Goal: Transaction & Acquisition: Purchase product/service

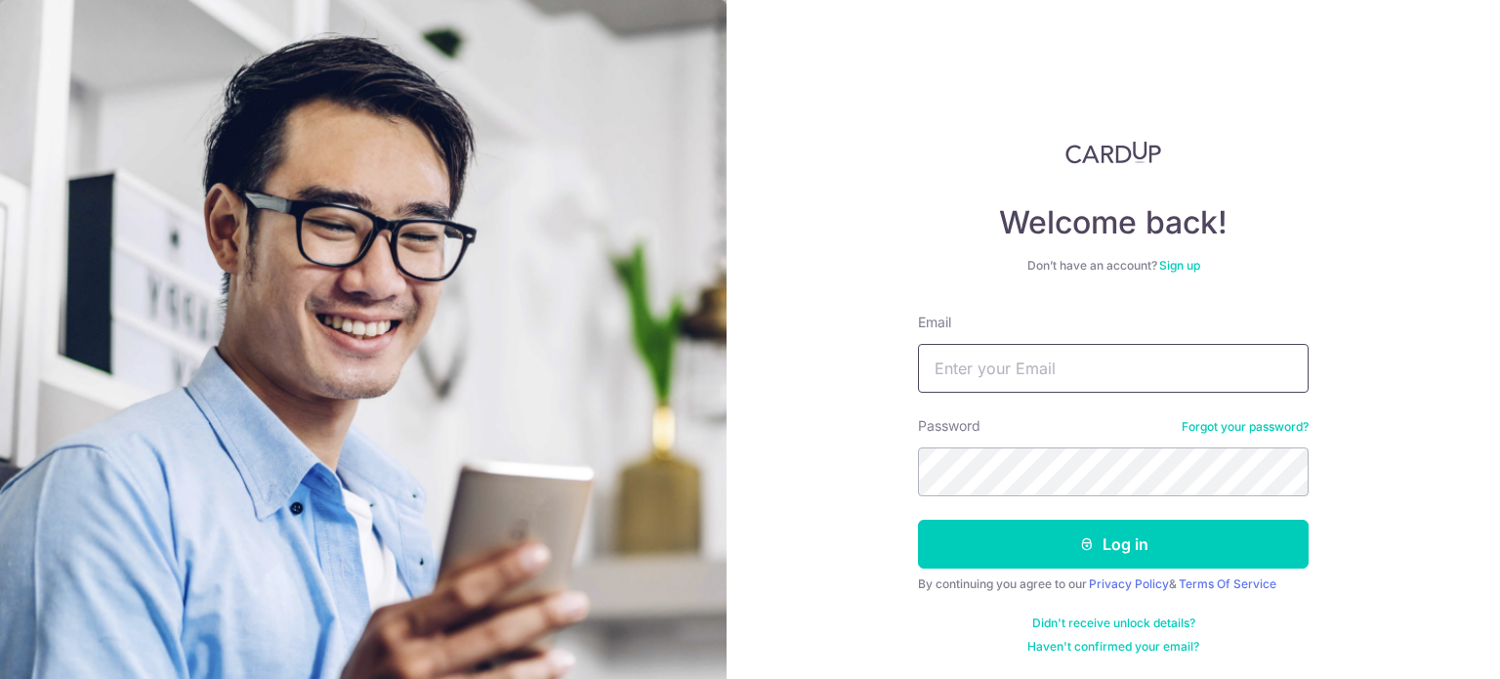
click at [961, 371] on input "Email" at bounding box center [1113, 368] width 391 height 49
type input "cherlynqilintan@gmail.com"
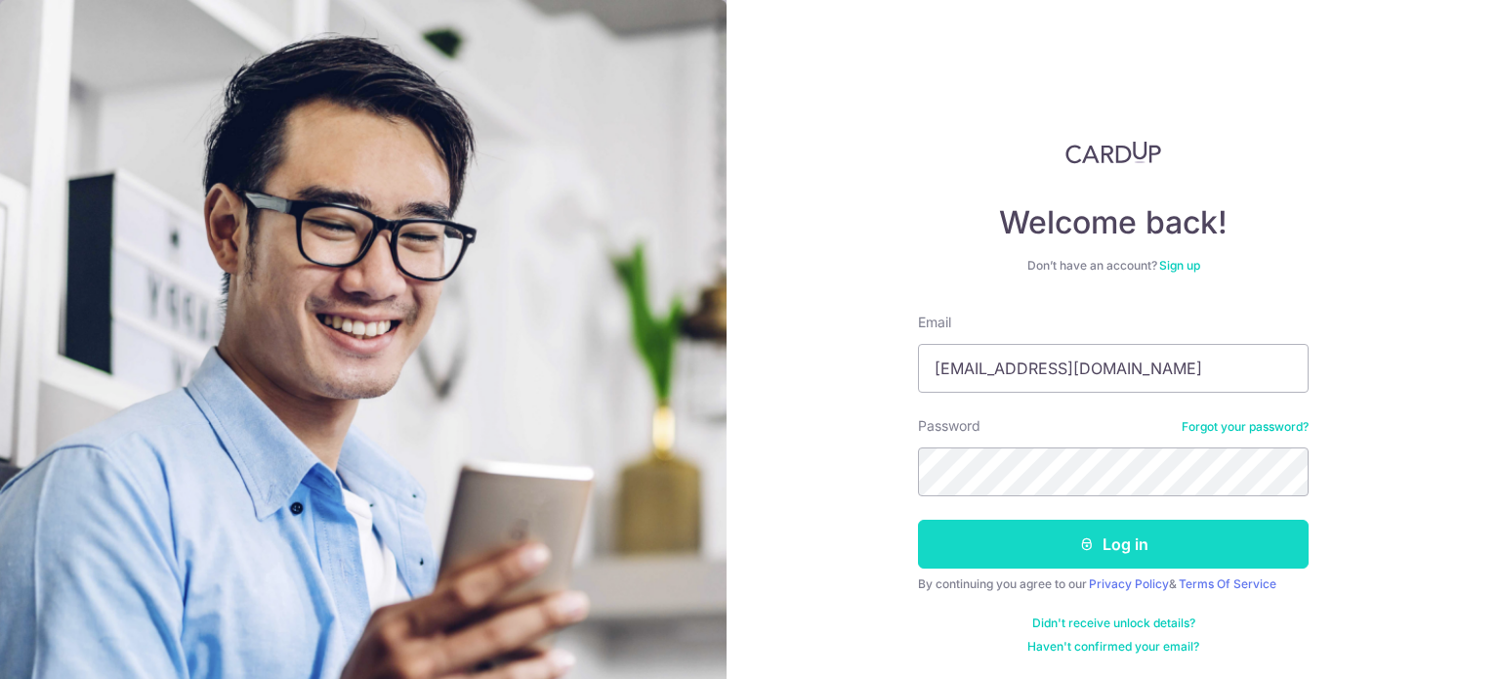
click at [1043, 534] on button "Log in" at bounding box center [1113, 543] width 391 height 49
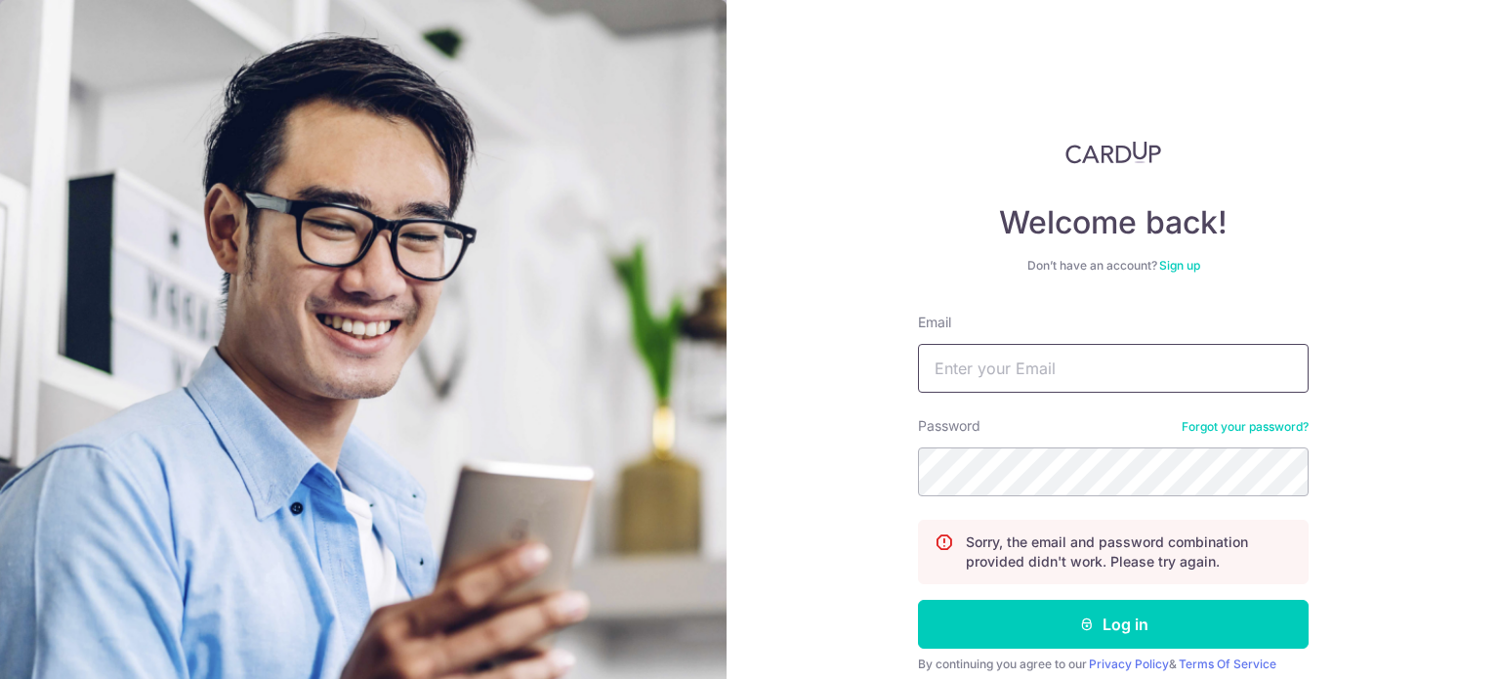
drag, startPoint x: 0, startPoint y: 0, endPoint x: 1086, endPoint y: 381, distance: 1150.5
click at [1086, 381] on input "Email" at bounding box center [1113, 368] width 391 height 49
type input "cherlynqilintan@gmail.com"
click at [918, 599] on button "Log in" at bounding box center [1113, 623] width 391 height 49
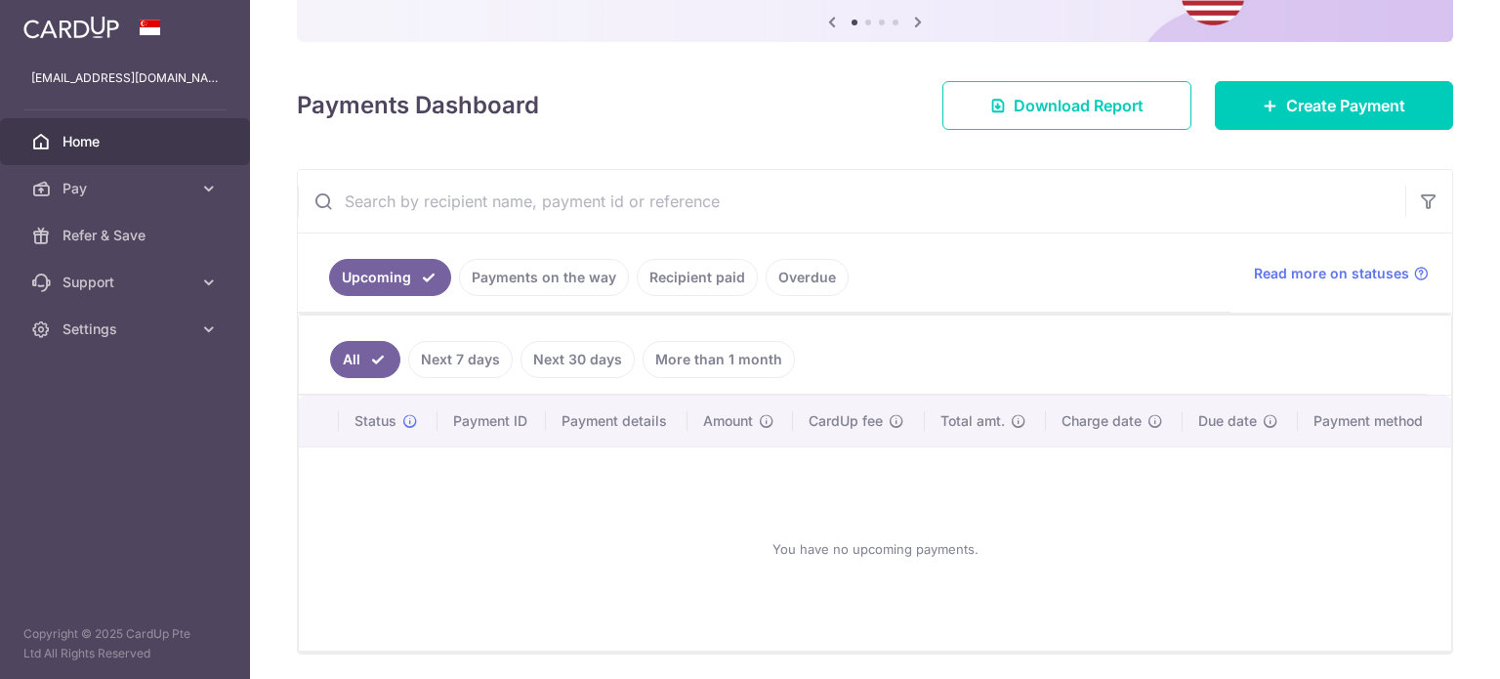
scroll to position [174, 0]
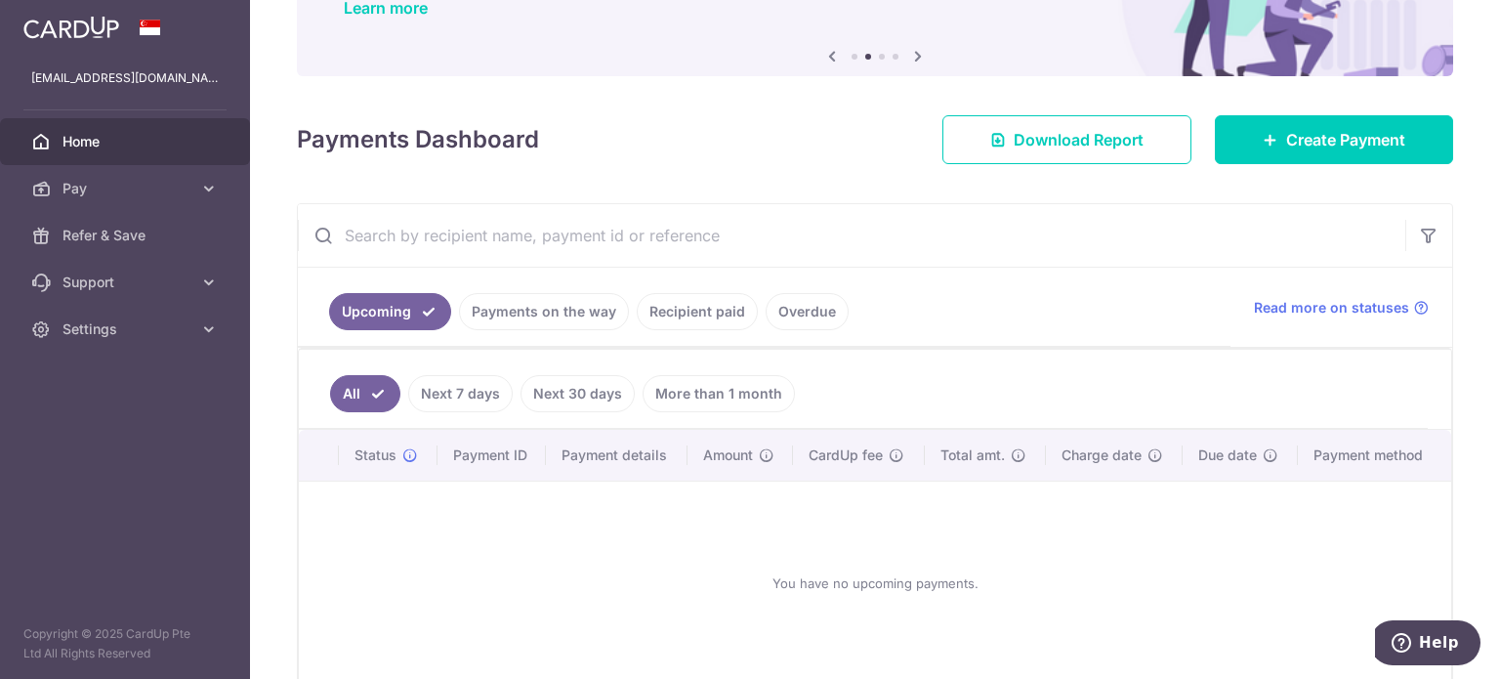
drag, startPoint x: 1335, startPoint y: 215, endPoint x: 1338, endPoint y: 192, distance: 22.6
click at [1335, 215] on input "text" at bounding box center [851, 235] width 1107 height 62
click at [1340, 128] on span "Create Payment" at bounding box center [1345, 139] width 119 height 23
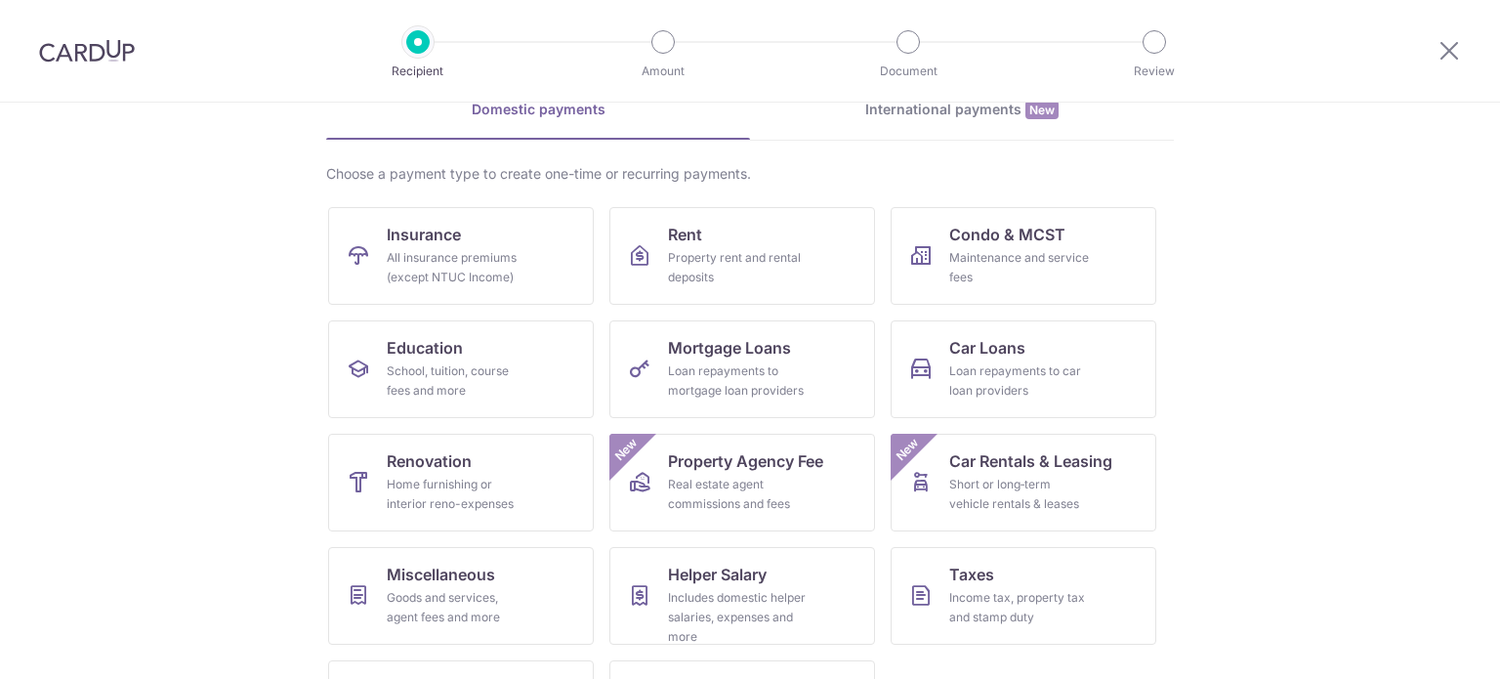
scroll to position [194, 0]
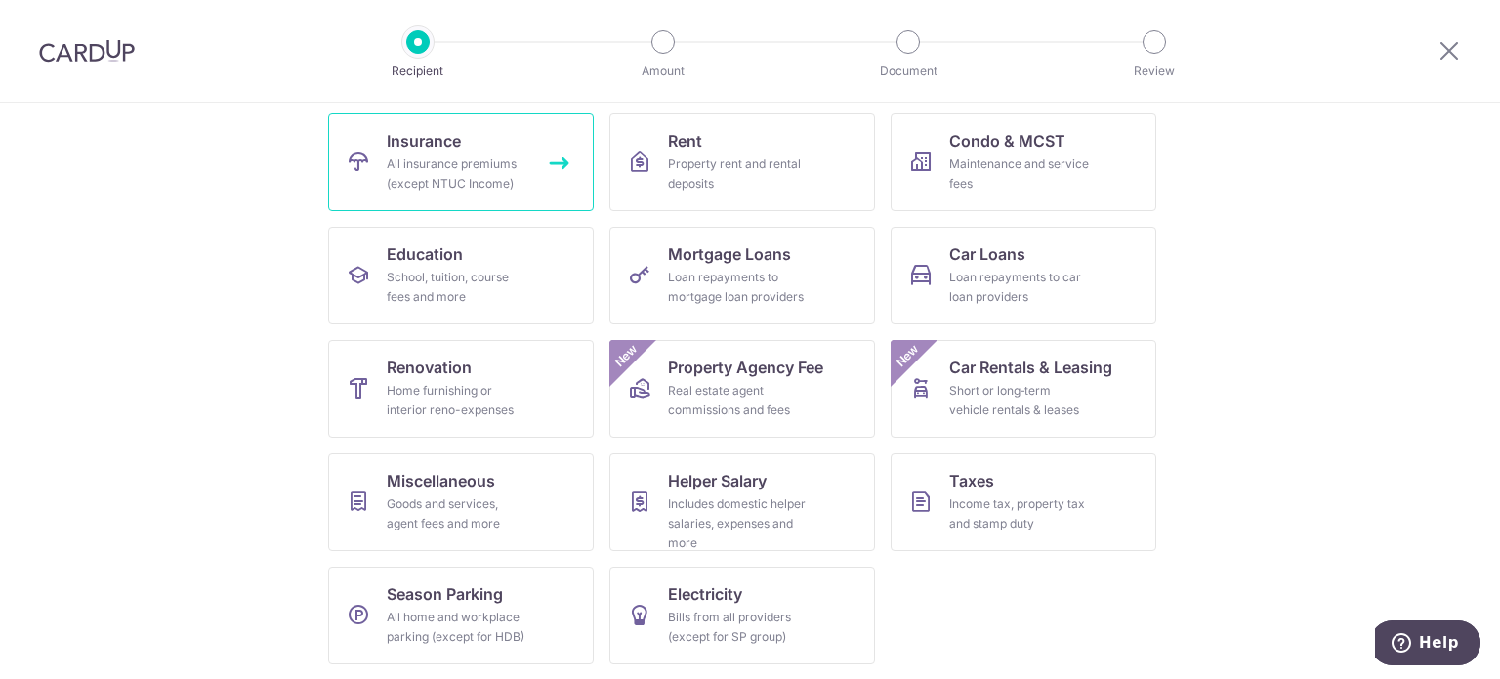
click at [406, 157] on div "All insurance premiums (except NTUC Income)" at bounding box center [457, 173] width 141 height 39
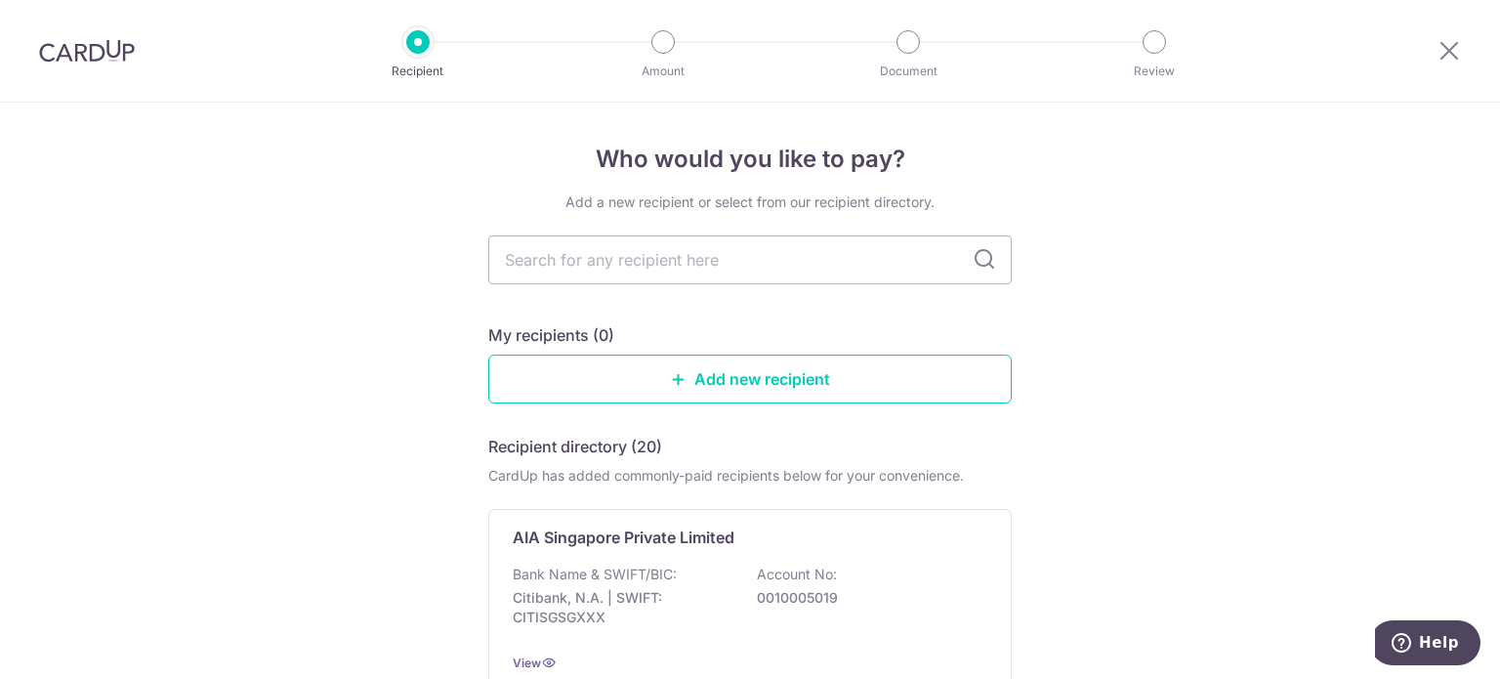
drag, startPoint x: 1246, startPoint y: 364, endPoint x: 1230, endPoint y: 364, distance: 15.6
click at [687, 244] on input "text" at bounding box center [749, 259] width 523 height 49
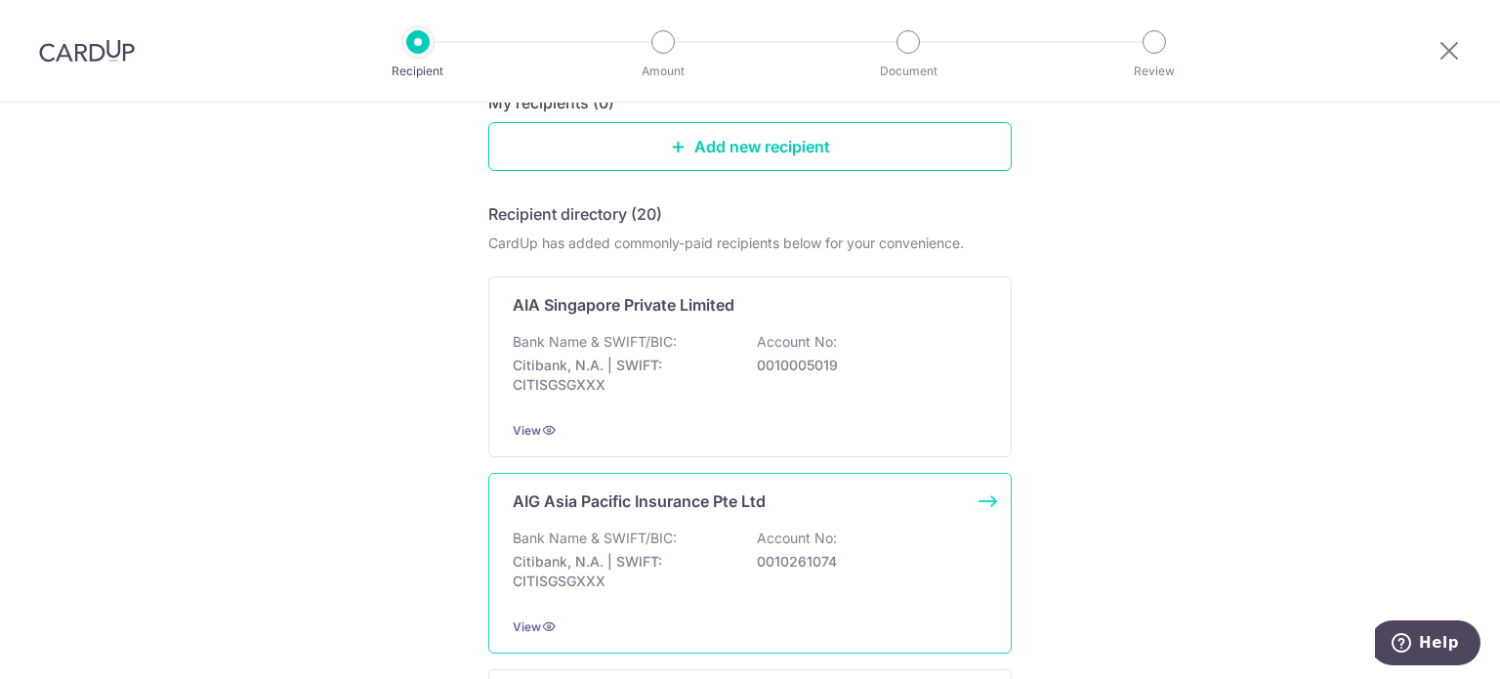
scroll to position [293, 0]
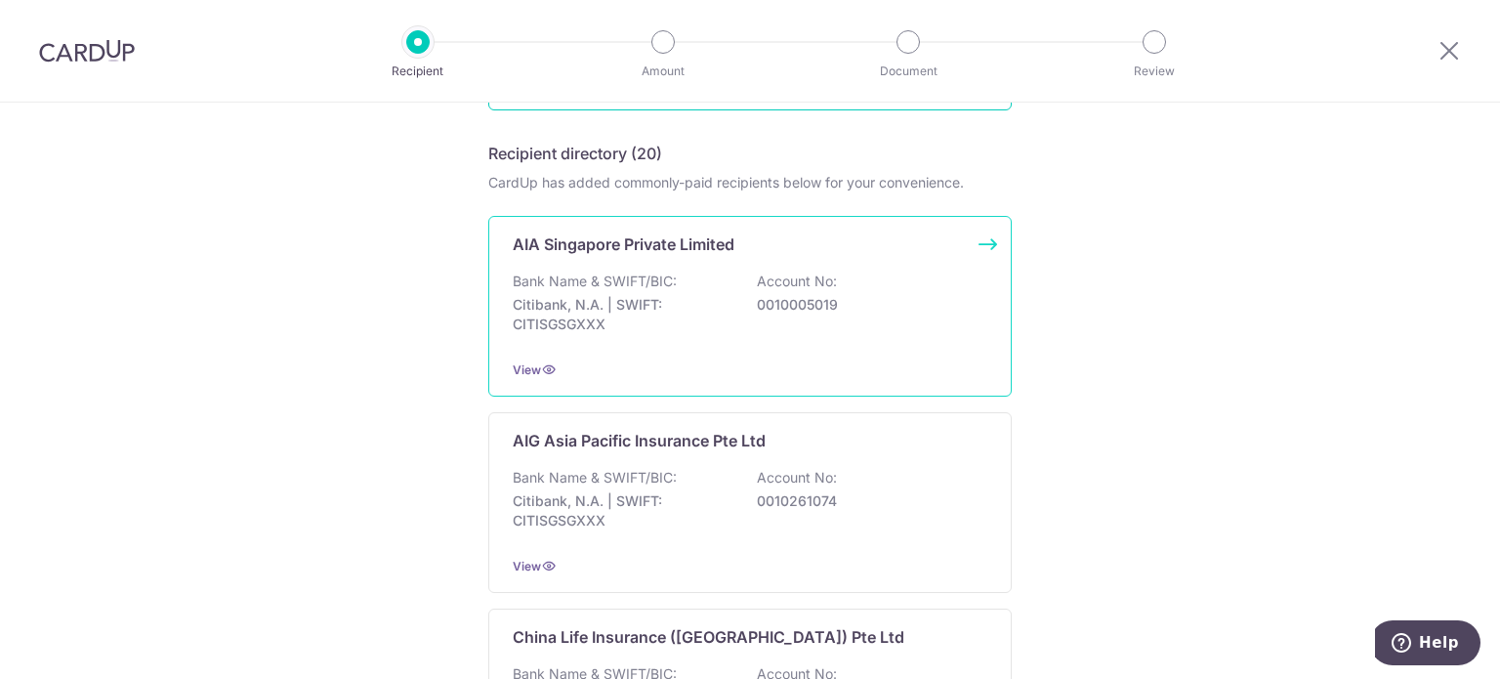
click at [874, 303] on p "0010005019" at bounding box center [866, 305] width 219 height 20
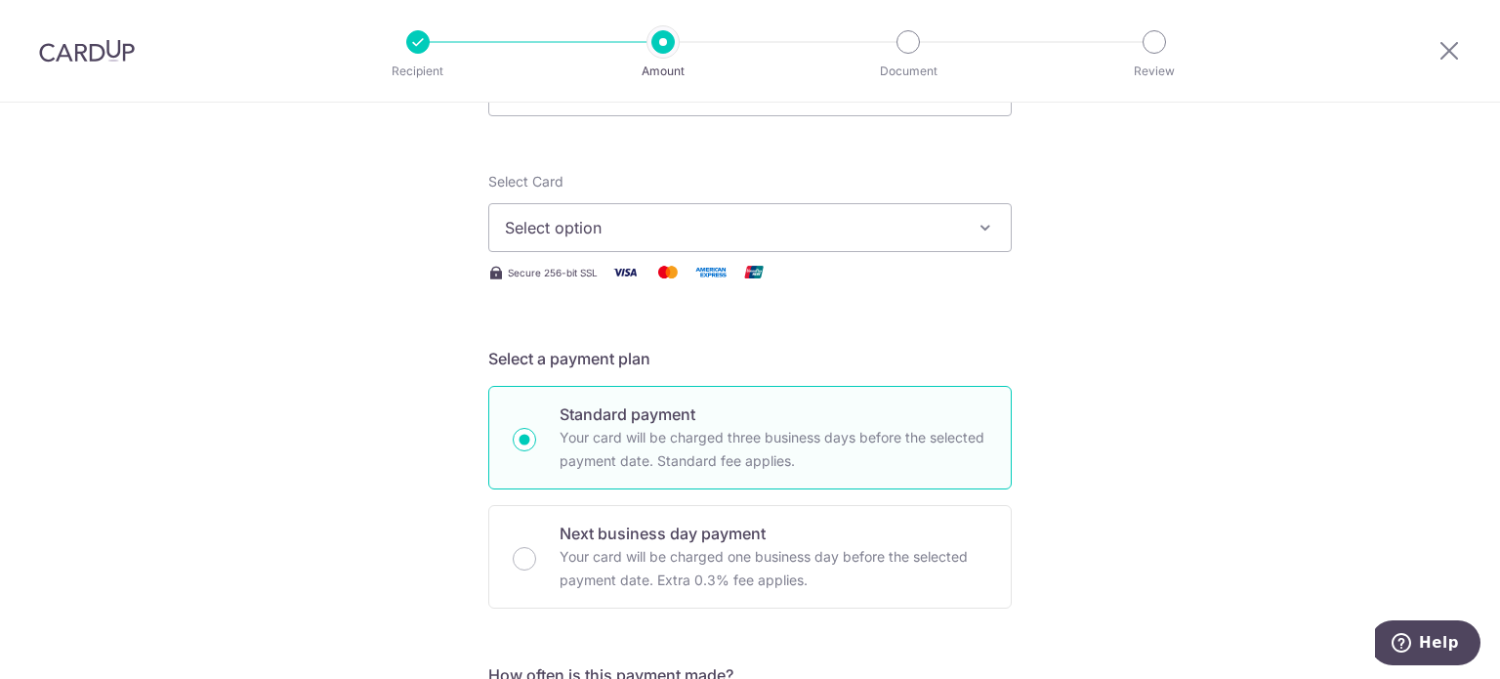
click at [735, 222] on span "Select option" at bounding box center [732, 227] width 455 height 23
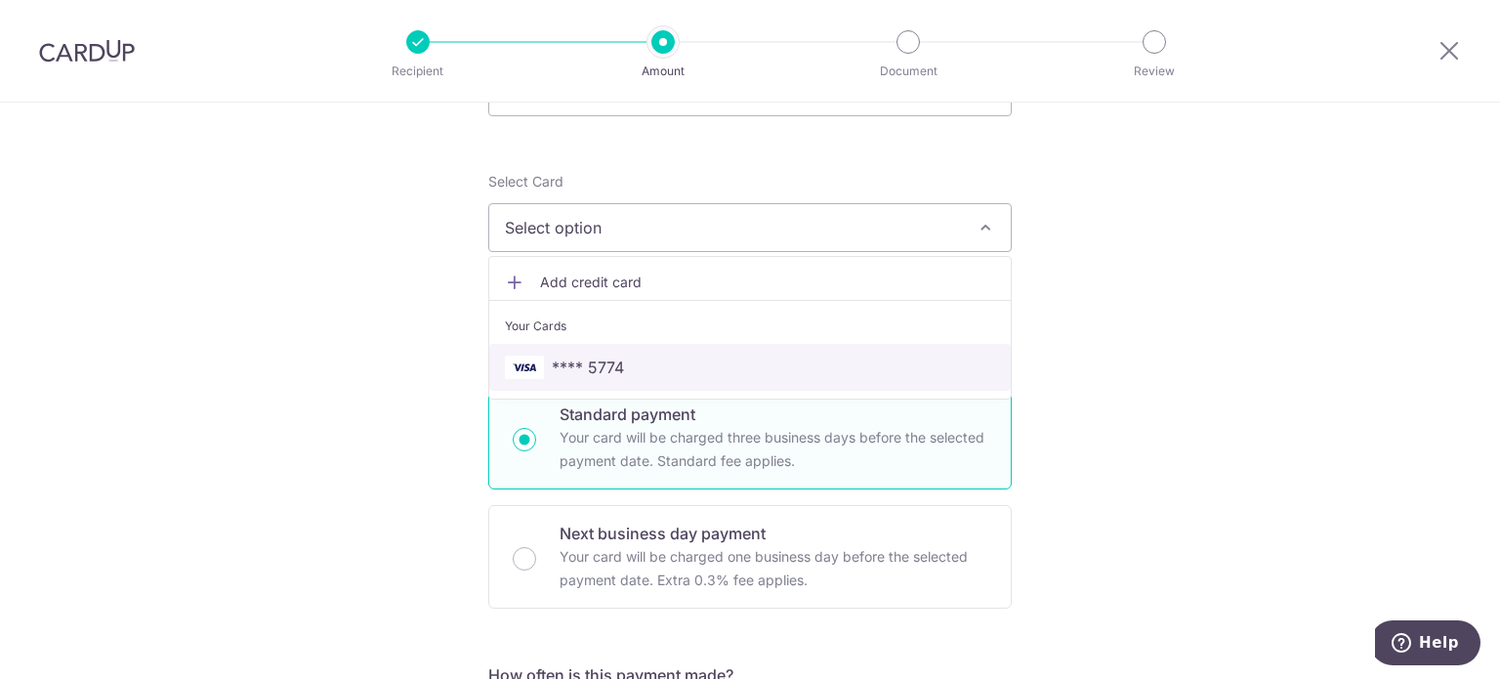
drag, startPoint x: 620, startPoint y: 354, endPoint x: 923, endPoint y: 343, distance: 302.9
click at [620, 355] on span "**** 5774" at bounding box center [750, 366] width 490 height 23
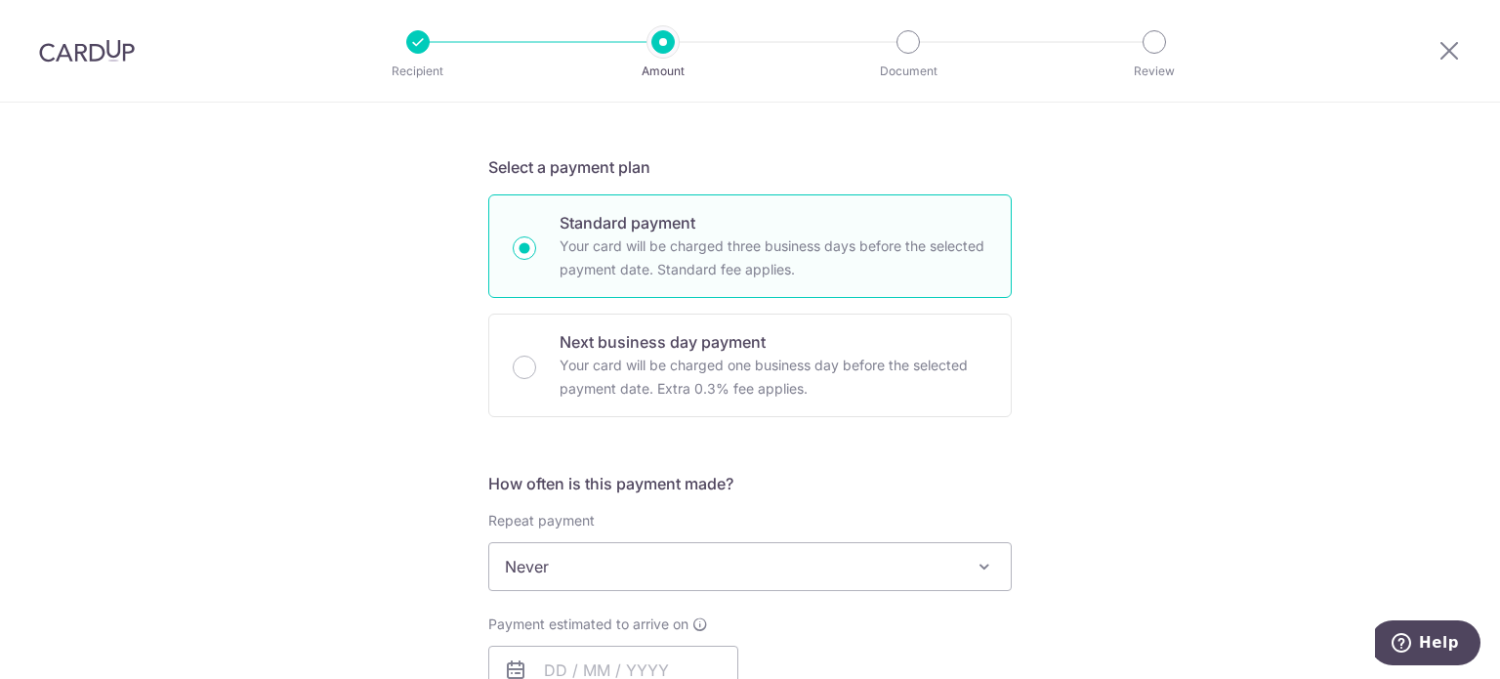
scroll to position [391, 0]
drag, startPoint x: 1390, startPoint y: 155, endPoint x: 1379, endPoint y: 38, distance: 117.7
click at [1386, 144] on div "Tell us more about your payment Enter payment amount SGD Select Card **** 5774 …" at bounding box center [750, 595] width 1500 height 1766
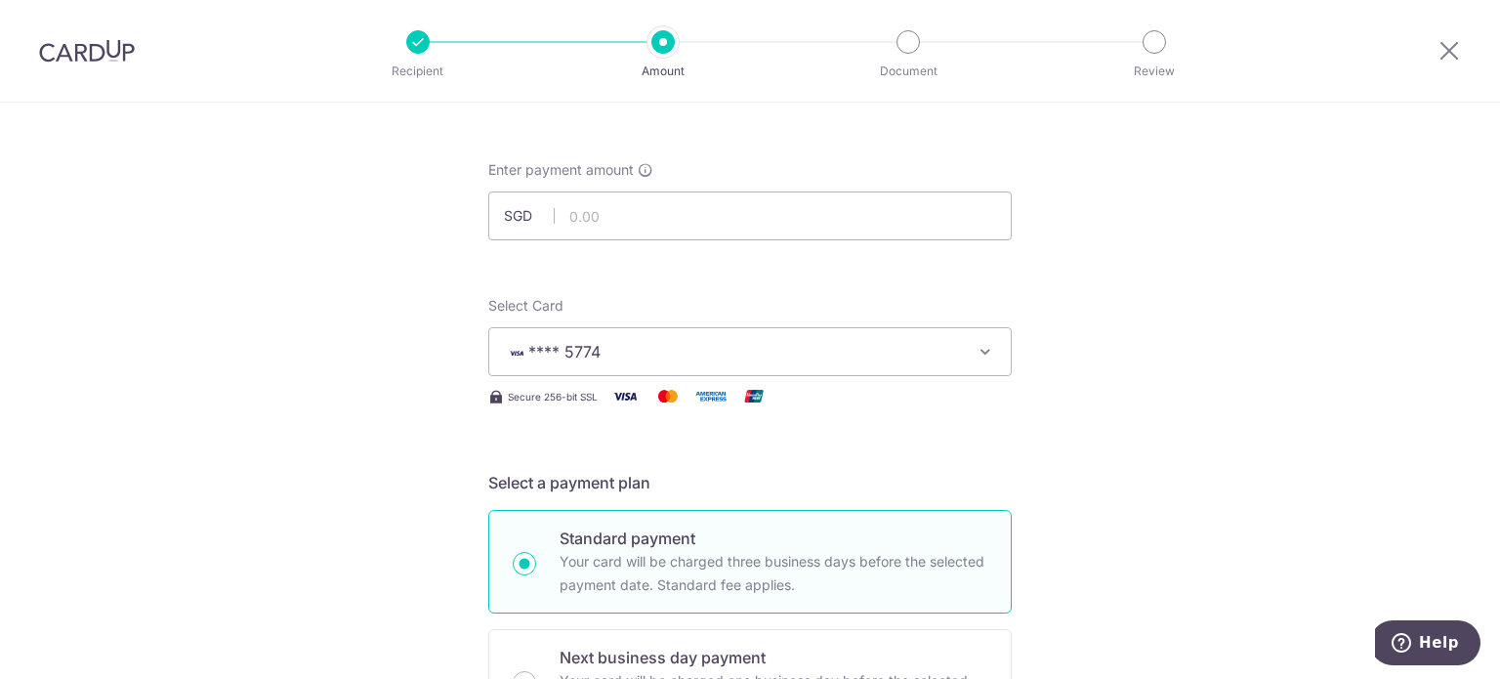
scroll to position [0, 0]
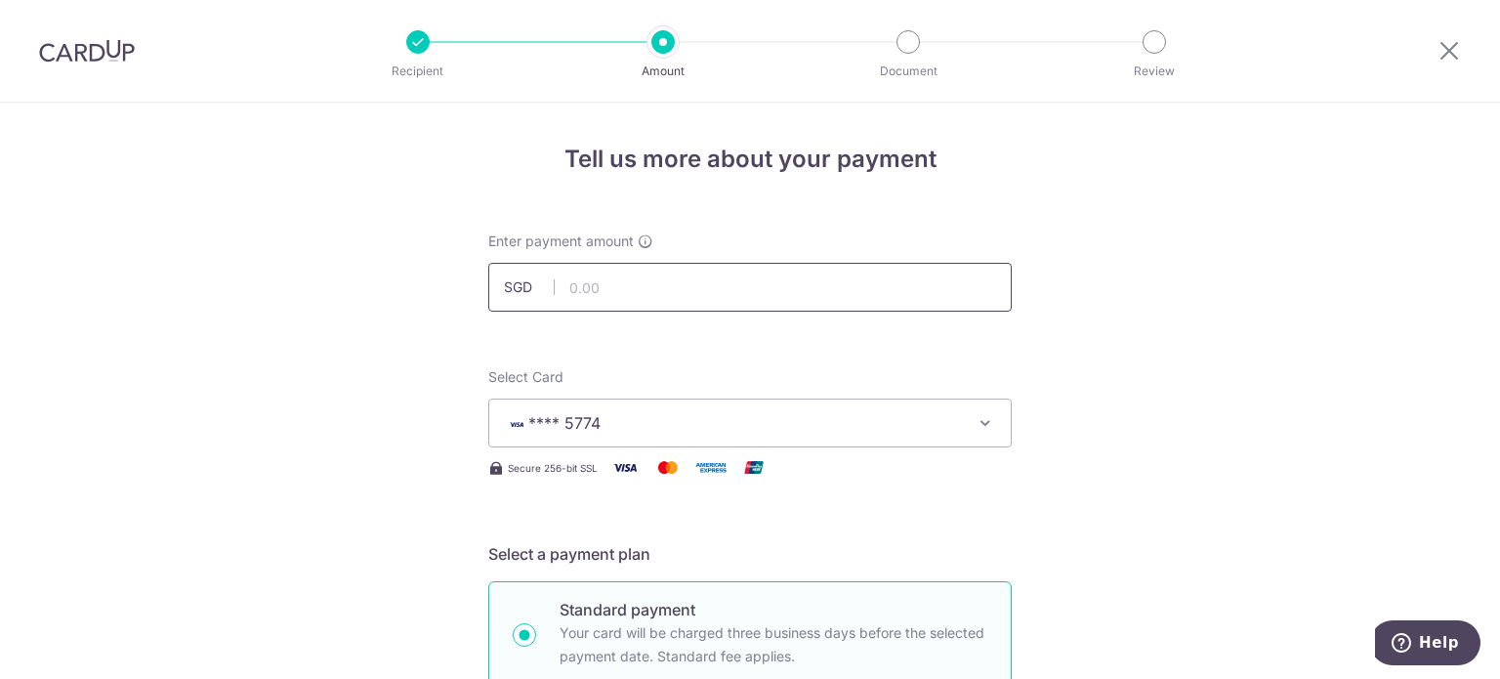
click at [601, 283] on input "text" at bounding box center [749, 287] width 523 height 49
click at [706, 285] on input "text" at bounding box center [749, 287] width 523 height 49
paste input "L549164371"
type input "L549164371"
click at [706, 285] on input "text" at bounding box center [749, 287] width 523 height 49
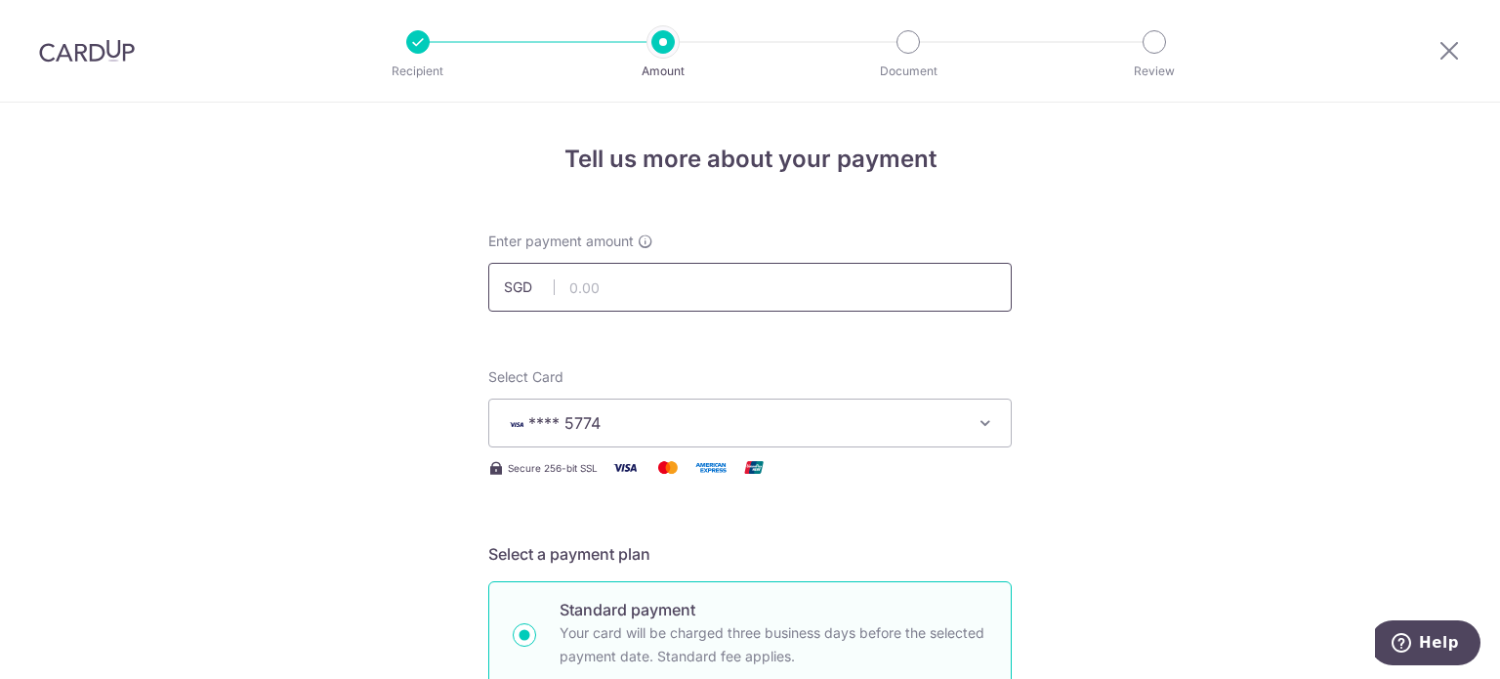
paste input "L549164371"
type input "549164371"
drag, startPoint x: 765, startPoint y: 296, endPoint x: 540, endPoint y: 278, distance: 226.2
click at [540, 278] on div "SGD 549164371" at bounding box center [749, 287] width 523 height 49
click at [678, 288] on input "text" at bounding box center [749, 287] width 523 height 49
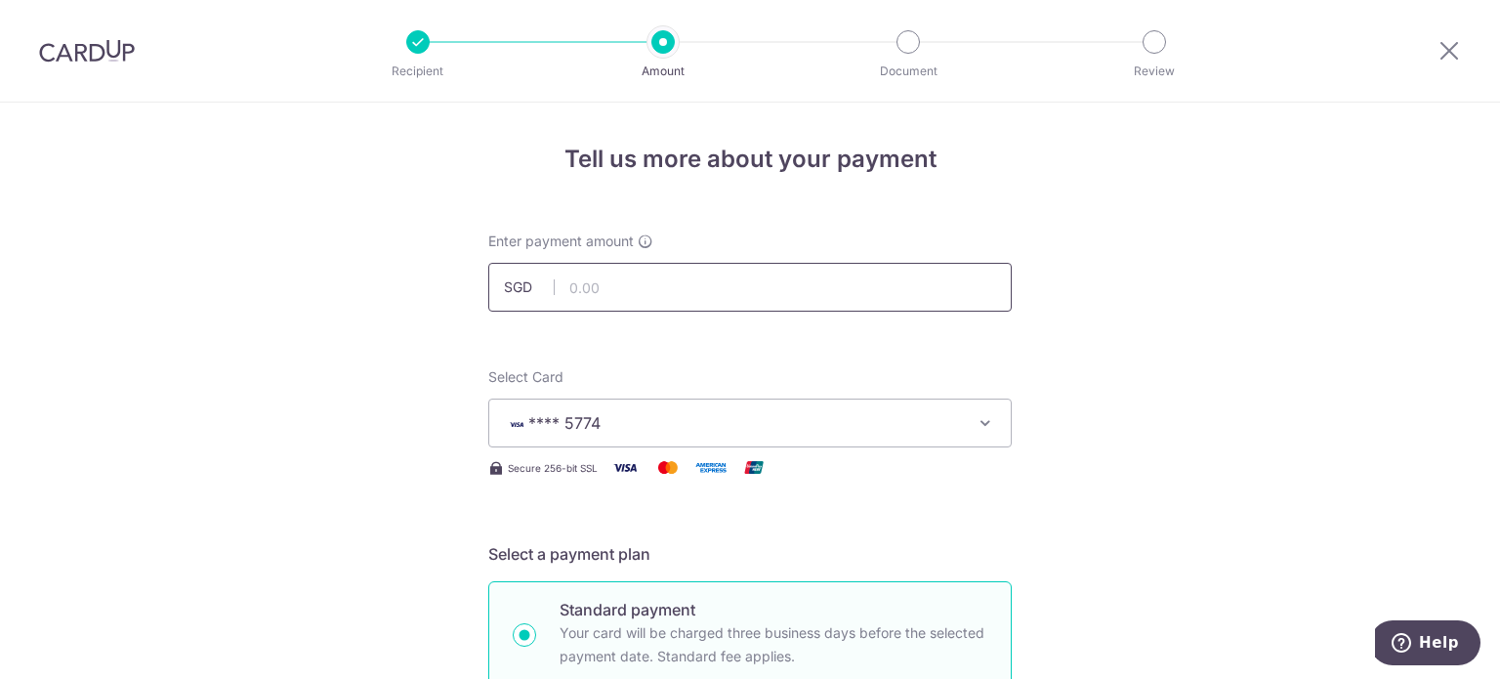
click at [669, 282] on input "text" at bounding box center [749, 287] width 523 height 49
type input "935.40"
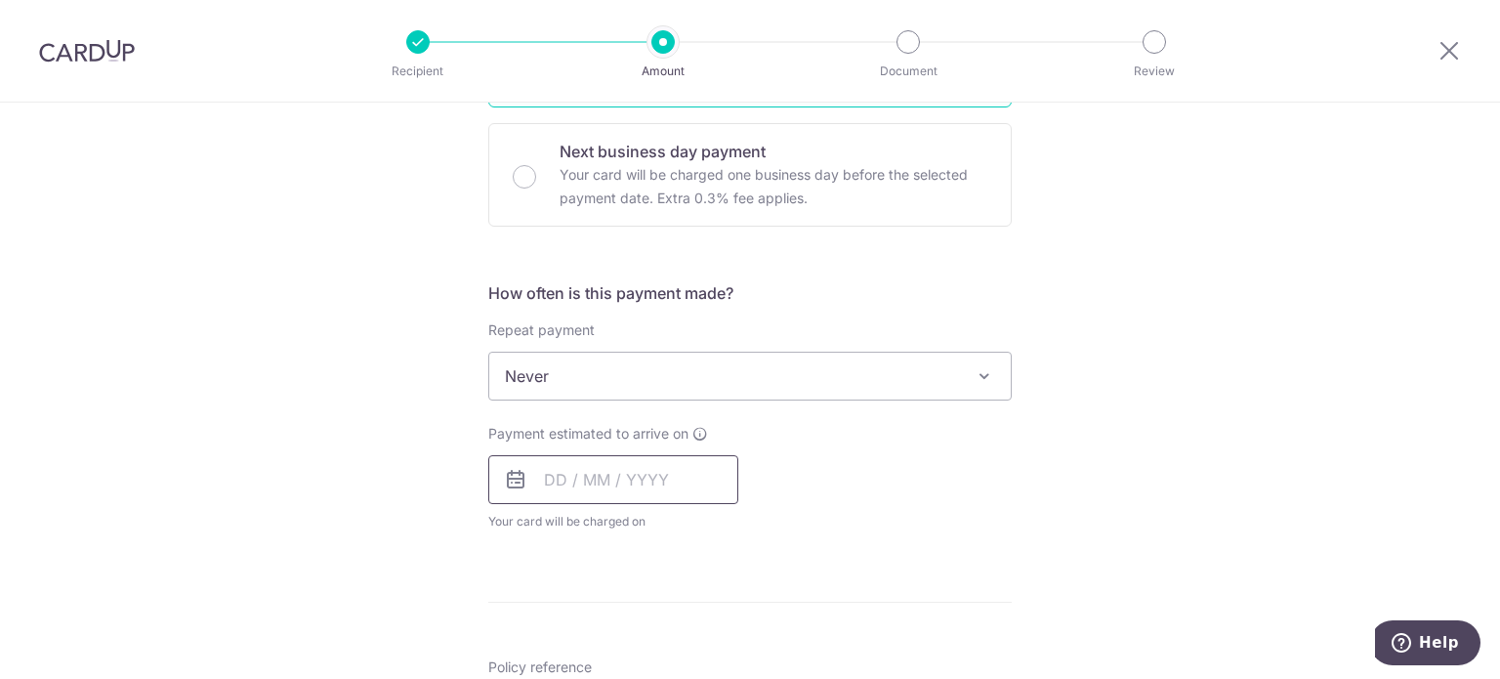
scroll to position [683, 0]
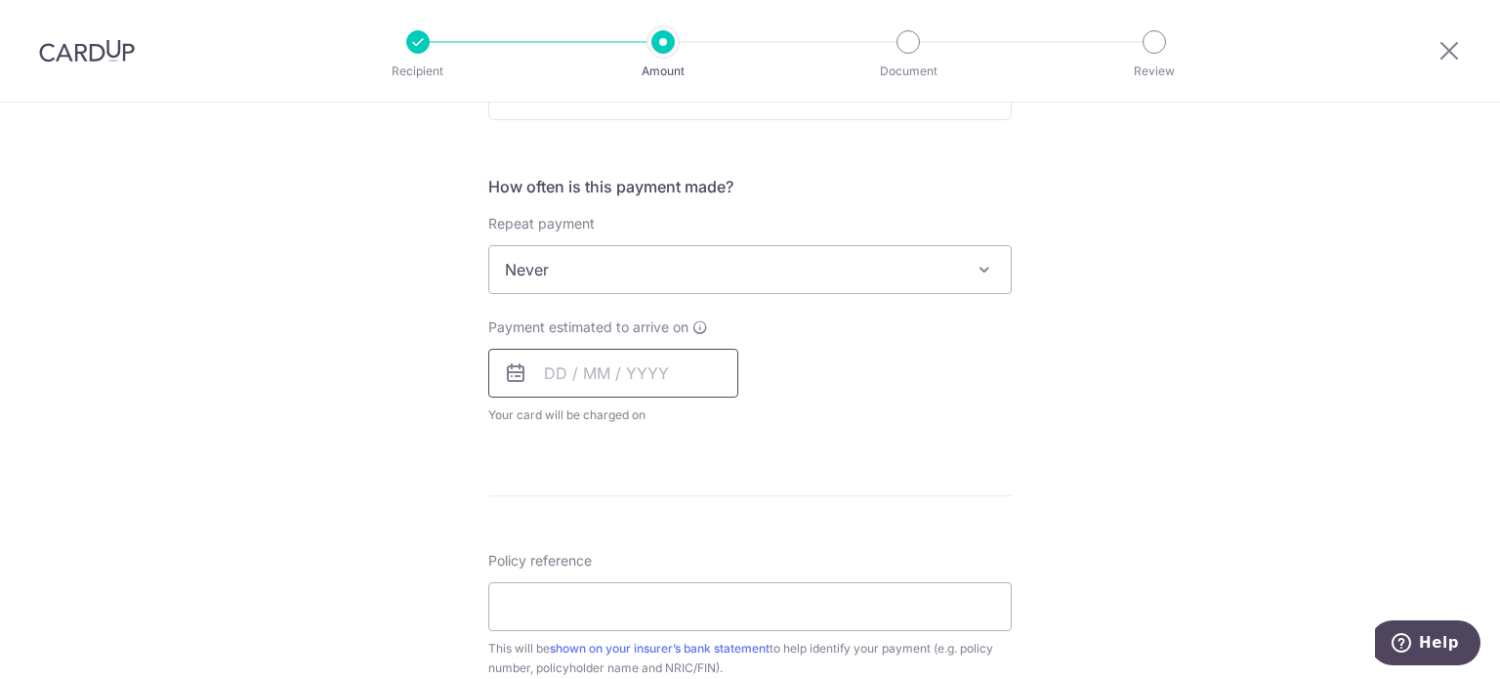
click at [525, 374] on input "text" at bounding box center [613, 373] width 250 height 49
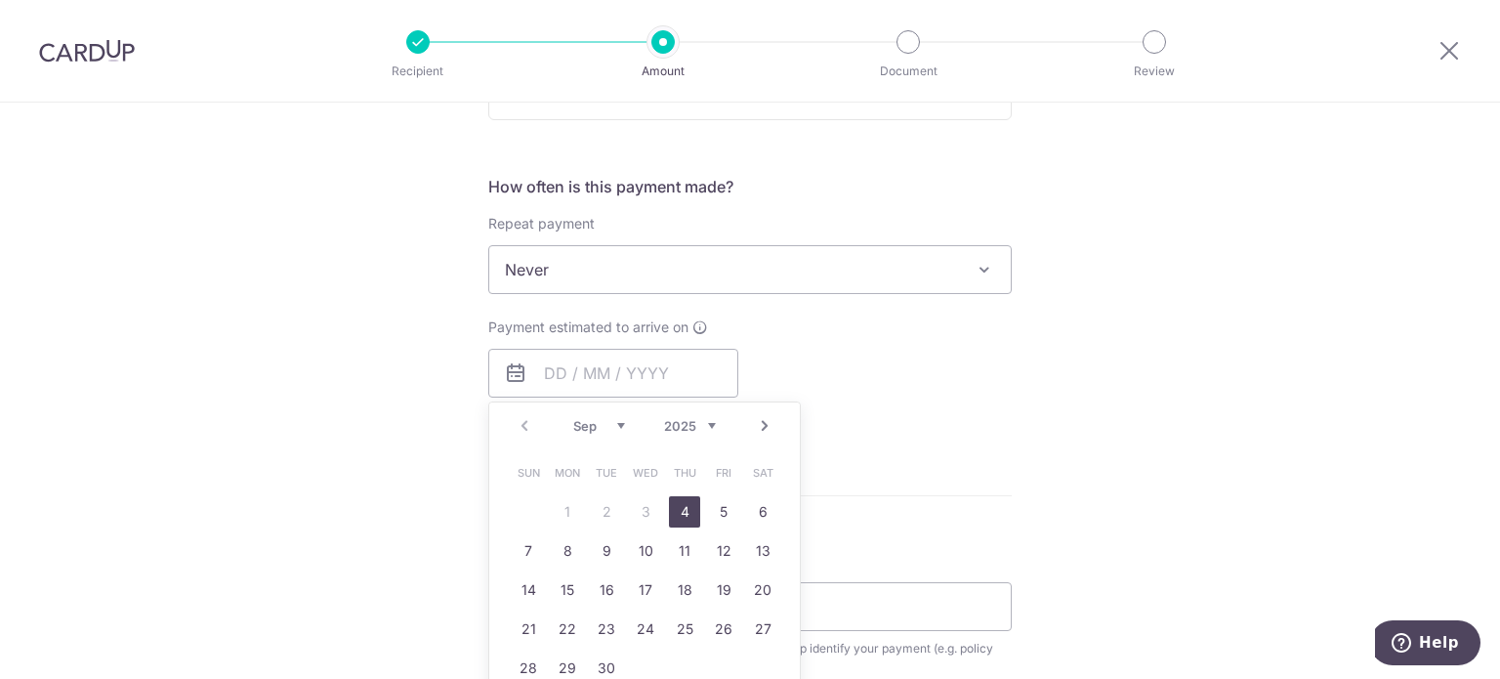
click at [681, 521] on link "4" at bounding box center [684, 511] width 31 height 31
type input "04/09/2025"
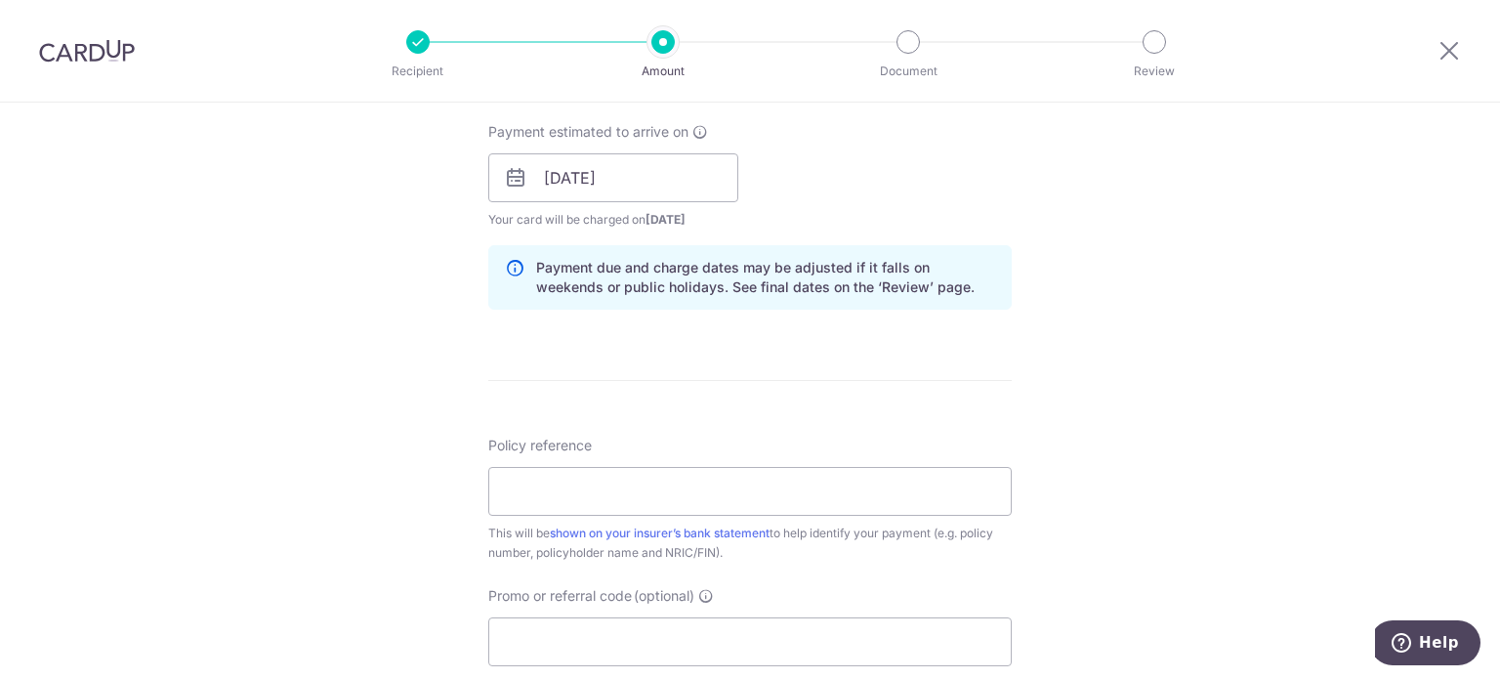
scroll to position [976, 0]
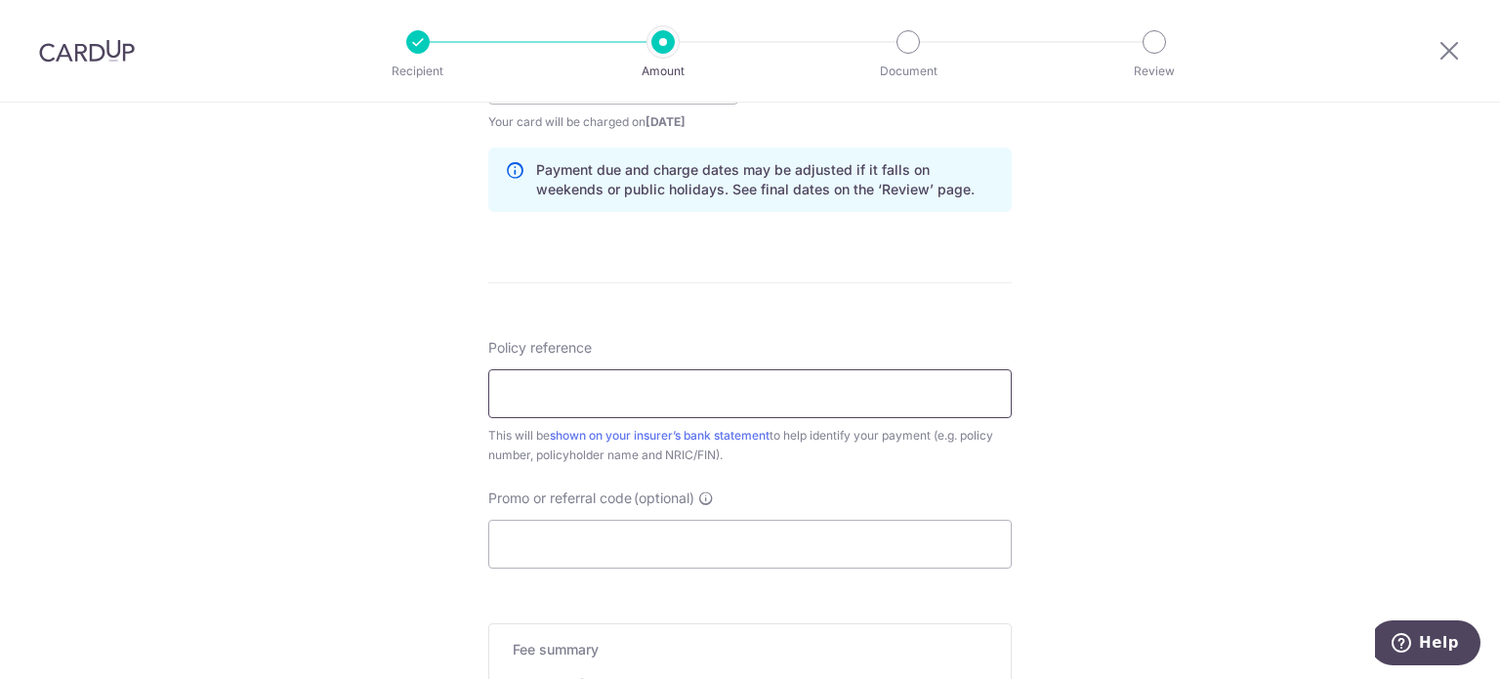
click at [724, 392] on input "Policy reference" at bounding box center [749, 393] width 523 height 49
paste input "L549164371"
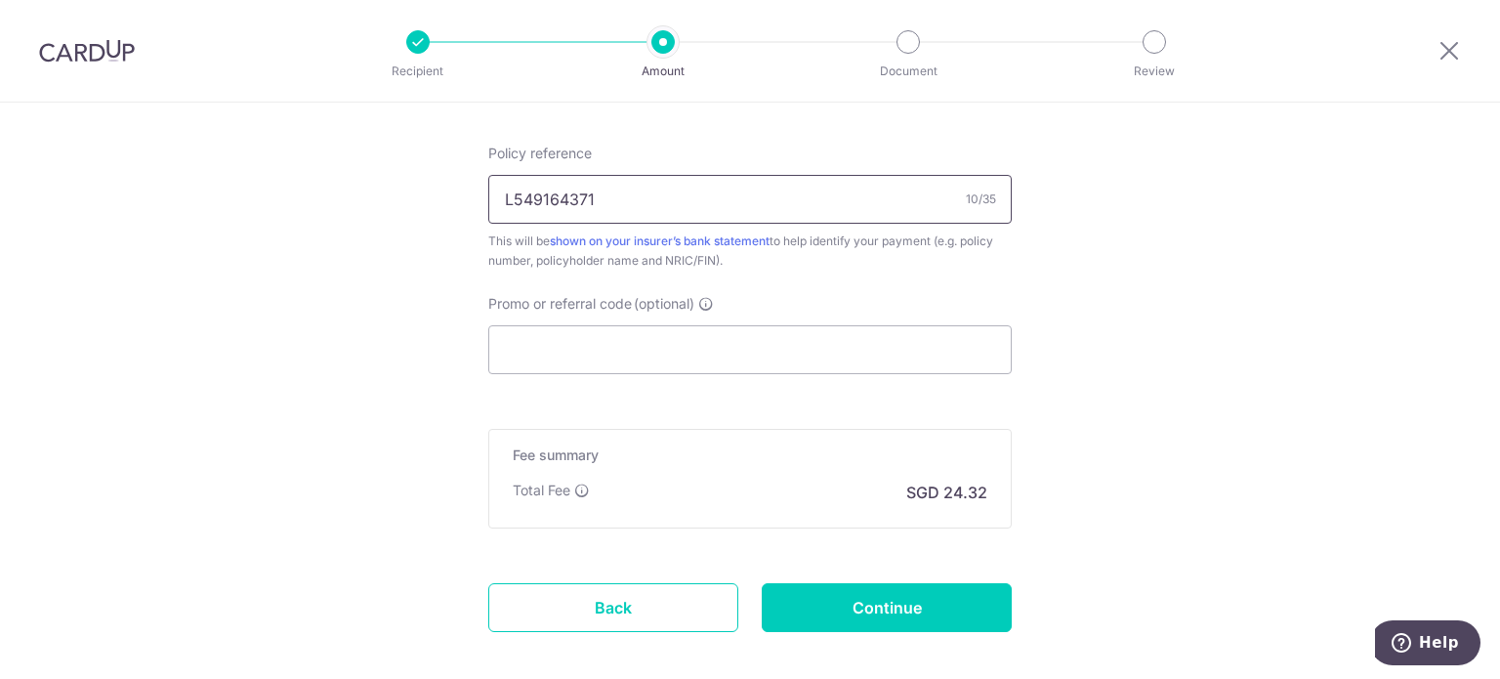
scroll to position [1172, 0]
type input "L549164371"
click at [746, 358] on input "Promo or referral code (optional)" at bounding box center [749, 348] width 523 height 49
click at [710, 339] on input "Promo or referral code (optional)" at bounding box center [749, 348] width 523 height 49
paste input "OFF225"
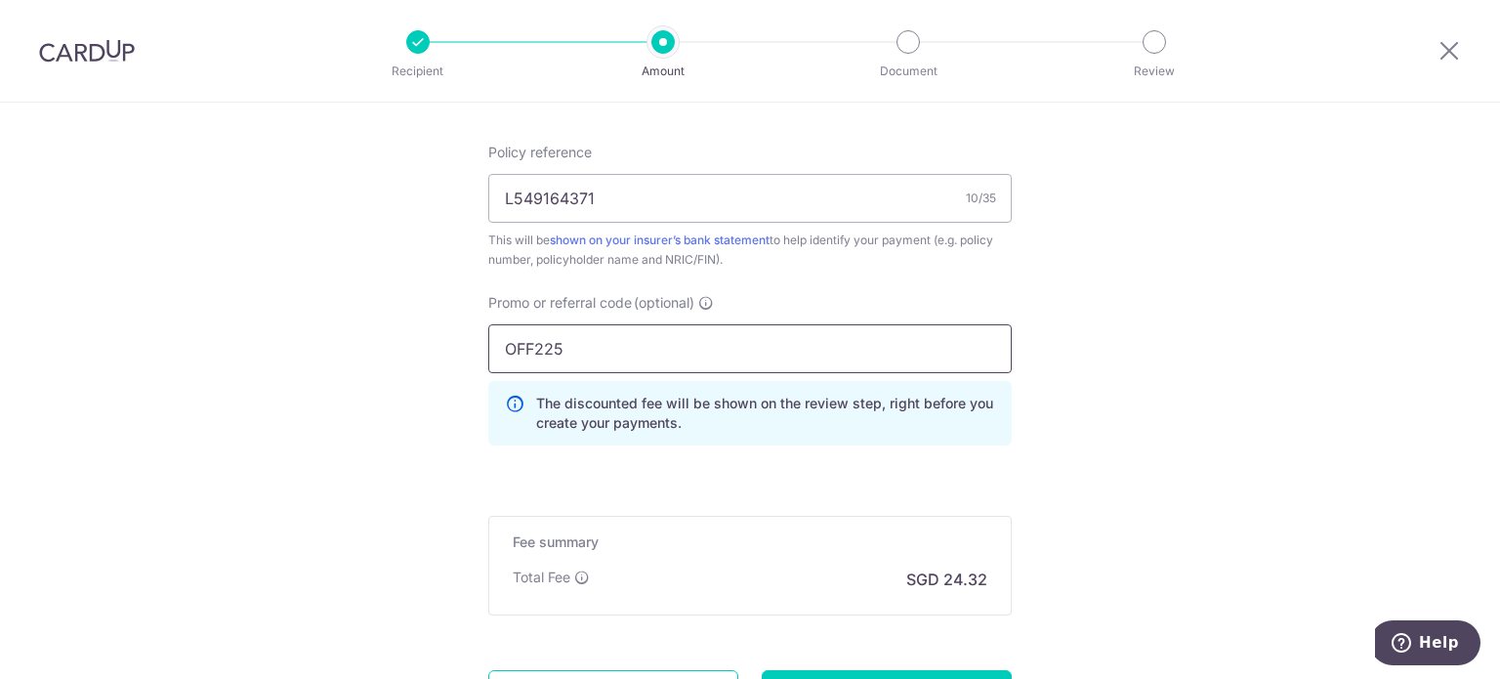
type input "OFF225"
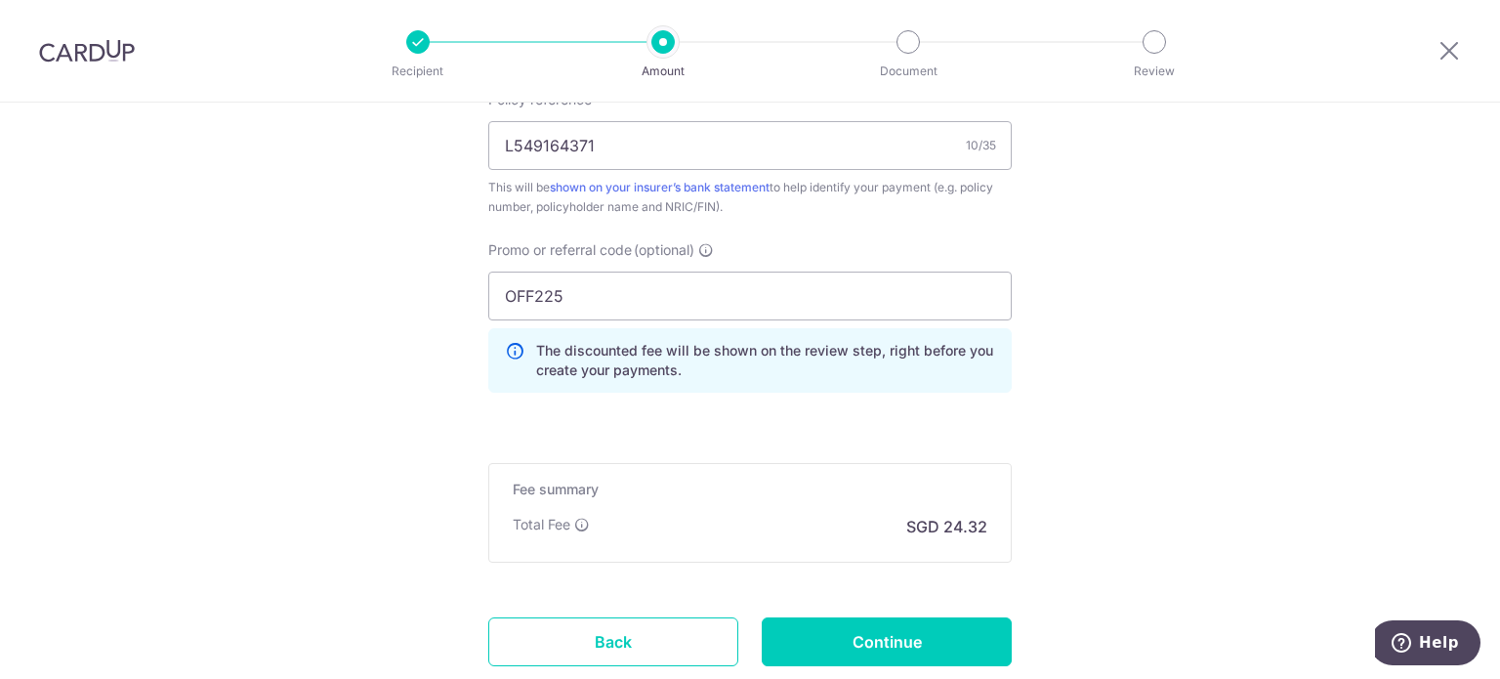
scroll to position [1269, 0]
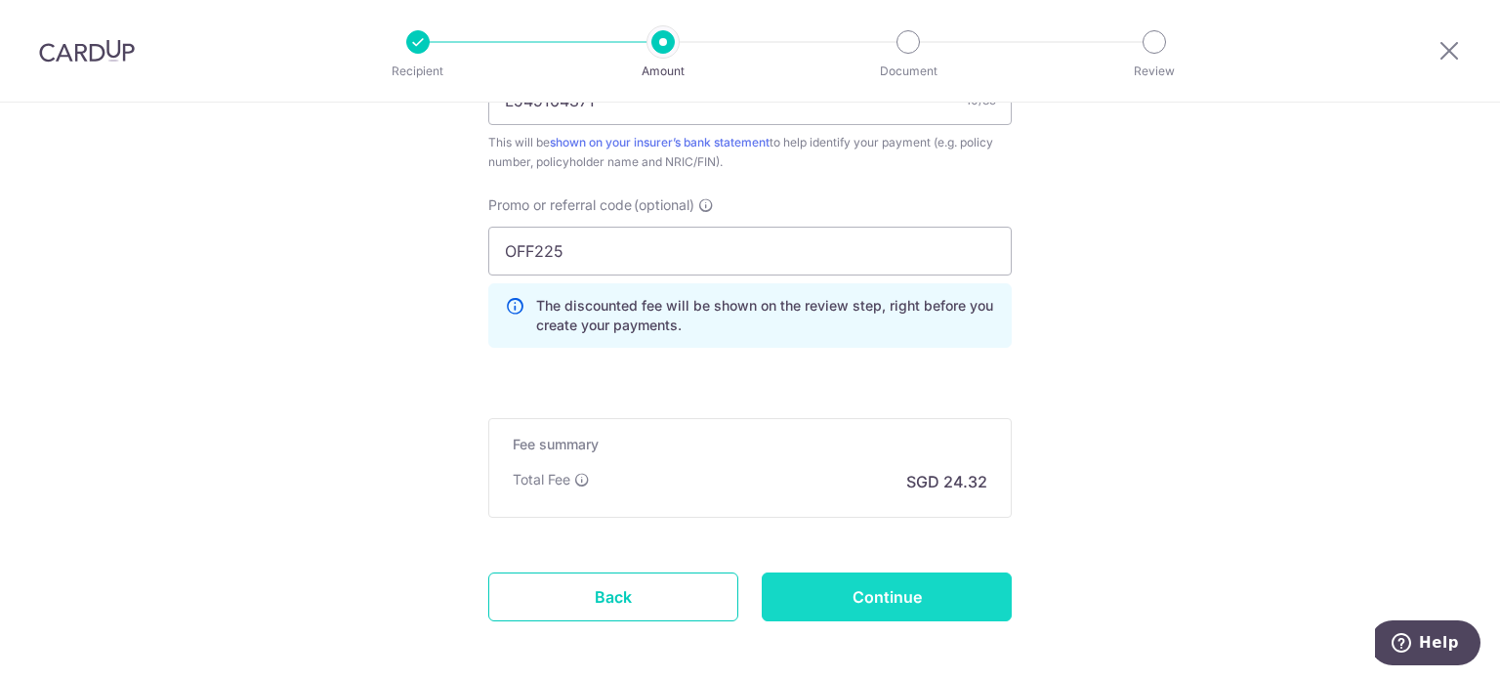
click at [868, 582] on input "Continue" at bounding box center [887, 596] width 250 height 49
type input "Create Schedule"
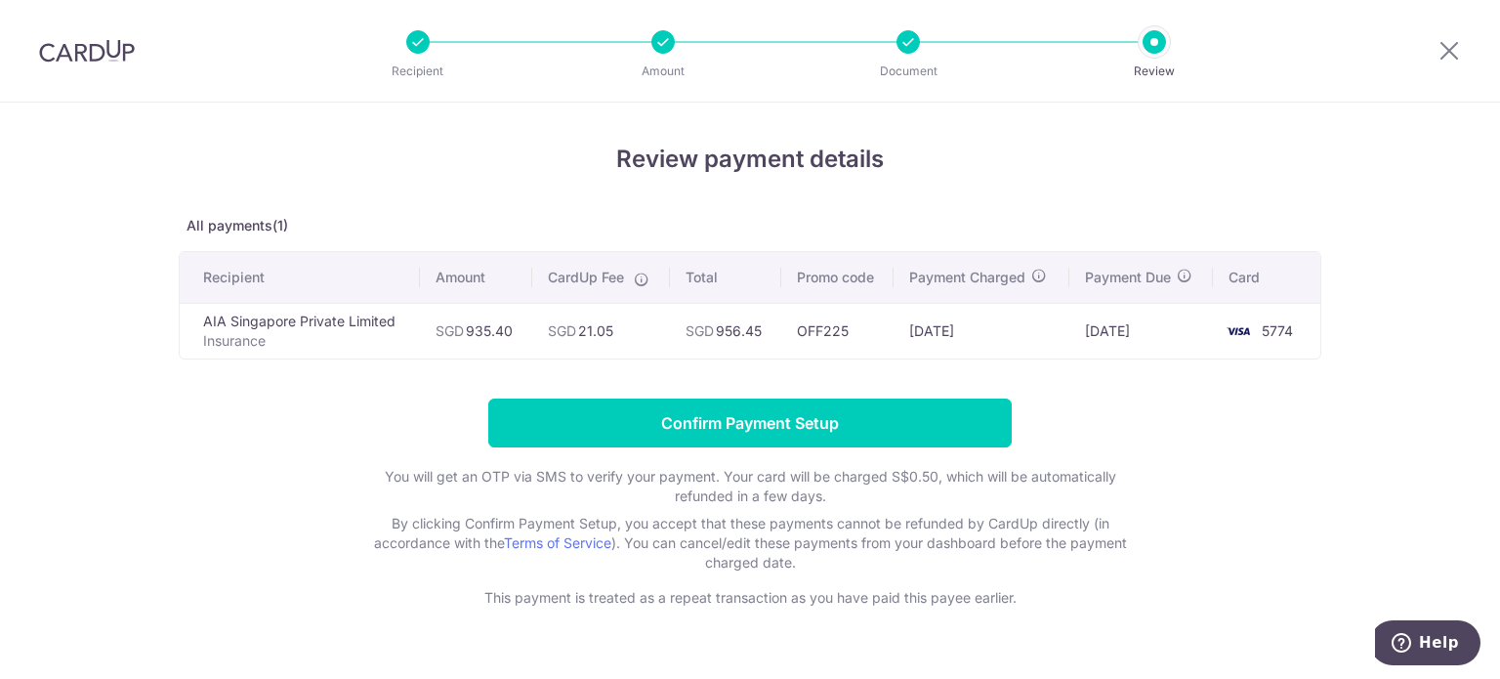
drag, startPoint x: 737, startPoint y: 334, endPoint x: 757, endPoint y: 334, distance: 19.5
click at [757, 334] on td "SGD 956.45" at bounding box center [725, 331] width 111 height 56
click at [575, 331] on td "SGD 21.05" at bounding box center [601, 331] width 138 height 56
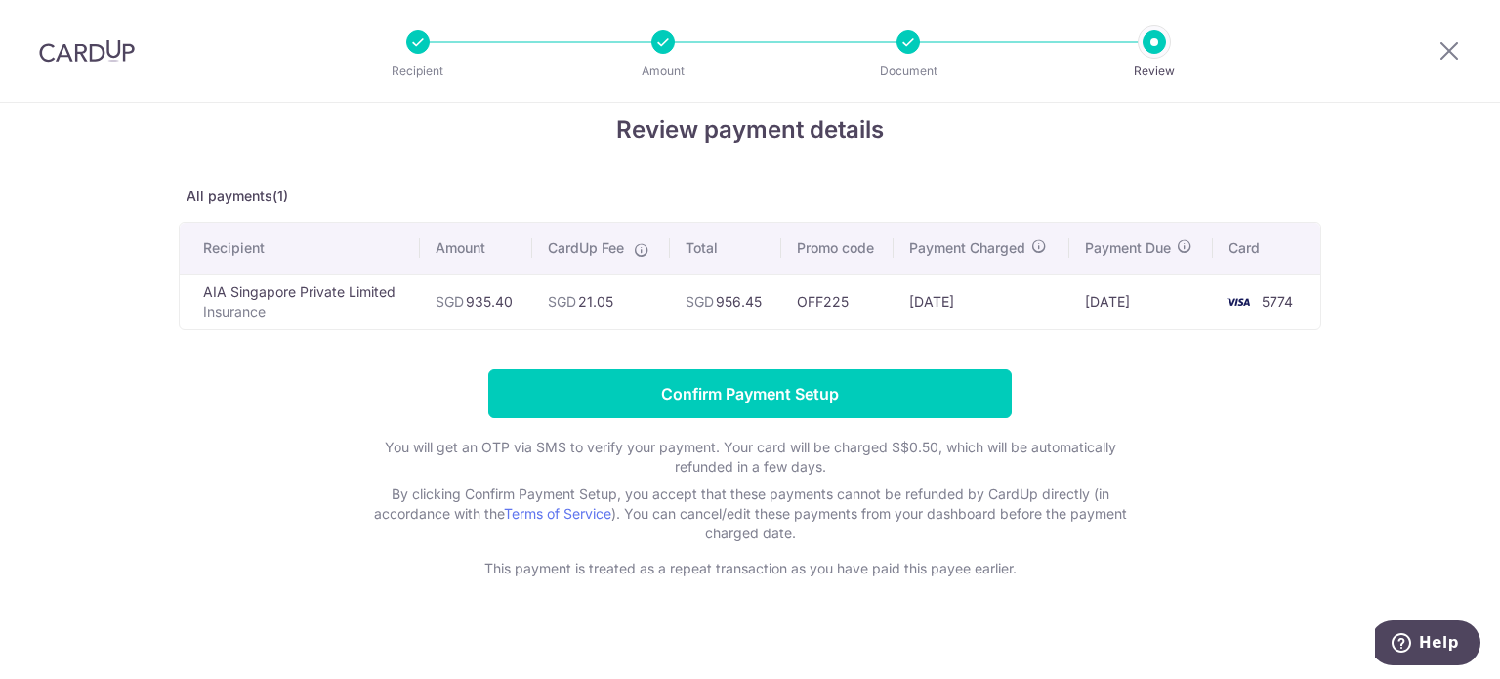
scroll to position [43, 0]
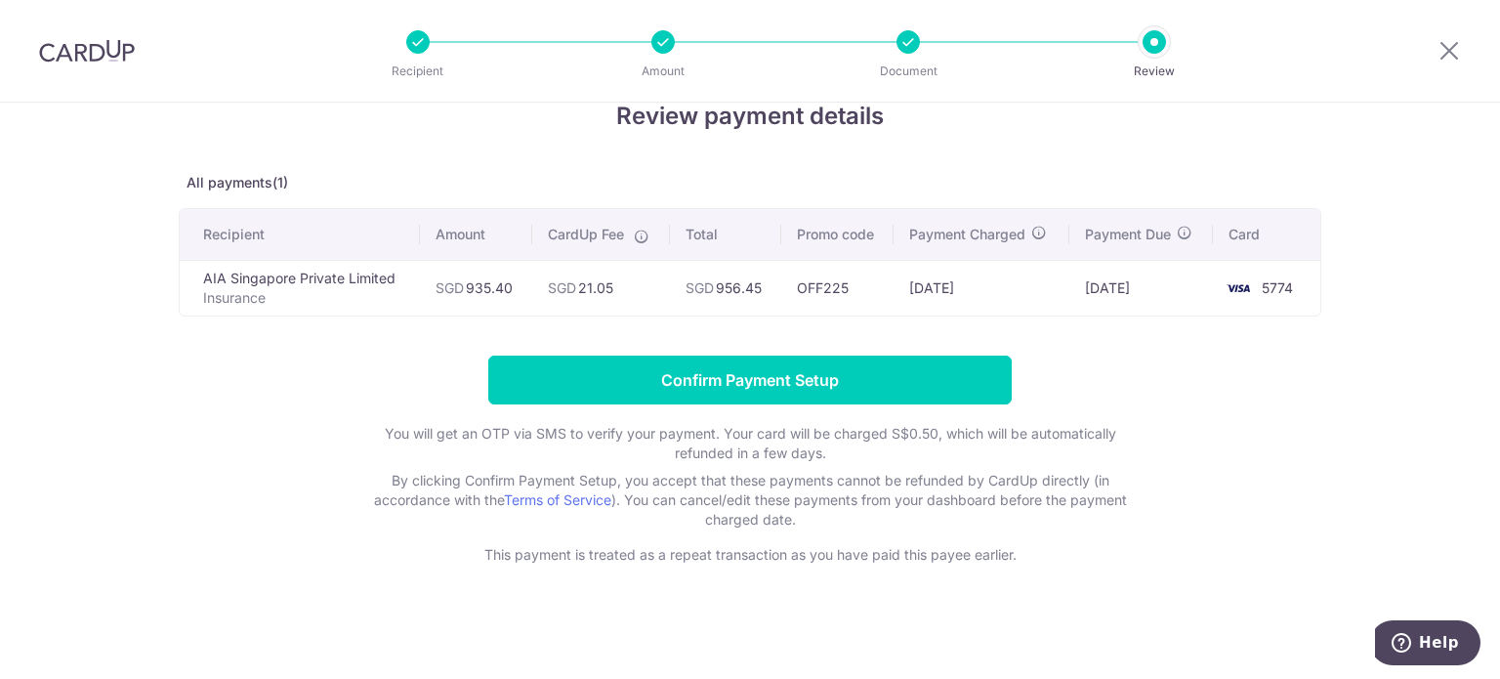
drag, startPoint x: 569, startPoint y: 289, endPoint x: 655, endPoint y: 289, distance: 85.9
click at [655, 289] on td "SGD 21.05" at bounding box center [601, 288] width 138 height 56
click at [977, 287] on td "[DATE]" at bounding box center [980, 288] width 175 height 56
drag, startPoint x: 573, startPoint y: 292, endPoint x: 636, endPoint y: 294, distance: 62.5
click at [636, 294] on td "SGD 21.05" at bounding box center [601, 288] width 138 height 56
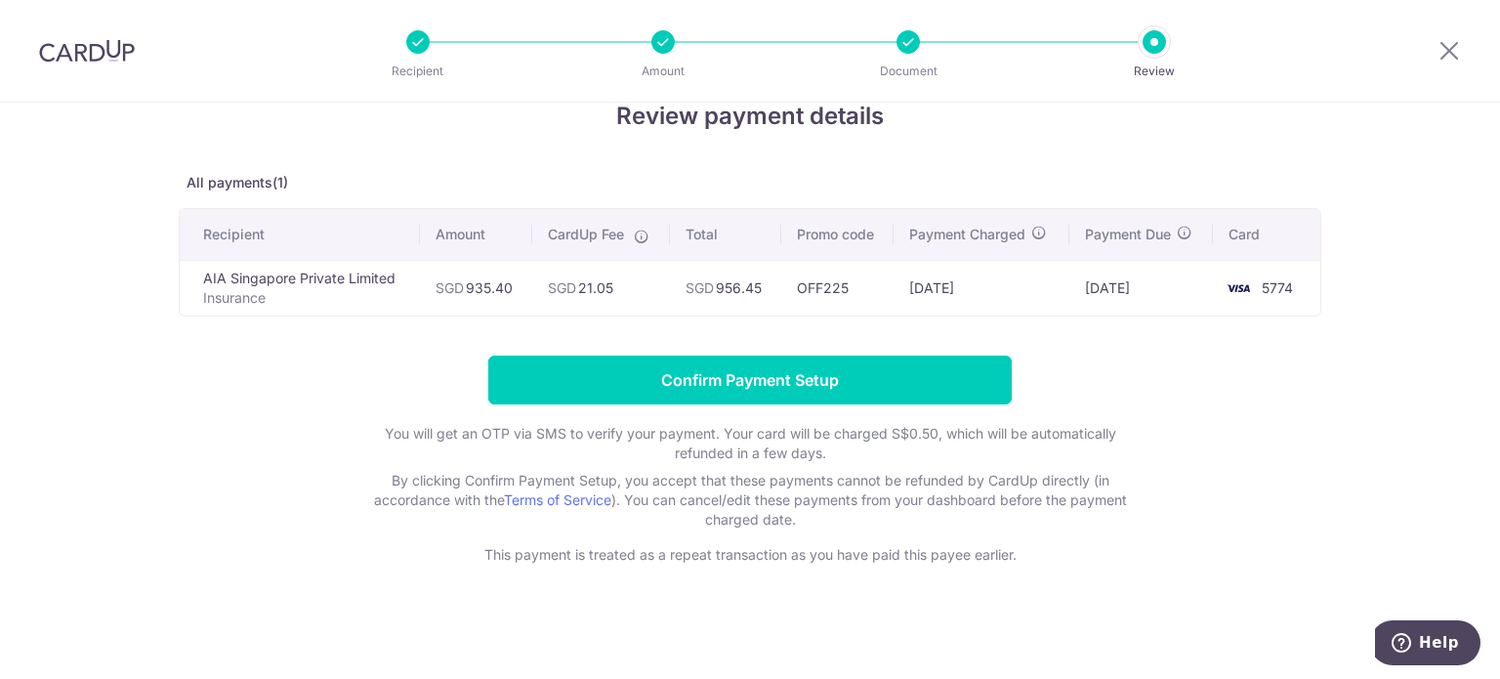
click at [898, 69] on p "Document" at bounding box center [908, 72] width 145 height 20
click at [888, 30] on li "Document" at bounding box center [797, 41] width 245 height 23
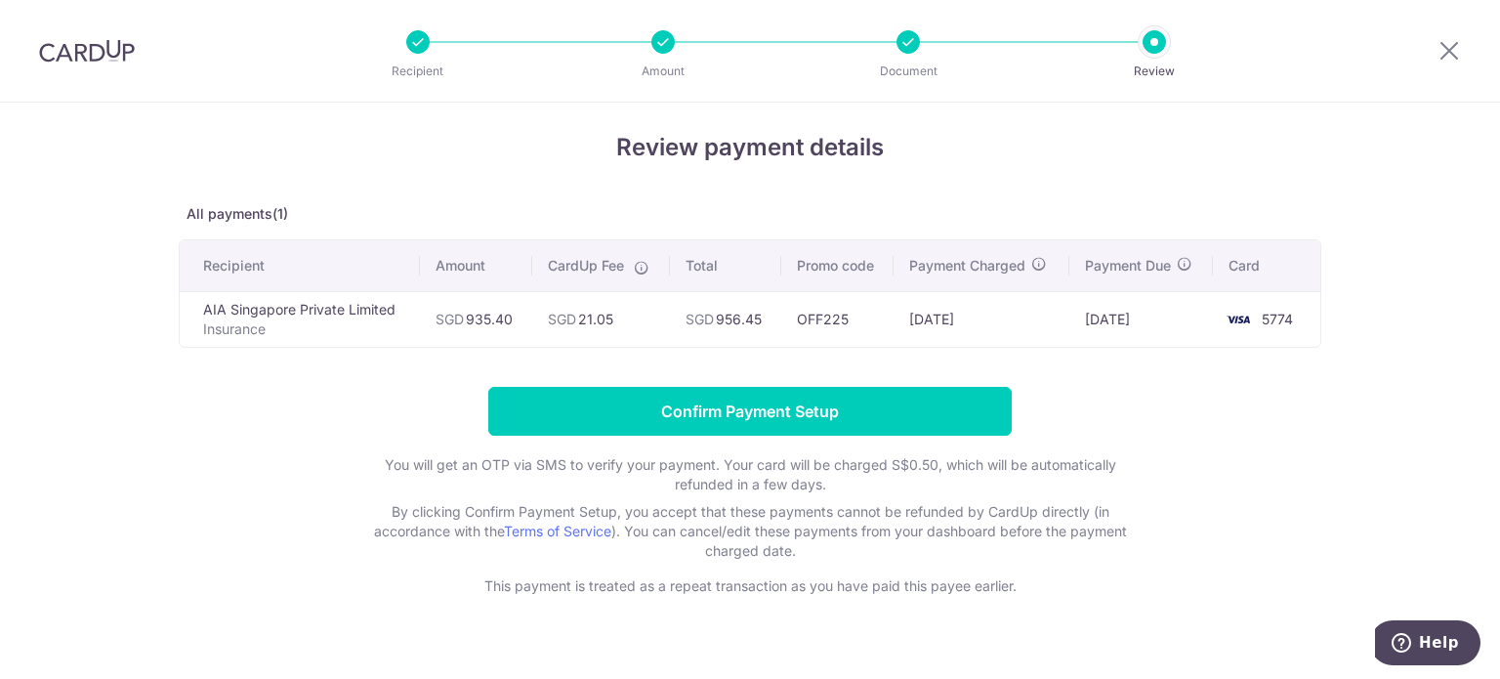
scroll to position [0, 0]
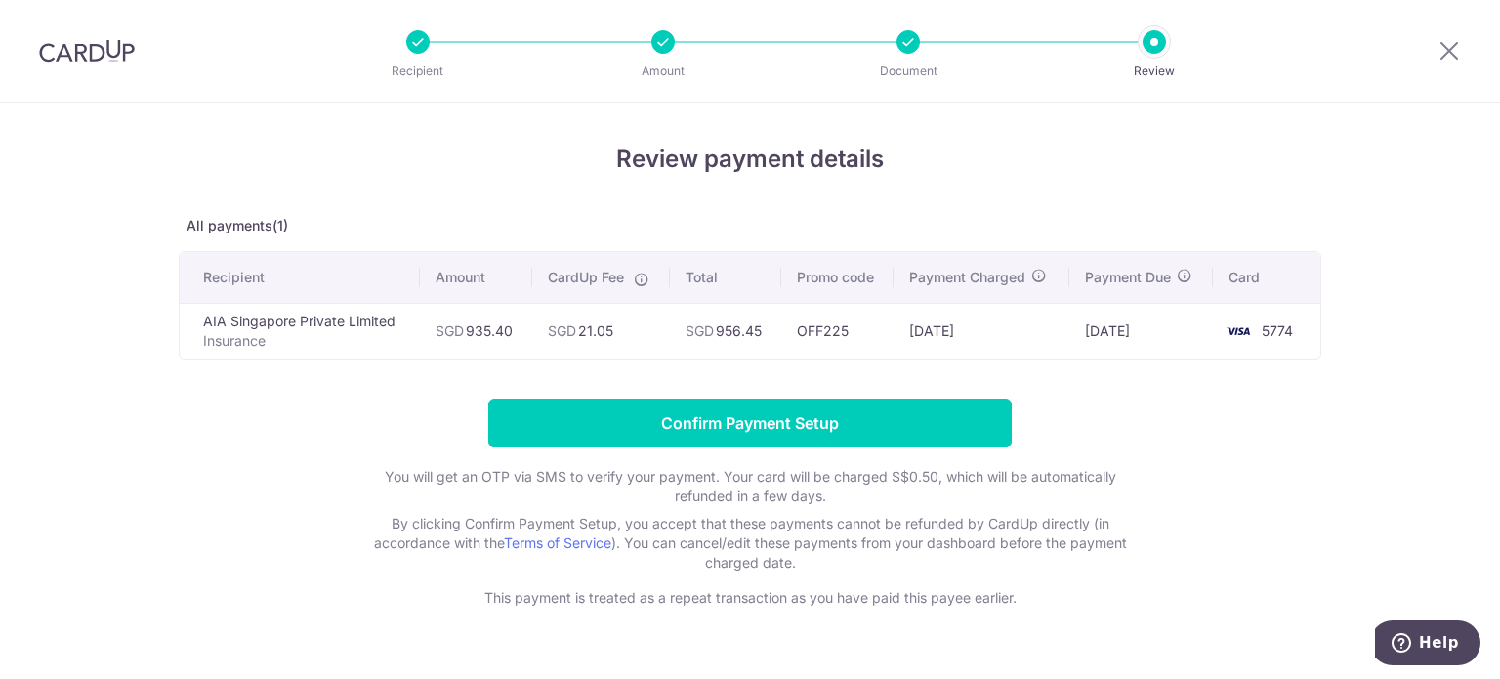
click at [764, 185] on div "Review payment details All payments(1) Recipient Amount CardUp Fee Total Promo …" at bounding box center [750, 375] width 1142 height 466
click at [1445, 49] on icon at bounding box center [1448, 50] width 23 height 24
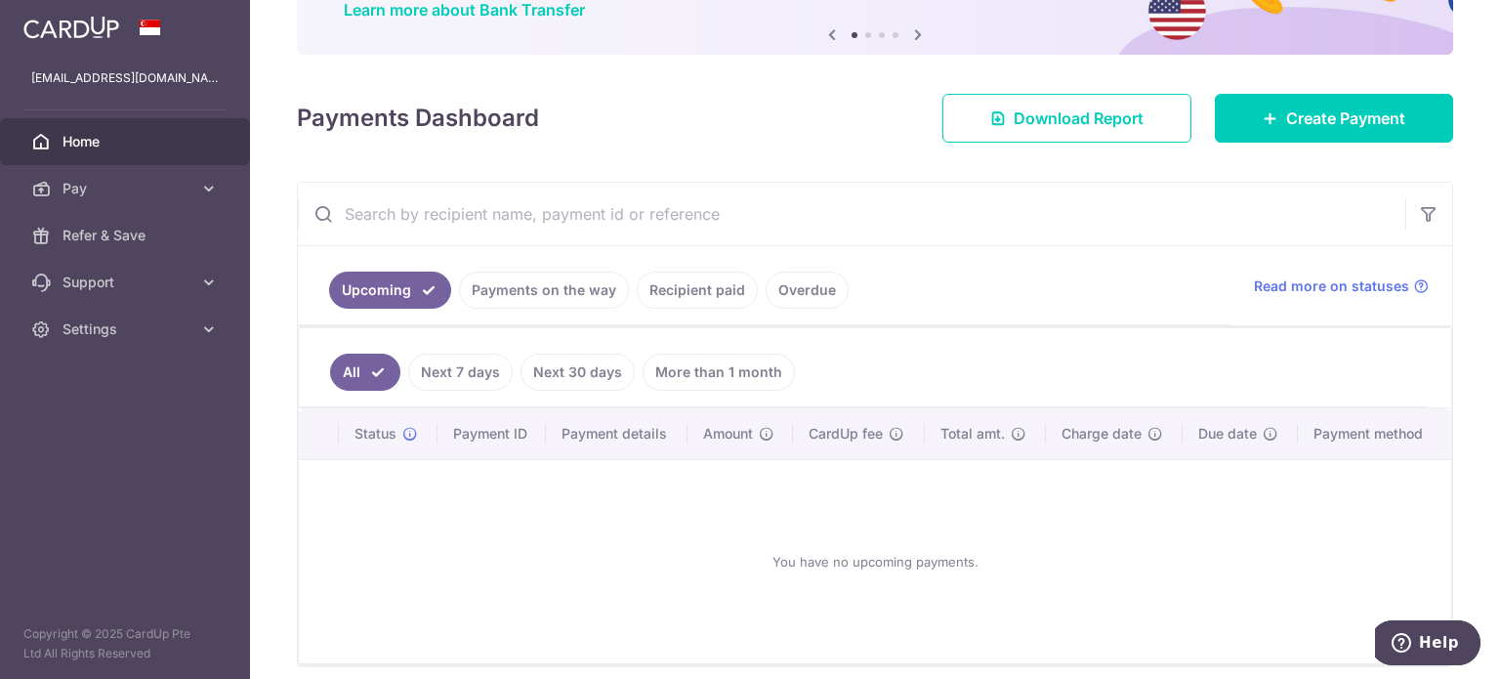
scroll to position [53, 0]
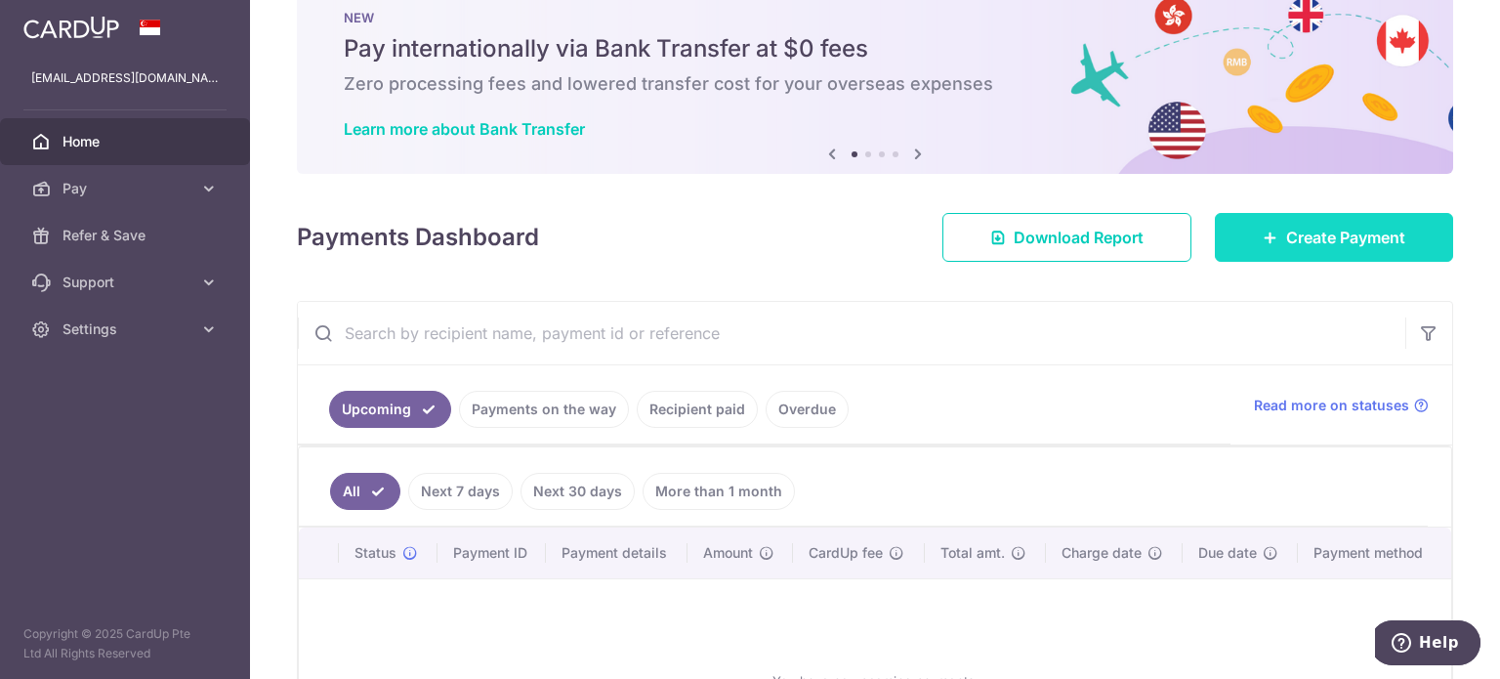
click at [1344, 223] on link "Create Payment" at bounding box center [1334, 237] width 238 height 49
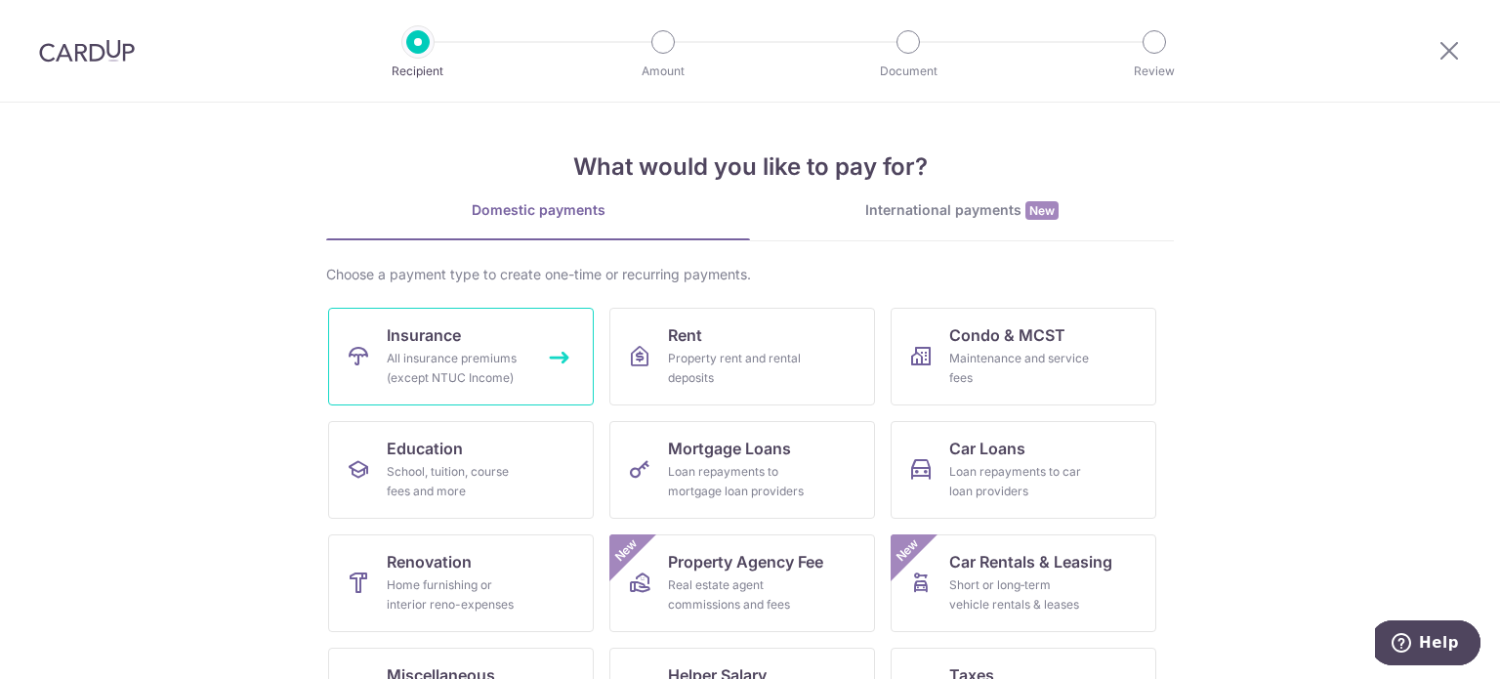
click at [429, 351] on div "All insurance premiums (except NTUC Income)" at bounding box center [457, 368] width 141 height 39
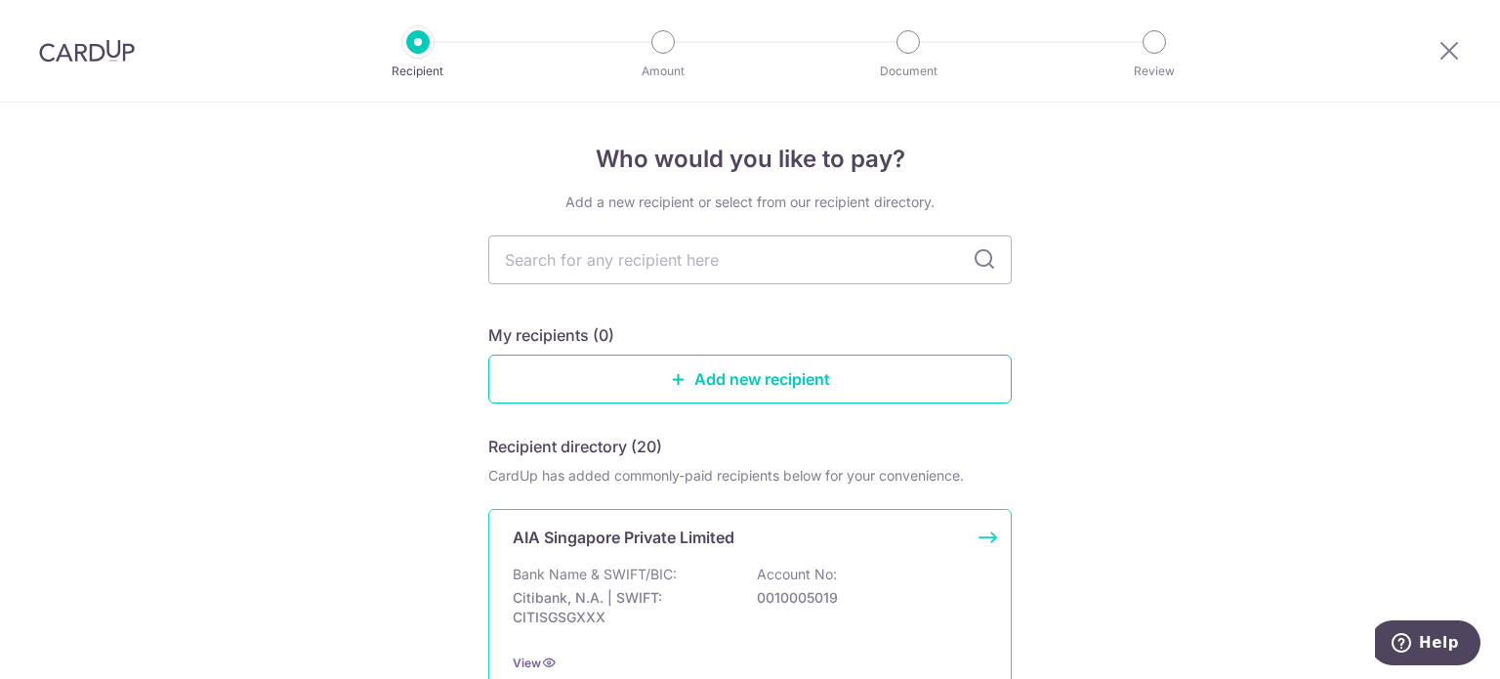
click at [754, 555] on div "AIA Singapore Private Limited Bank Name & SWIFT/BIC: Citibank, N.A. | SWIFT: CI…" at bounding box center [749, 599] width 523 height 181
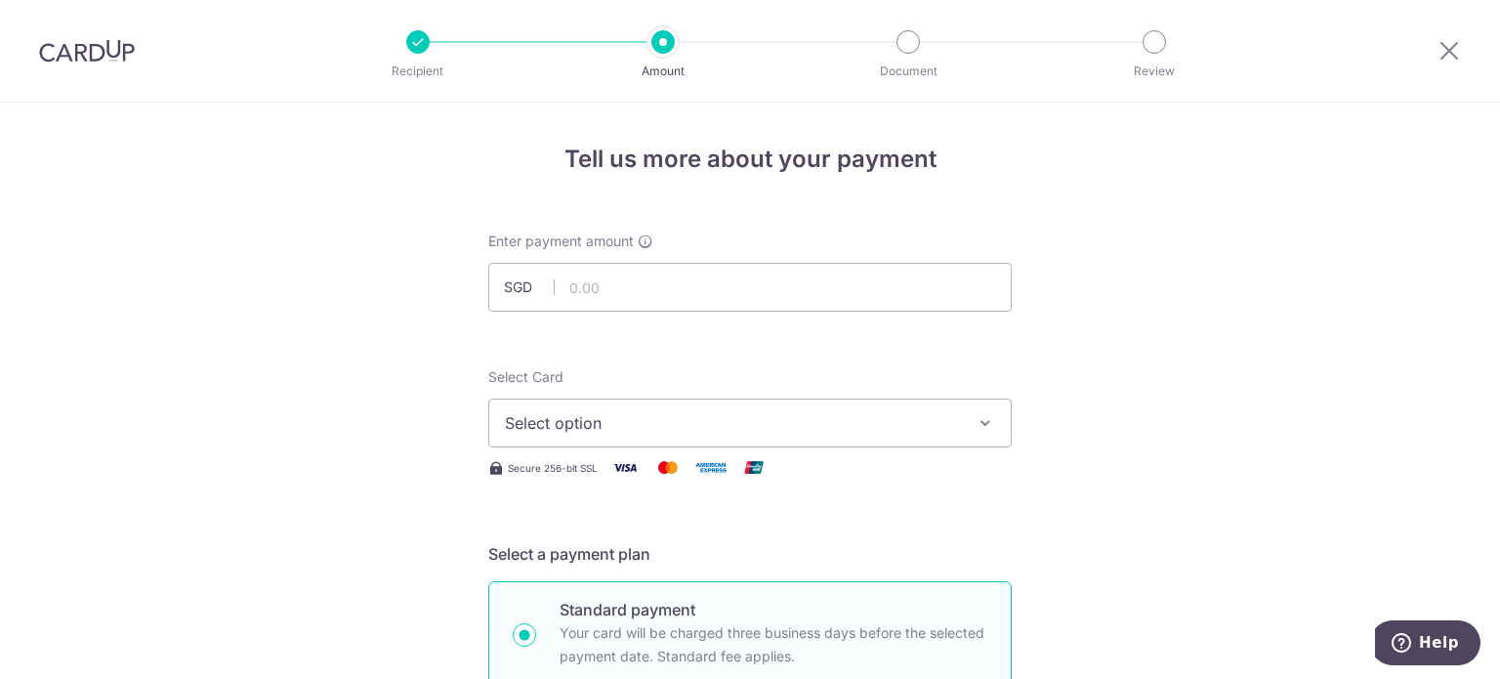
type input "935.40"
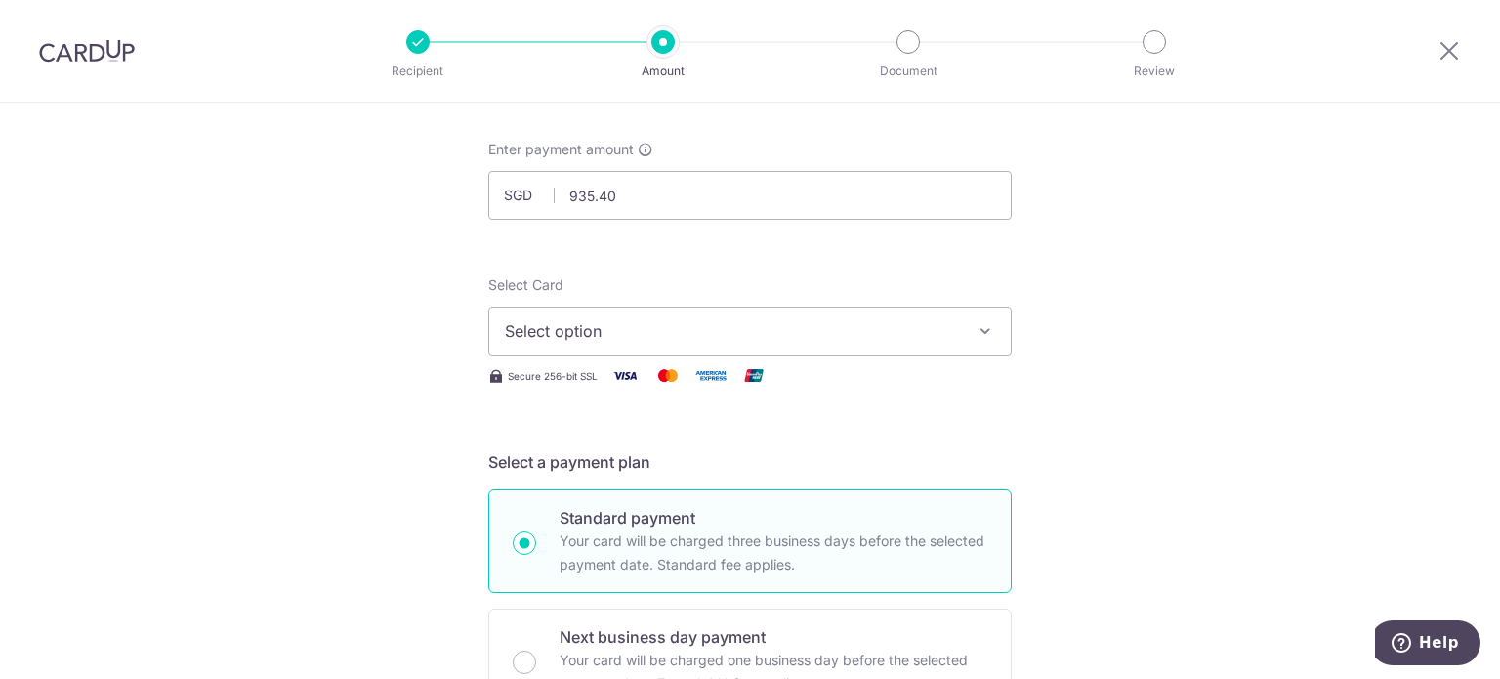
scroll to position [195, 0]
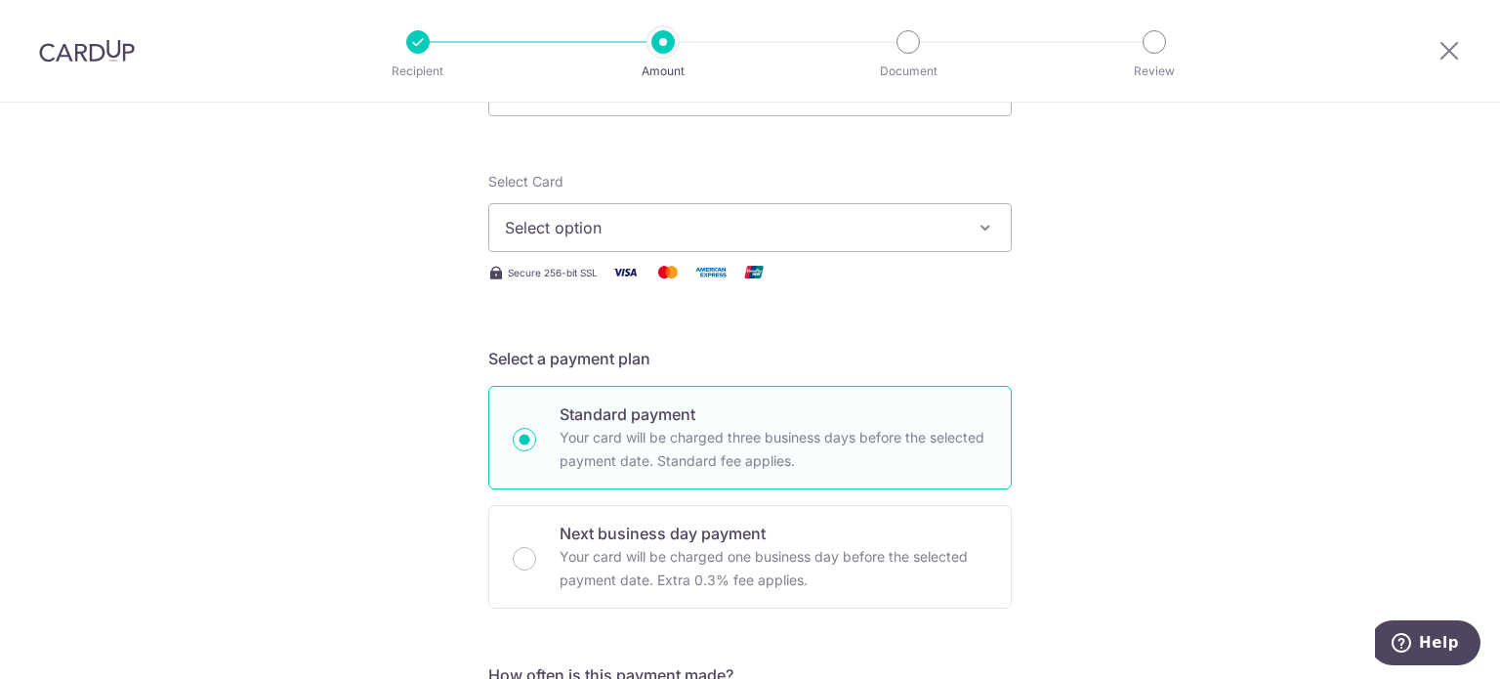
click at [728, 216] on span "Select option" at bounding box center [732, 227] width 455 height 23
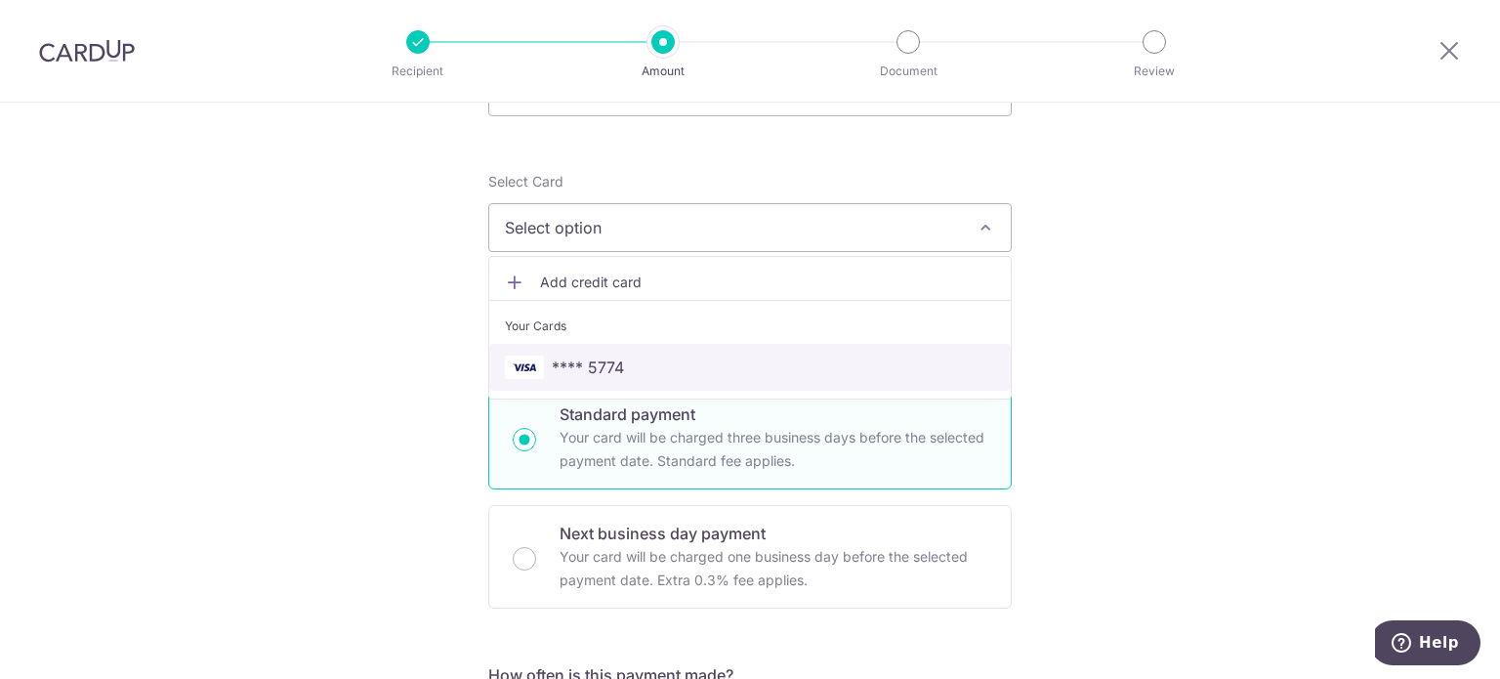
click at [586, 368] on span "**** 5774" at bounding box center [588, 366] width 72 height 23
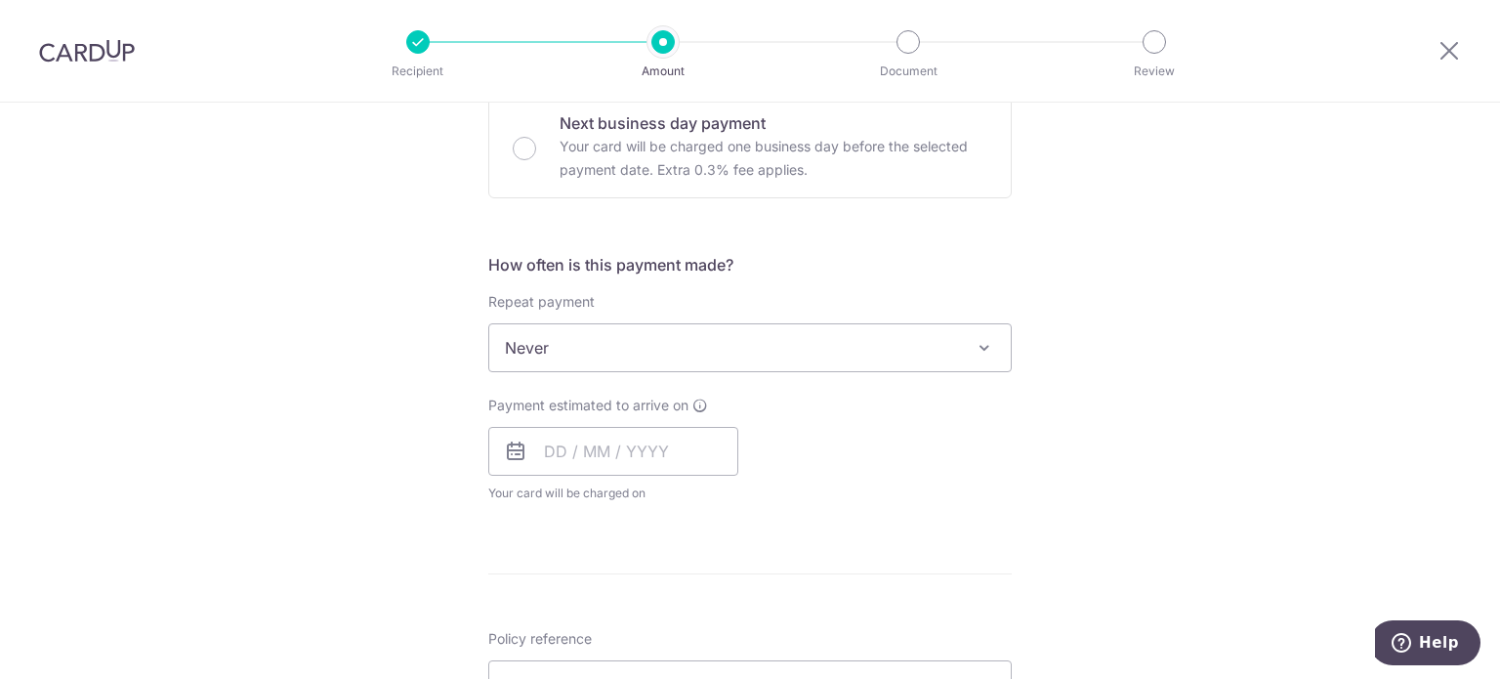
scroll to position [683, 0]
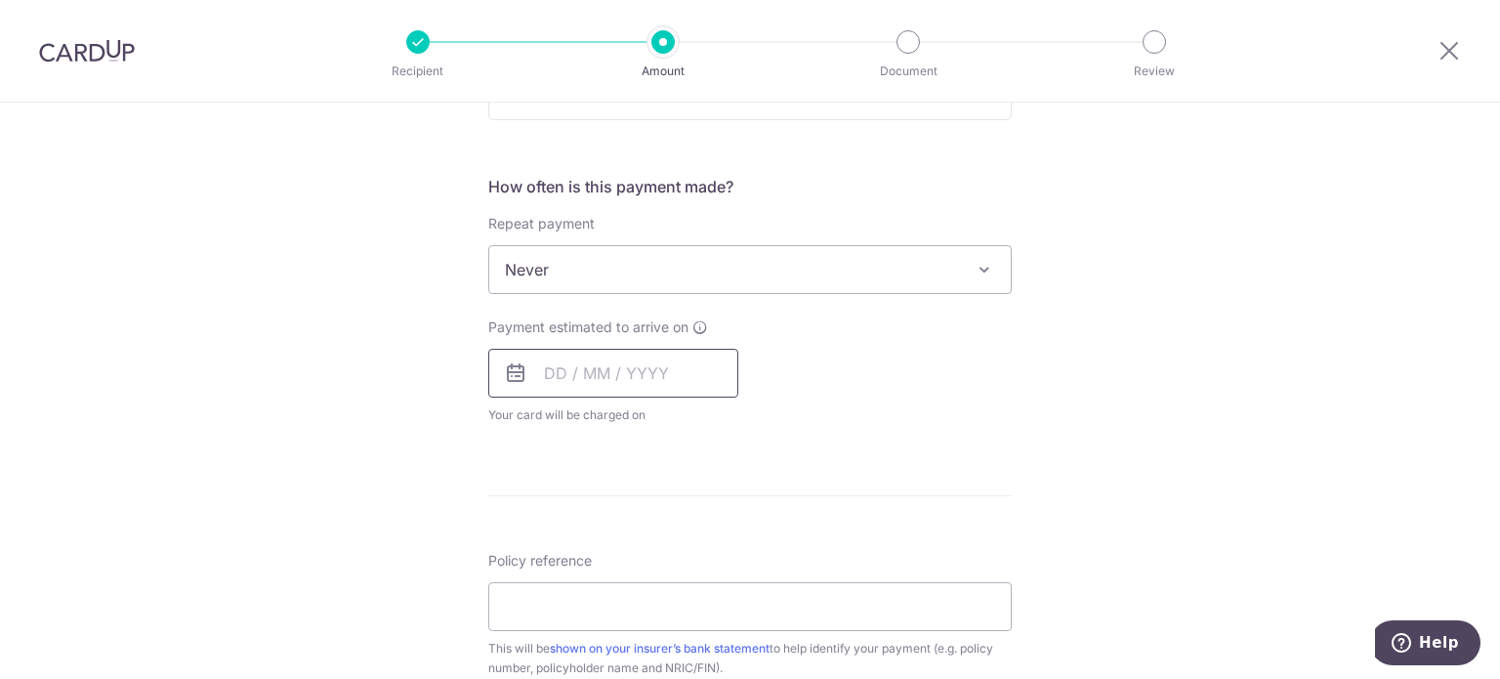
click at [544, 383] on input "text" at bounding box center [613, 373] width 250 height 49
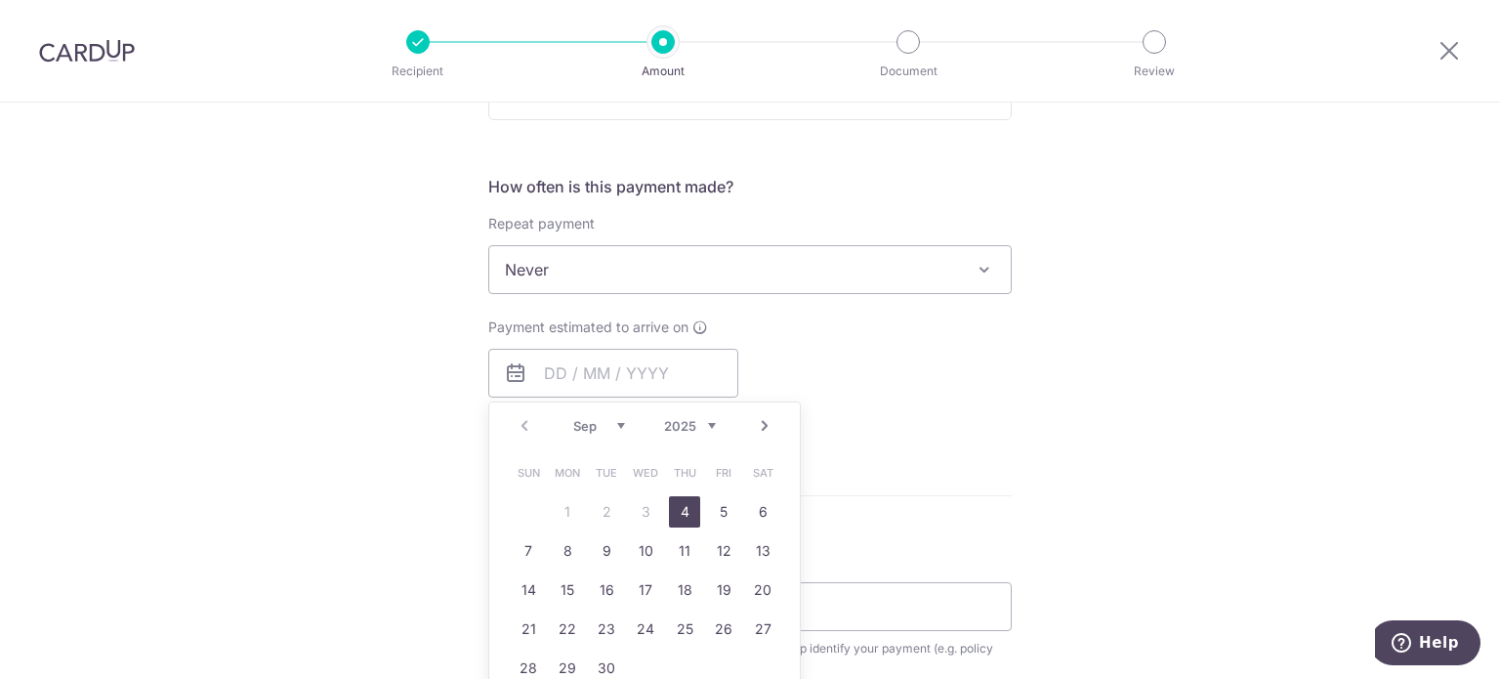
click at [680, 516] on link "4" at bounding box center [684, 511] width 31 height 31
type input "[DATE]"
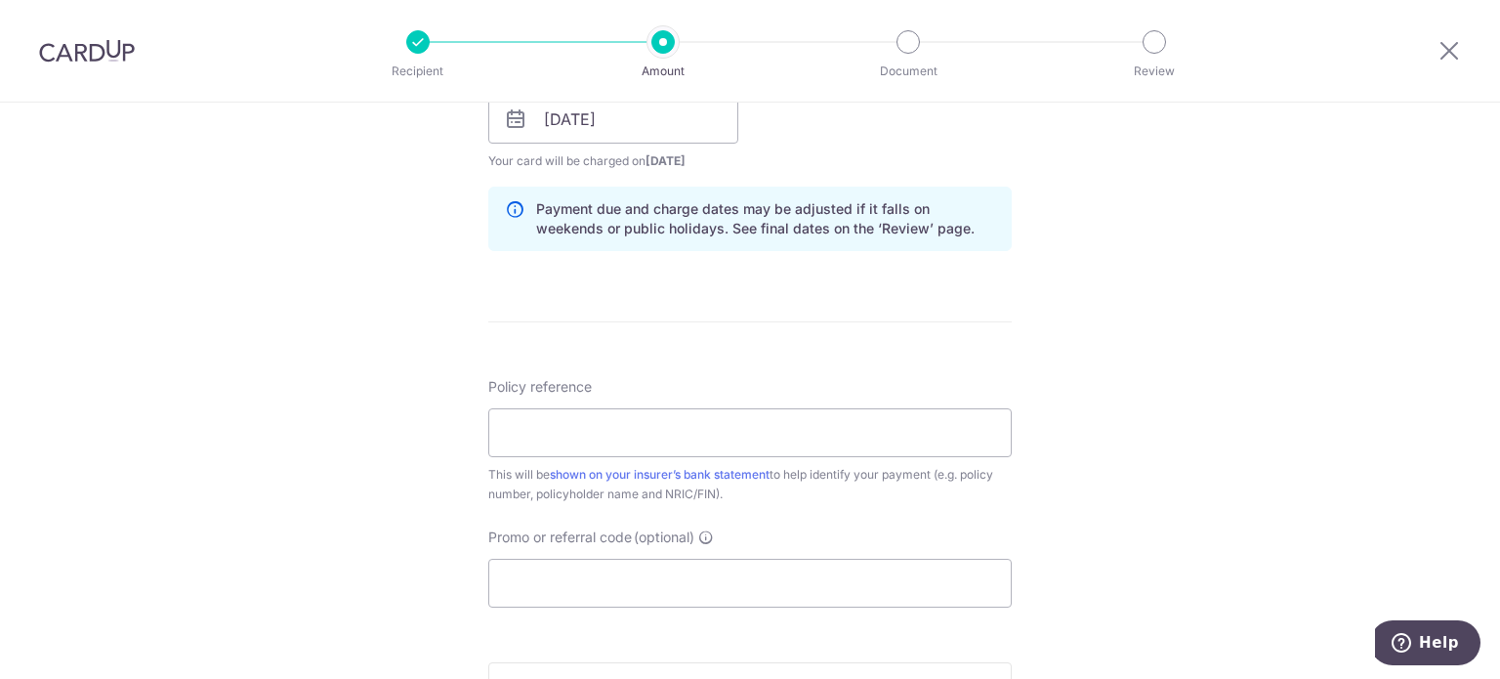
scroll to position [976, 0]
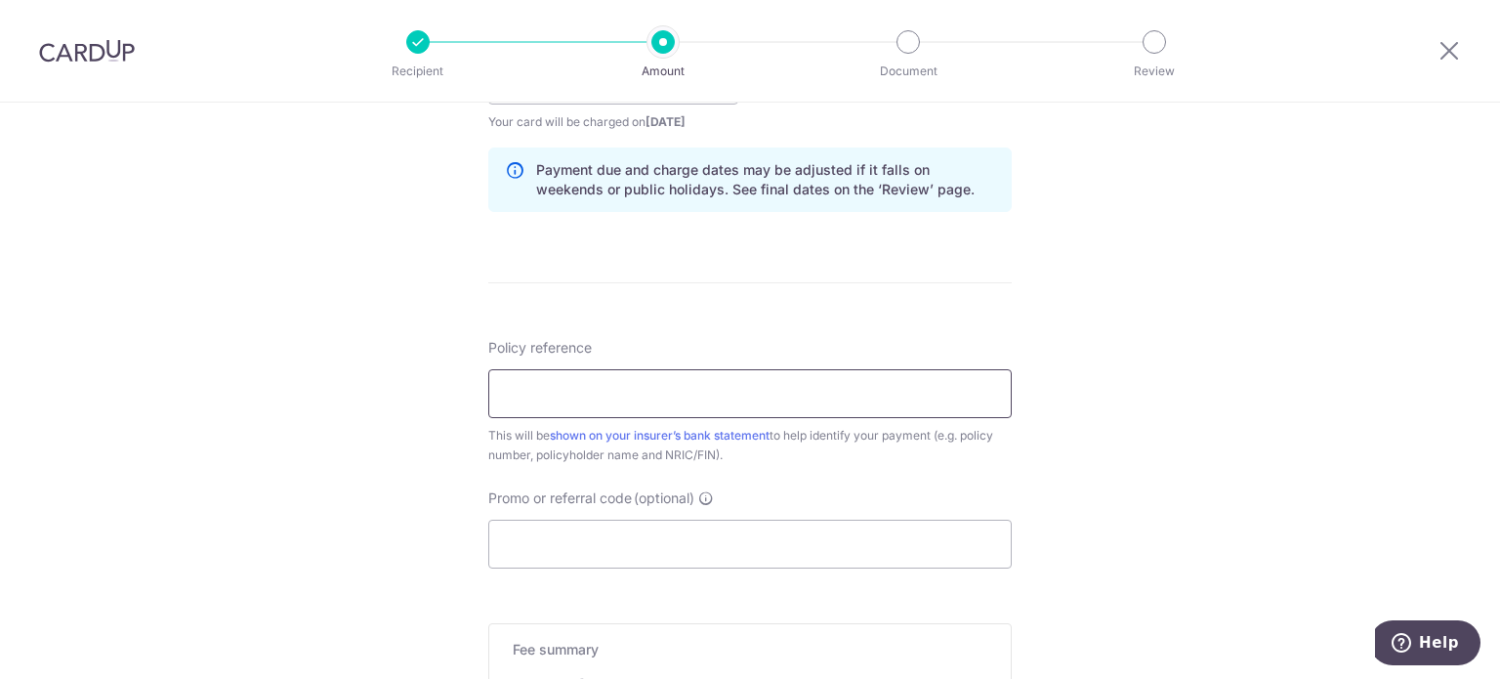
click at [848, 380] on input "Policy reference" at bounding box center [749, 393] width 523 height 49
paste input "OFF225"
type input "OFF225"
click at [653, 374] on input "Policy reference" at bounding box center [749, 393] width 523 height 49
type input "L549164371"
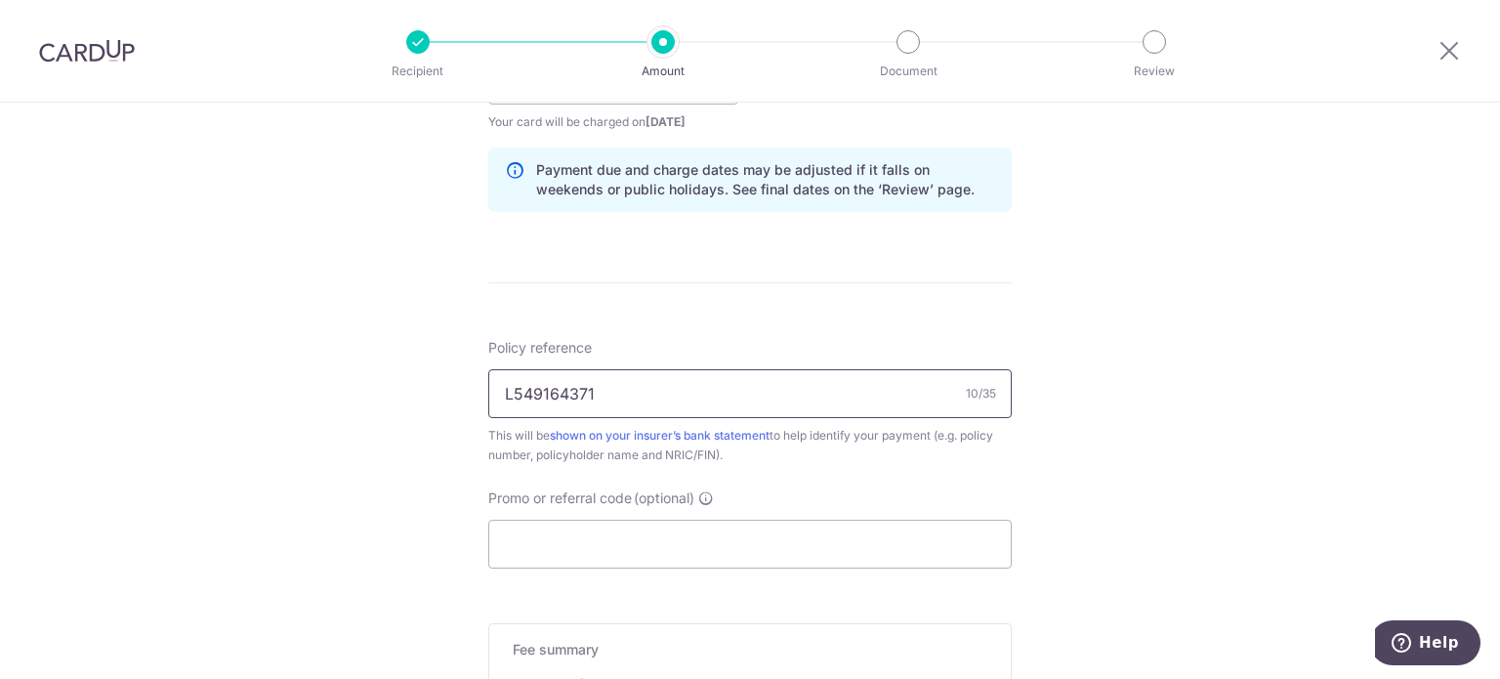
scroll to position [1172, 0]
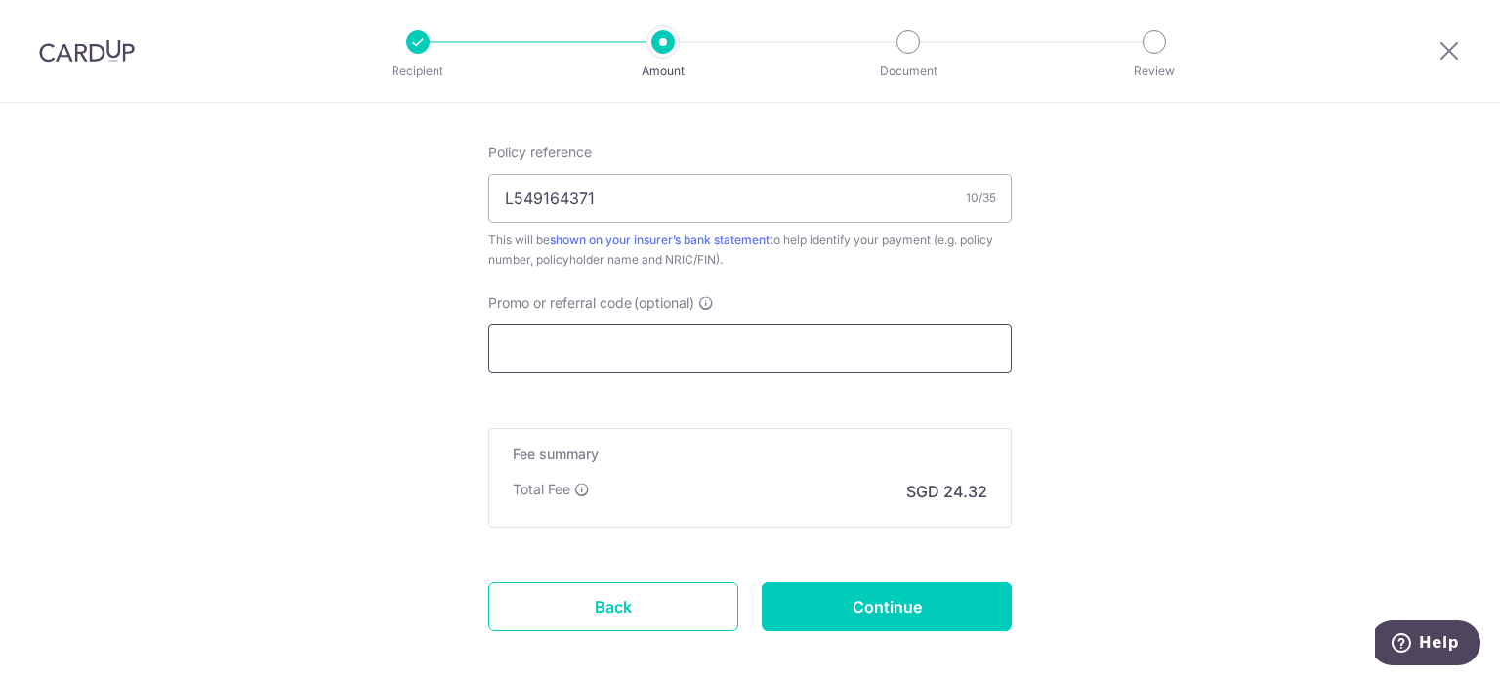
click at [643, 342] on input "Promo or referral code (optional)" at bounding box center [749, 348] width 523 height 49
paste input "OFF225"
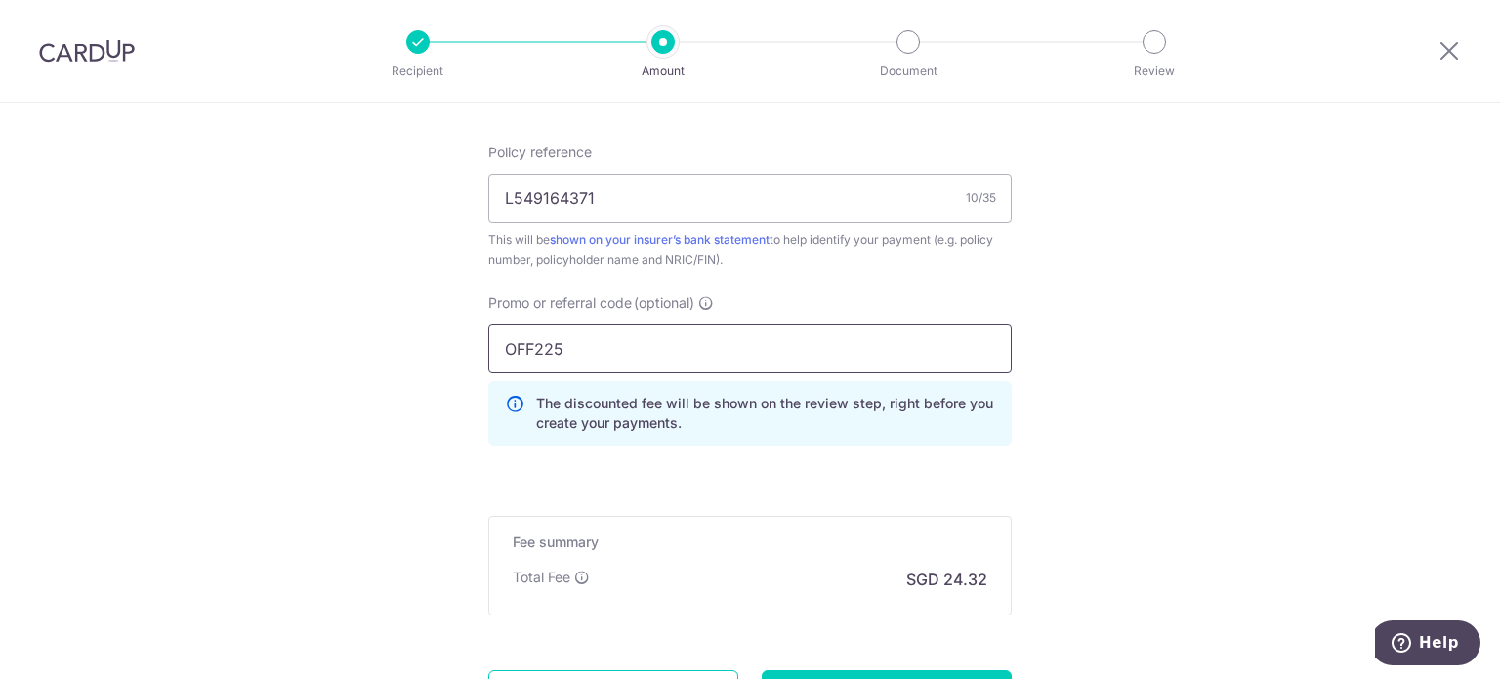
type input "OFF225"
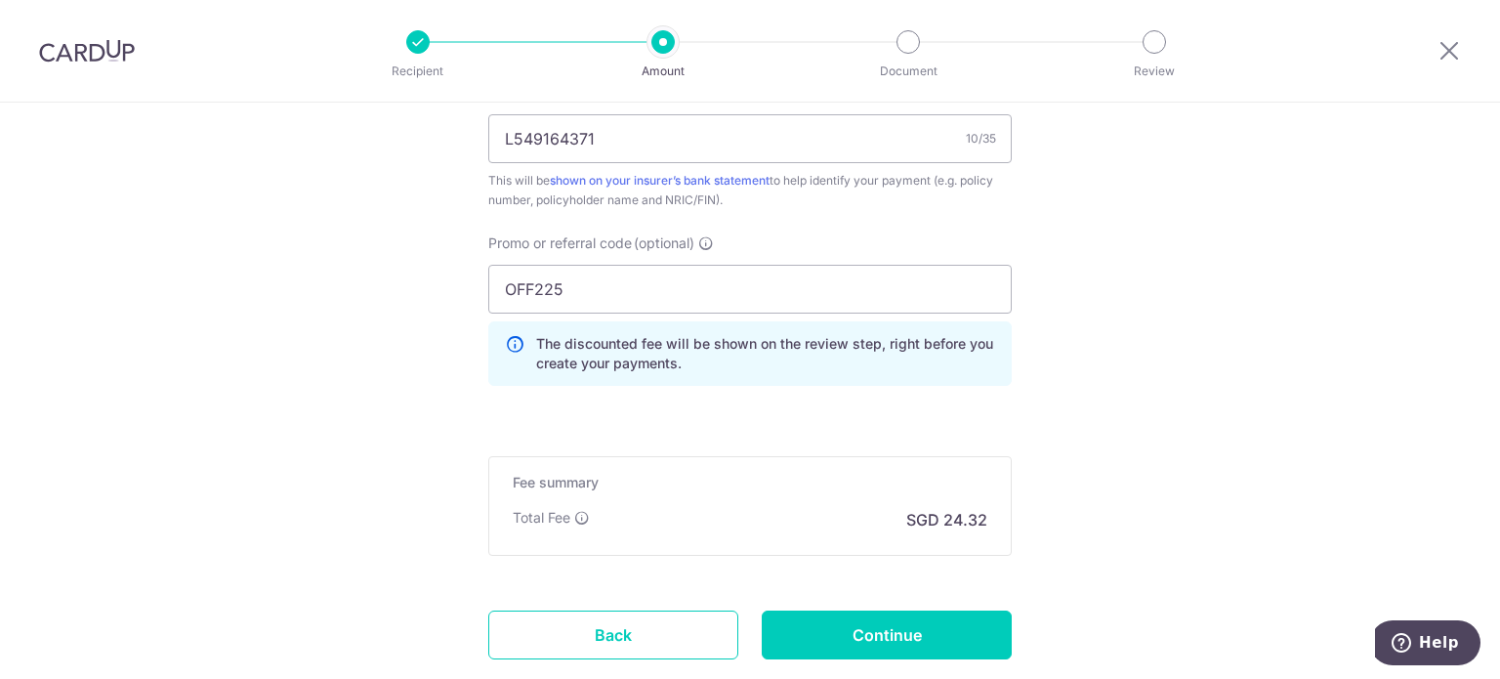
scroll to position [1355, 0]
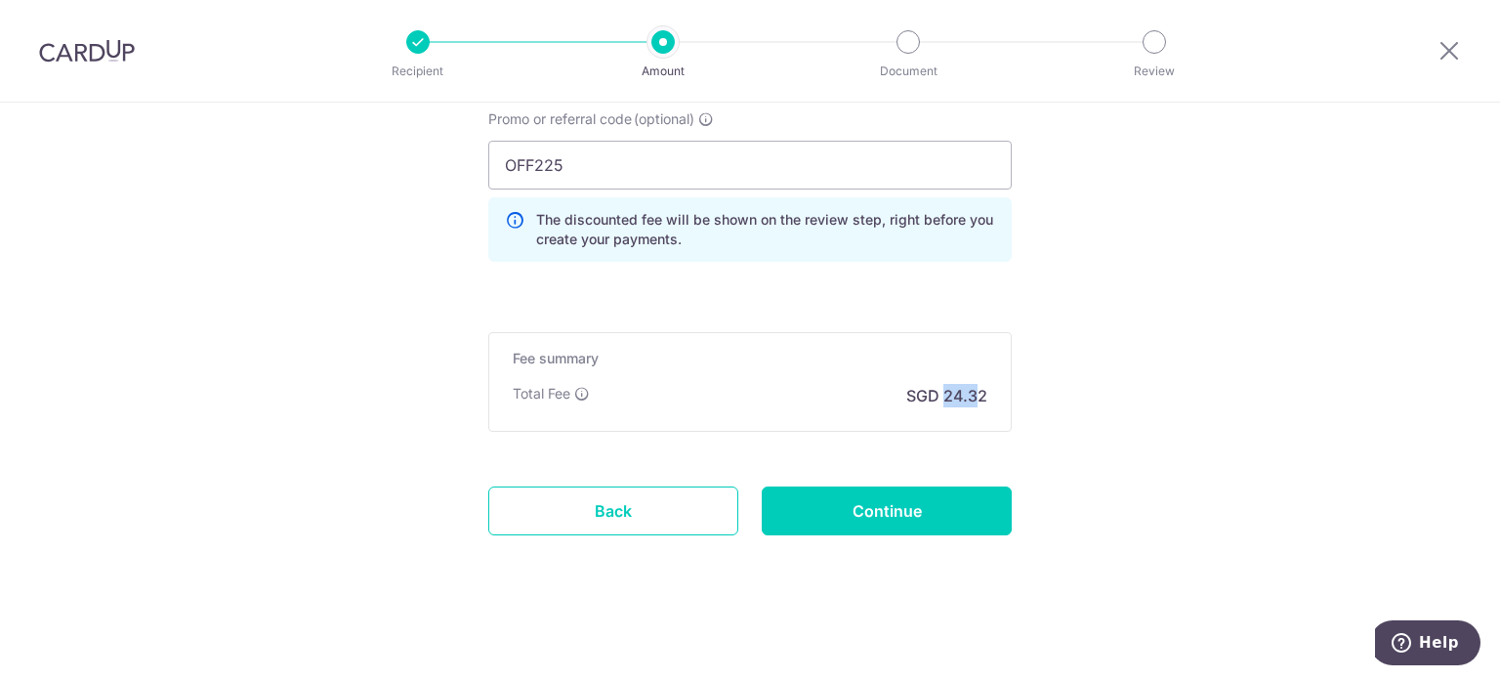
drag, startPoint x: 938, startPoint y: 399, endPoint x: 976, endPoint y: 399, distance: 38.1
click at [976, 399] on p "SGD 24.32" at bounding box center [946, 395] width 81 height 23
click at [902, 517] on input "Continue" at bounding box center [887, 510] width 250 height 49
type input "Create Schedule"
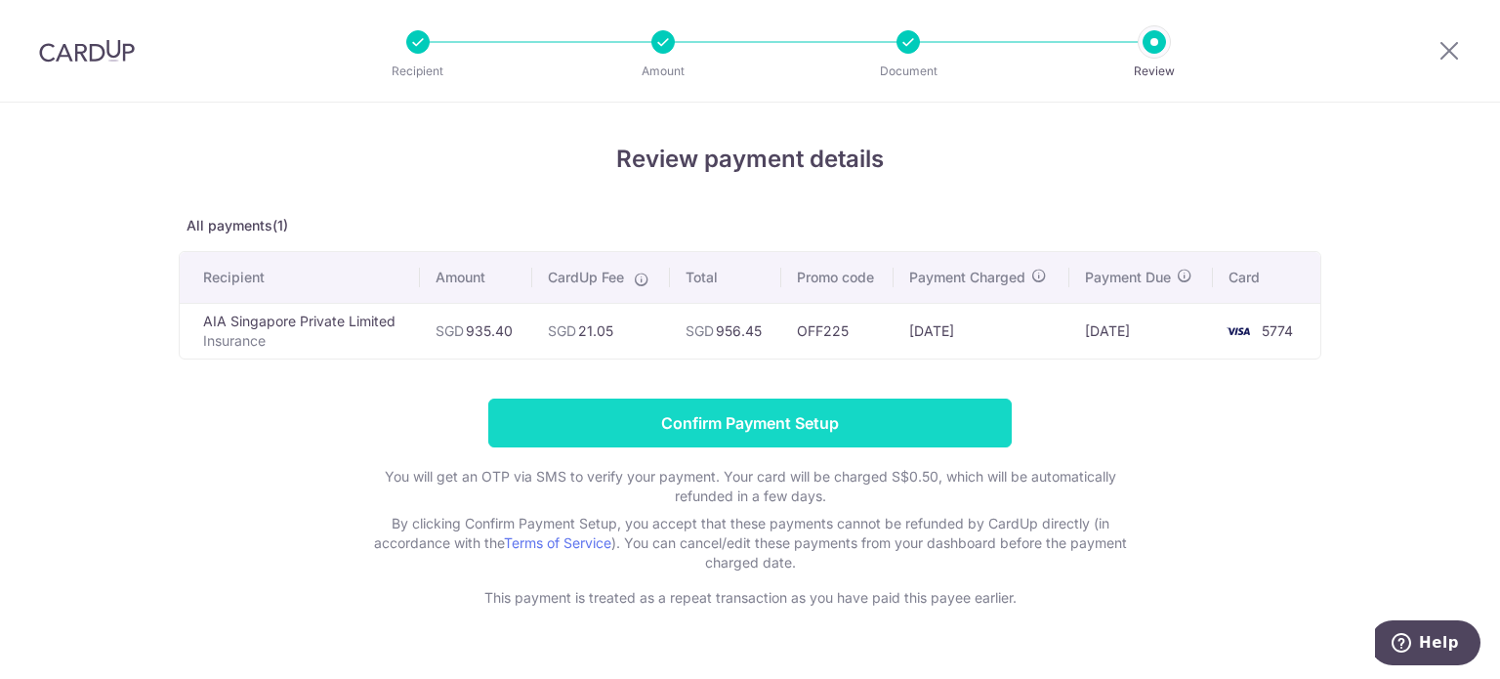
click at [898, 409] on input "Confirm Payment Setup" at bounding box center [749, 422] width 523 height 49
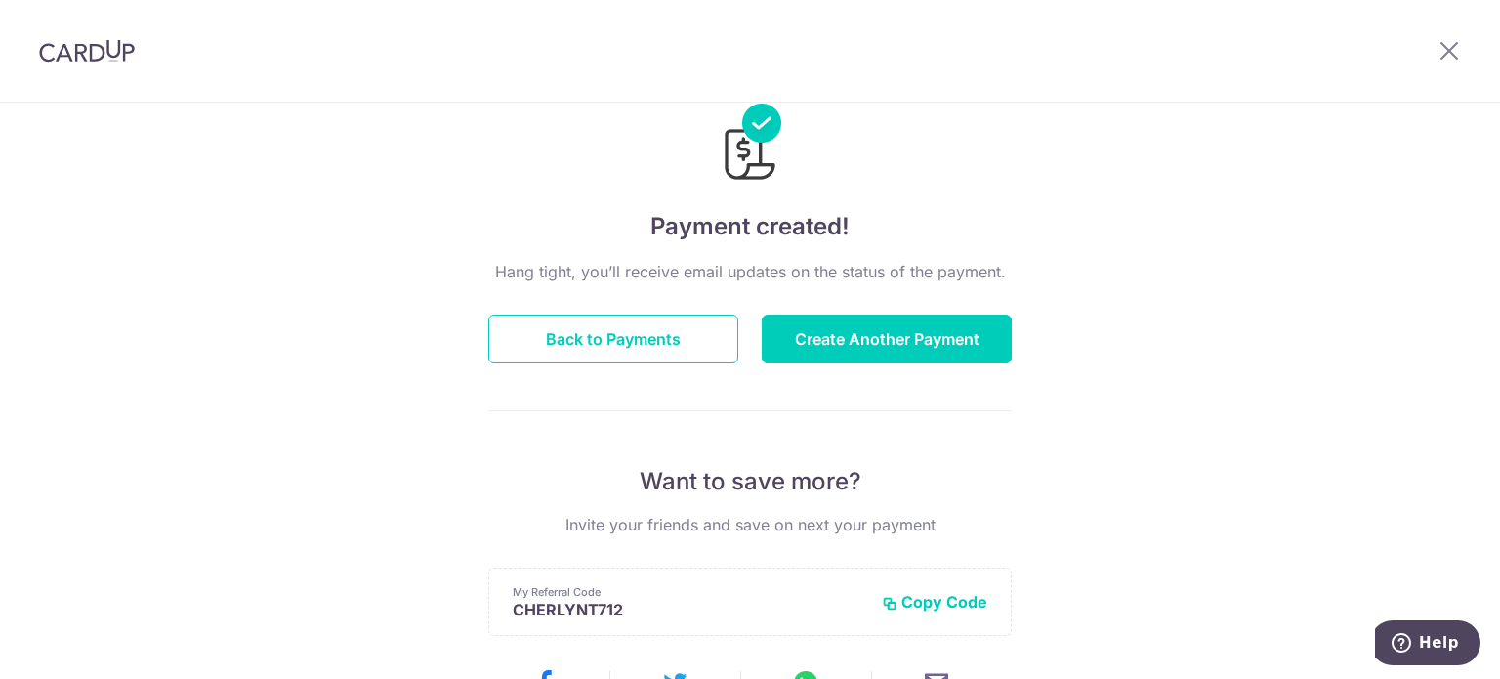
scroll to position [98, 0]
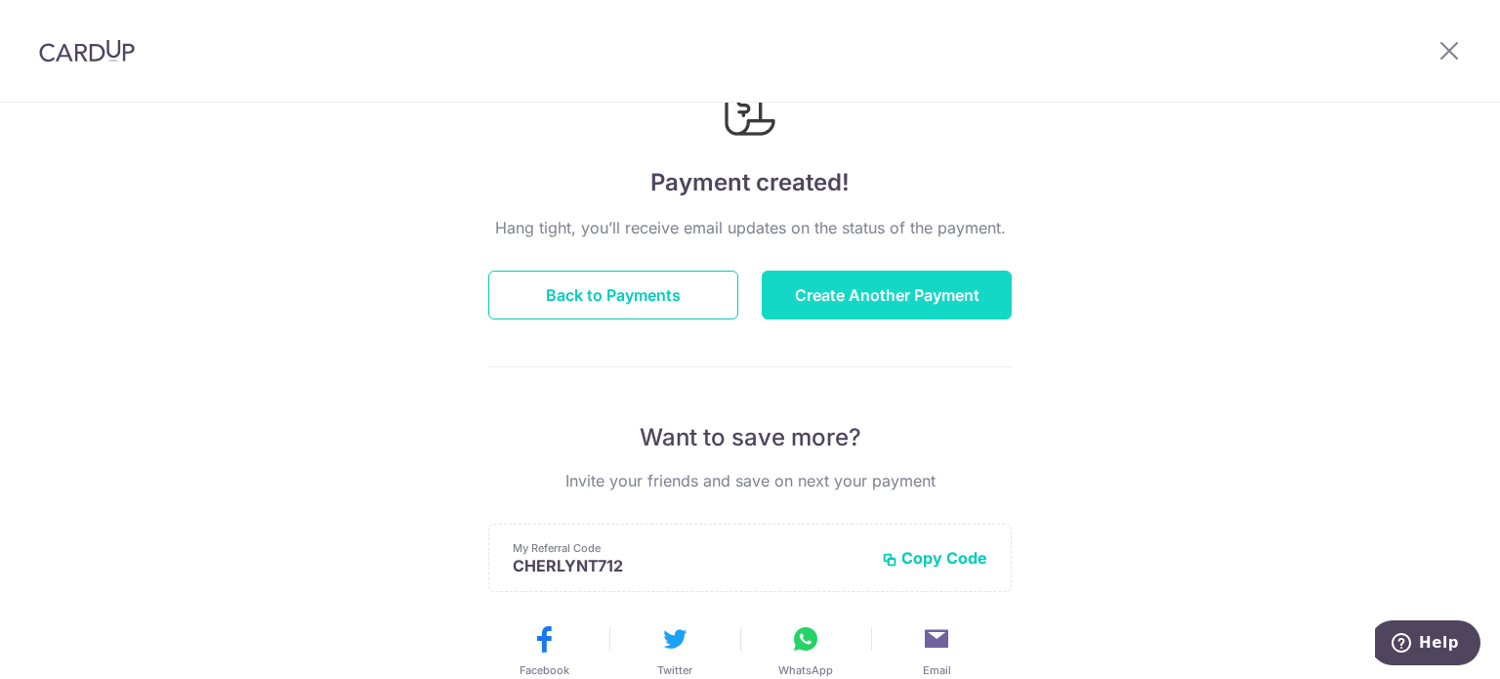
click at [924, 304] on button "Create Another Payment" at bounding box center [887, 294] width 250 height 49
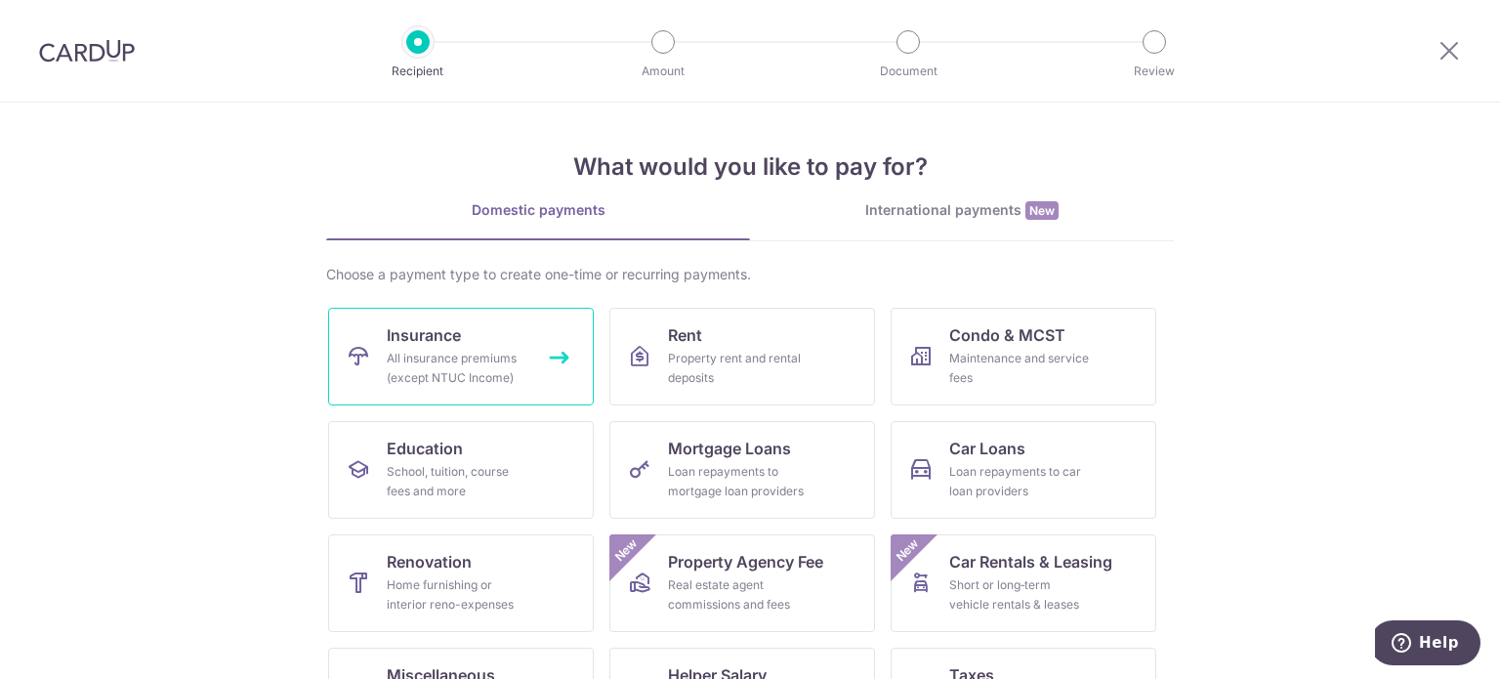
click at [476, 356] on div "All insurance premiums (except NTUC Income)" at bounding box center [457, 368] width 141 height 39
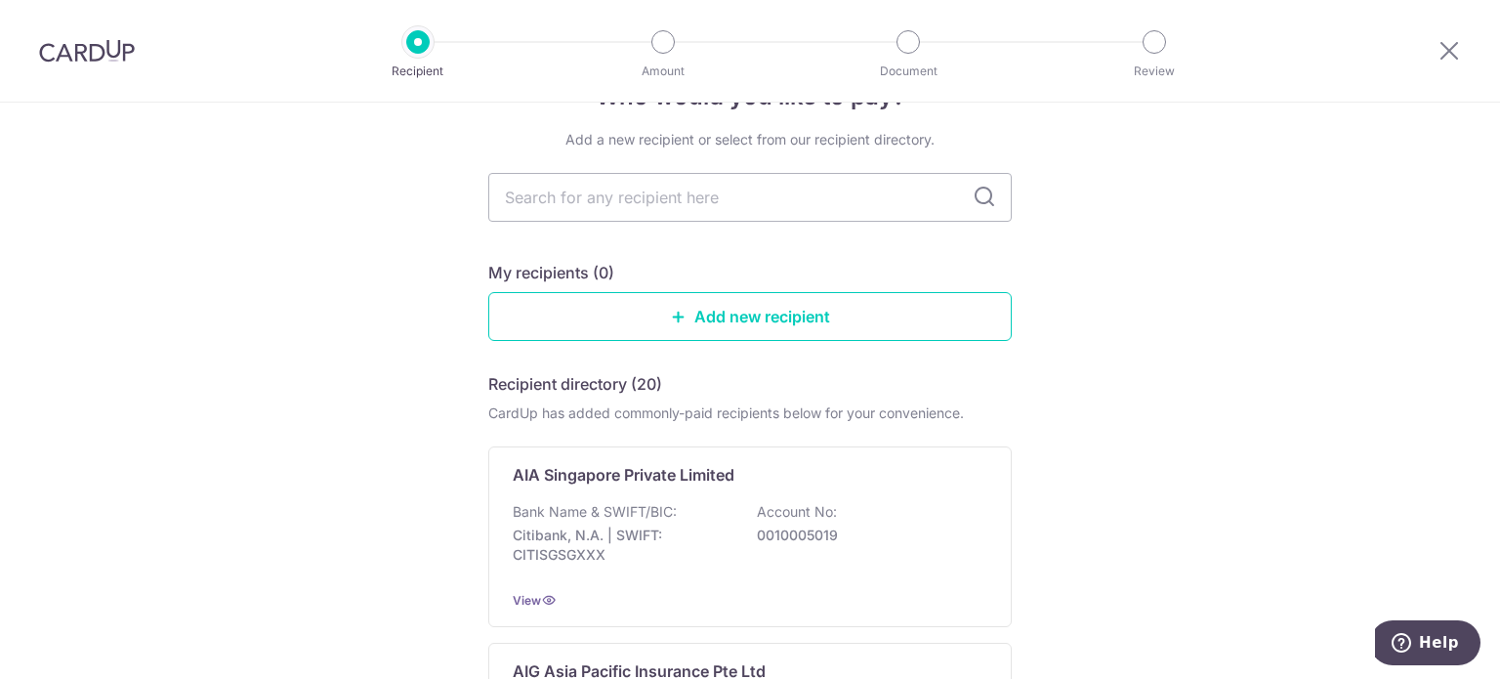
scroll to position [98, 0]
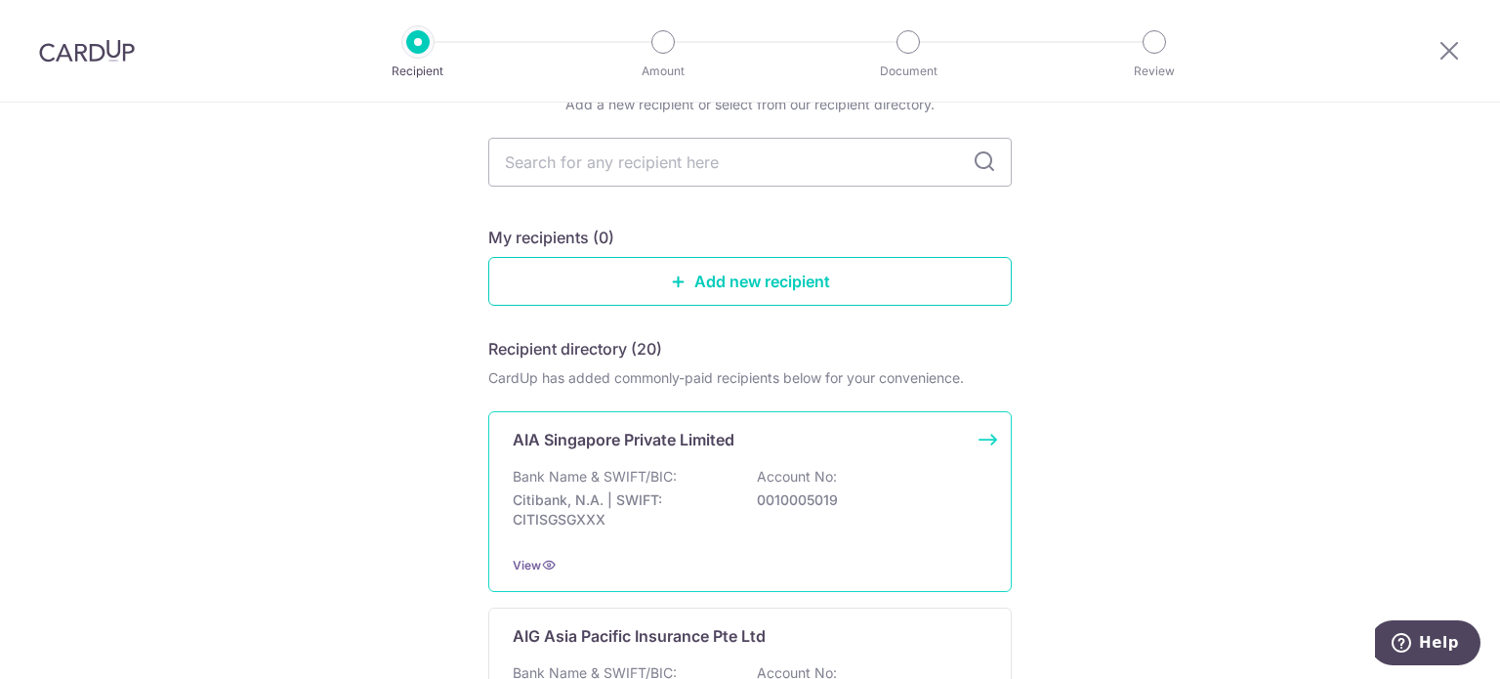
click at [745, 459] on div "AIA Singapore Private Limited Bank Name & SWIFT/BIC: Citibank, N.A. | SWIFT: CI…" at bounding box center [749, 501] width 523 height 181
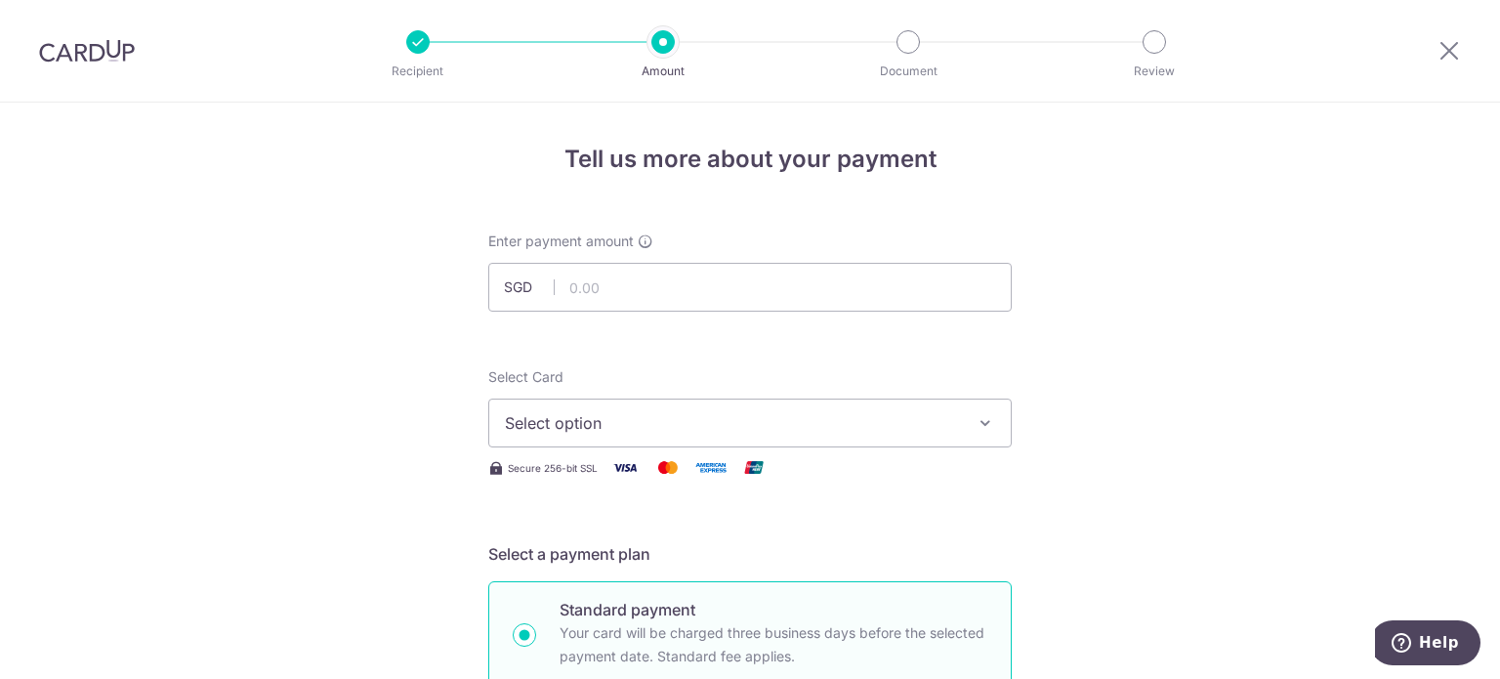
click at [656, 311] on div at bounding box center [772, 311] width 316 height 1
click at [665, 276] on input "text" at bounding box center [749, 287] width 523 height 49
type input "184.50"
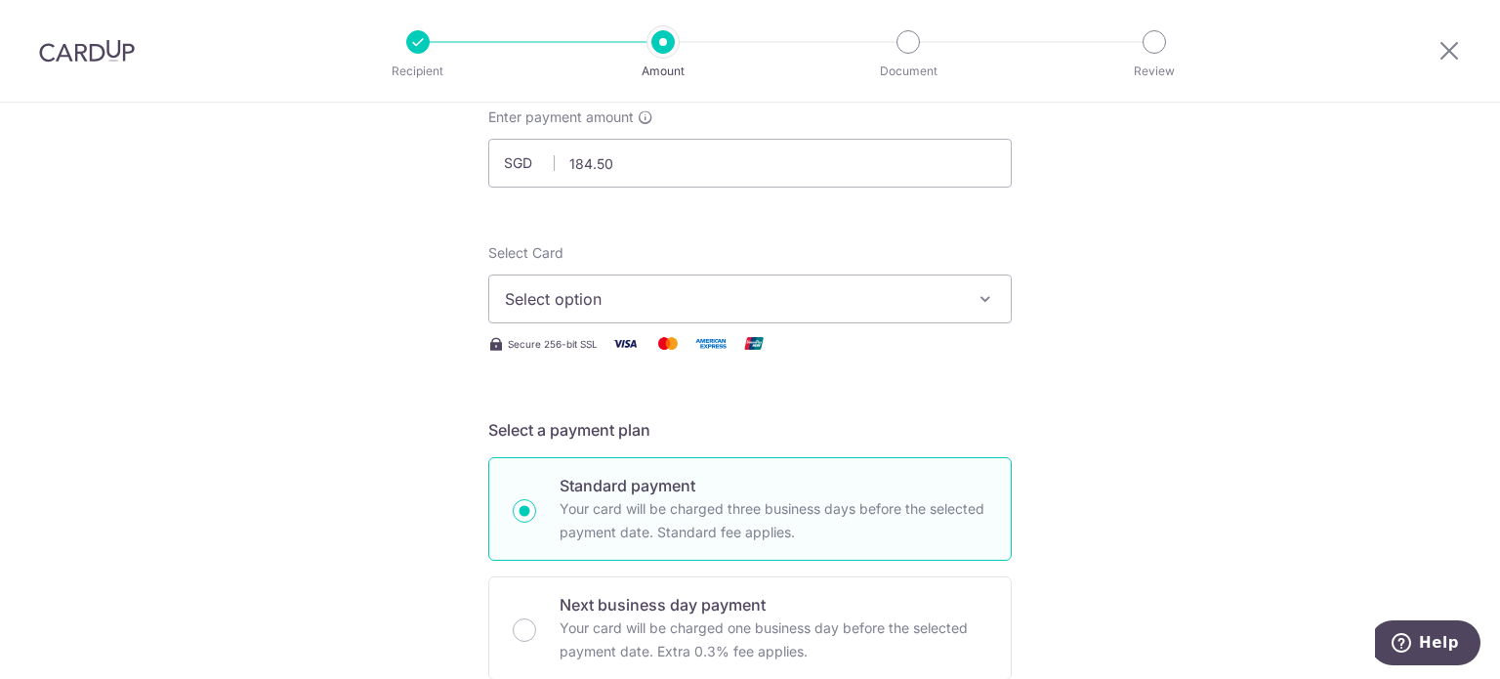
scroll to position [98, 0]
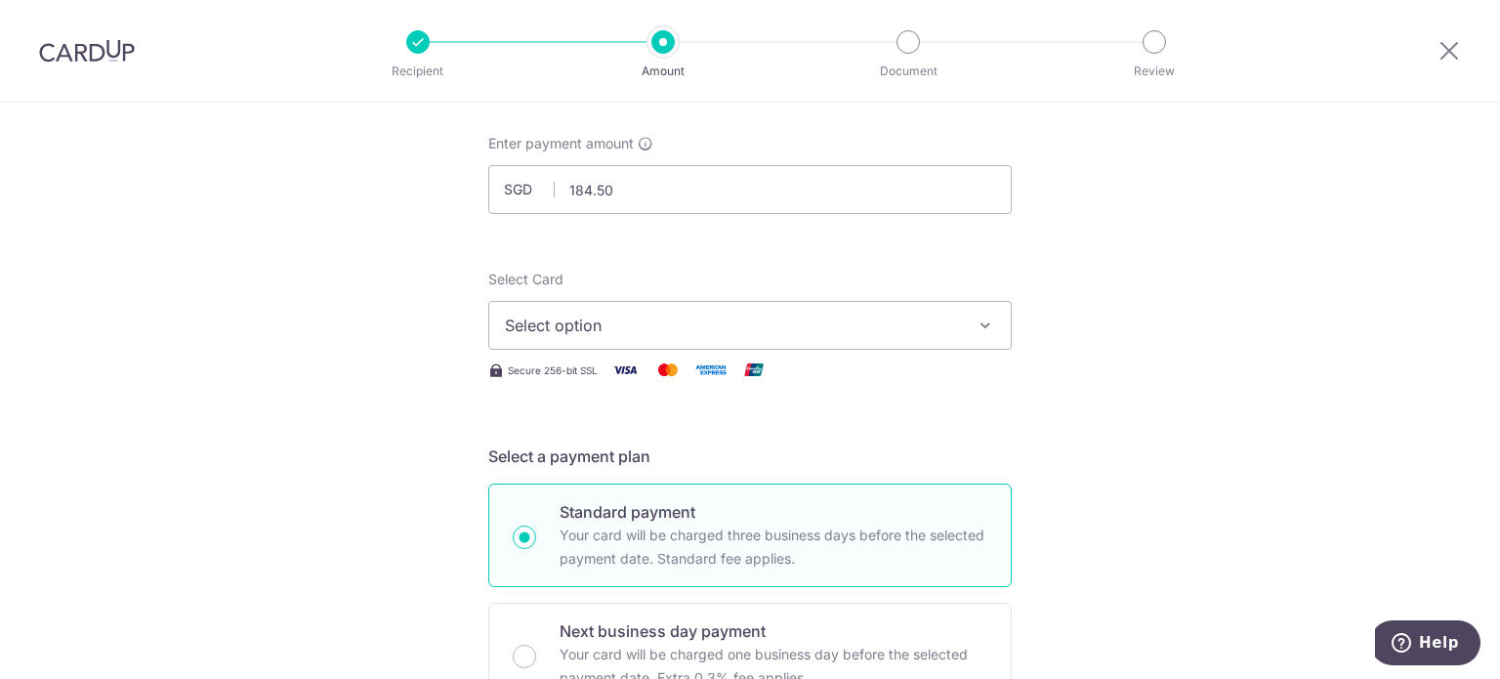
click at [790, 295] on div "Select Card Select option Add credit card Your Cards **** 5774" at bounding box center [749, 309] width 523 height 80
click at [781, 319] on span "Select option" at bounding box center [732, 324] width 455 height 23
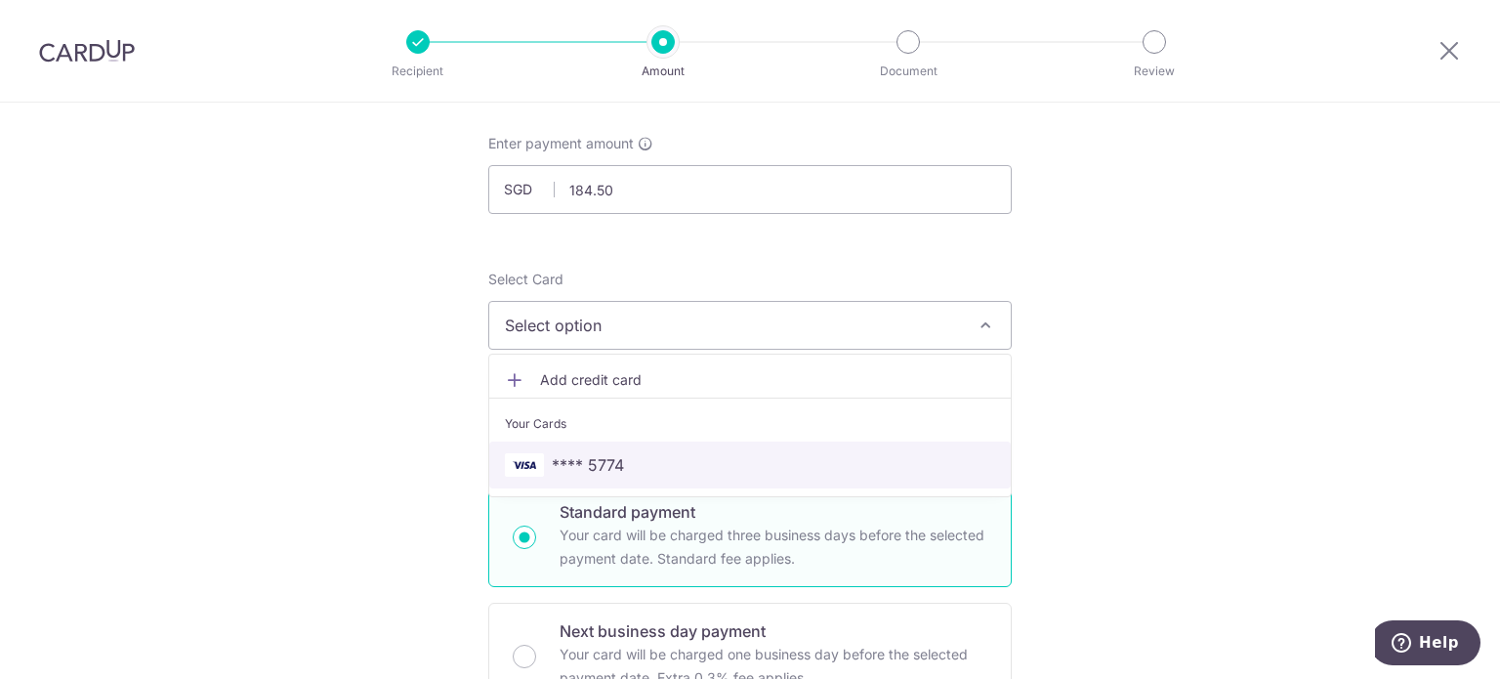
click at [622, 472] on span "**** 5774" at bounding box center [750, 464] width 490 height 23
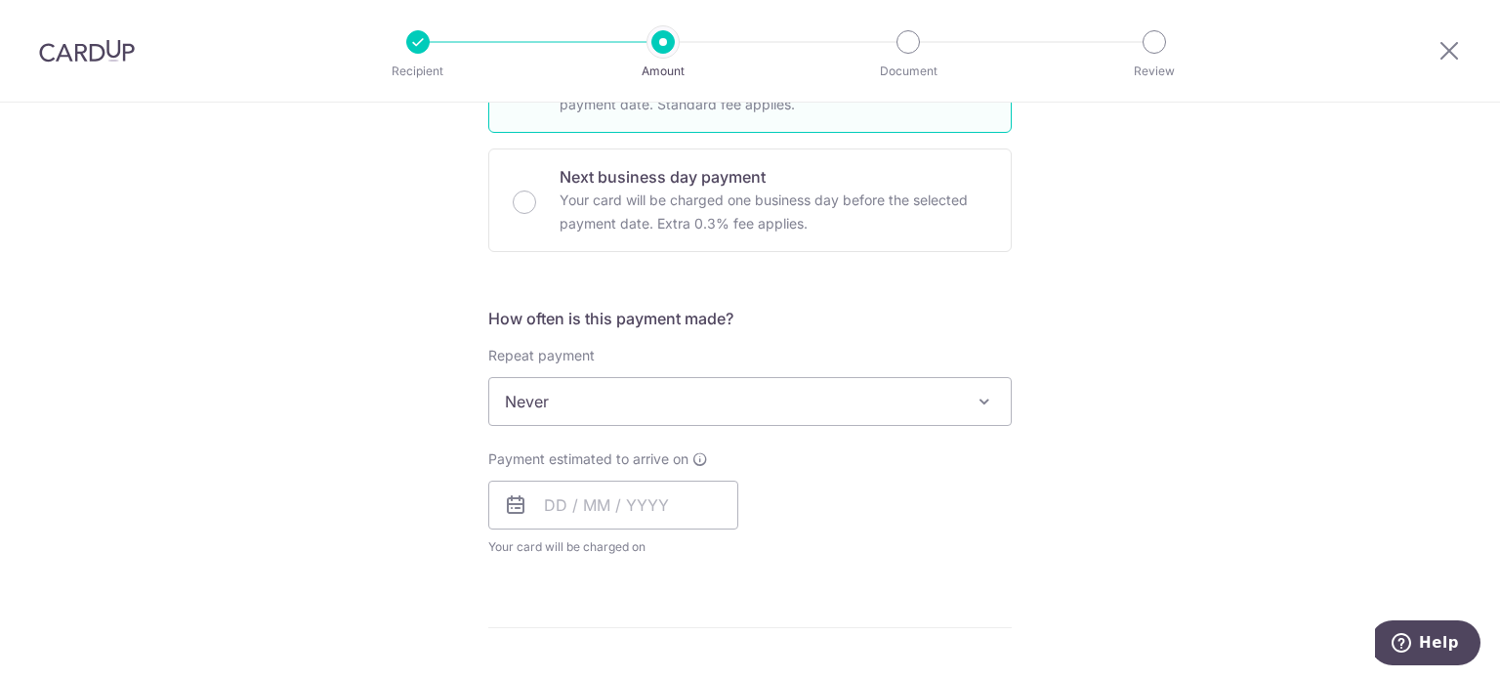
scroll to position [586, 0]
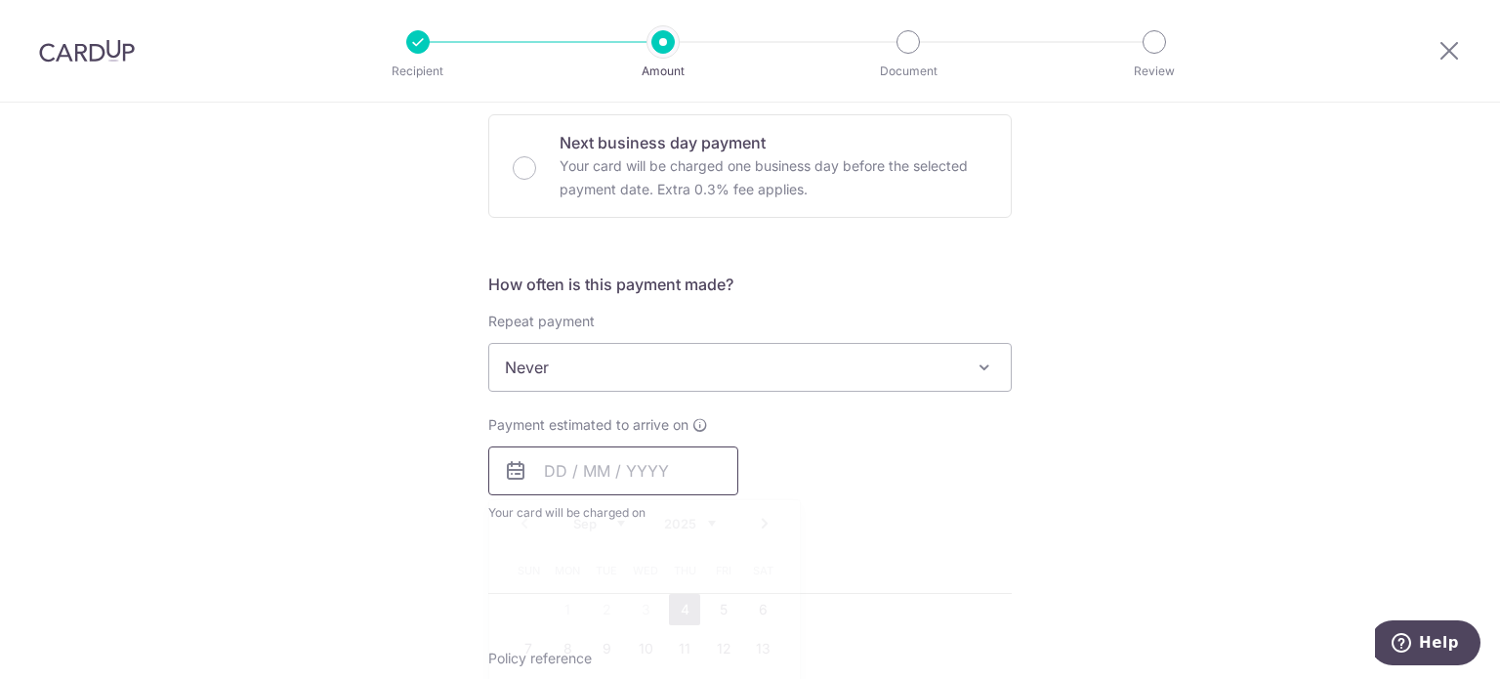
click at [597, 473] on input "text" at bounding box center [613, 470] width 250 height 49
click at [969, 478] on div "Payment estimated to arrive on Prev Next Sep Oct Nov Dec 2025 2026 2027 2028 20…" at bounding box center [749, 468] width 547 height 107
click at [642, 444] on div "Payment estimated to arrive on Prev Next Sep Oct Nov Dec 2025 2026 2027 2028 20…" at bounding box center [613, 468] width 250 height 107
click at [645, 475] on input "text" at bounding box center [613, 470] width 250 height 49
click at [683, 608] on link "4" at bounding box center [684, 609] width 31 height 31
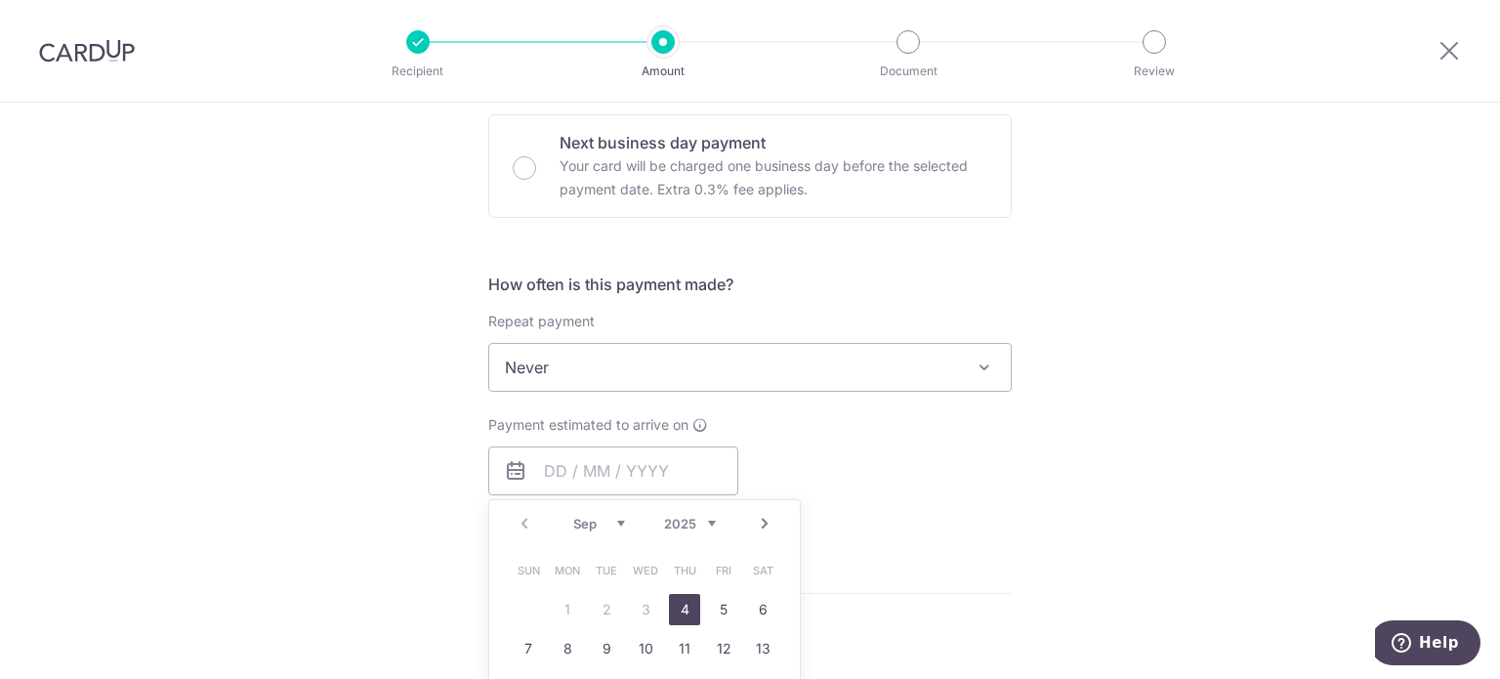
type input "[DATE]"
click at [1307, 413] on div "Tell us more about your payment Enter payment amount SGD 184.50 184.50 Select C…" at bounding box center [750, 400] width 1500 height 1766
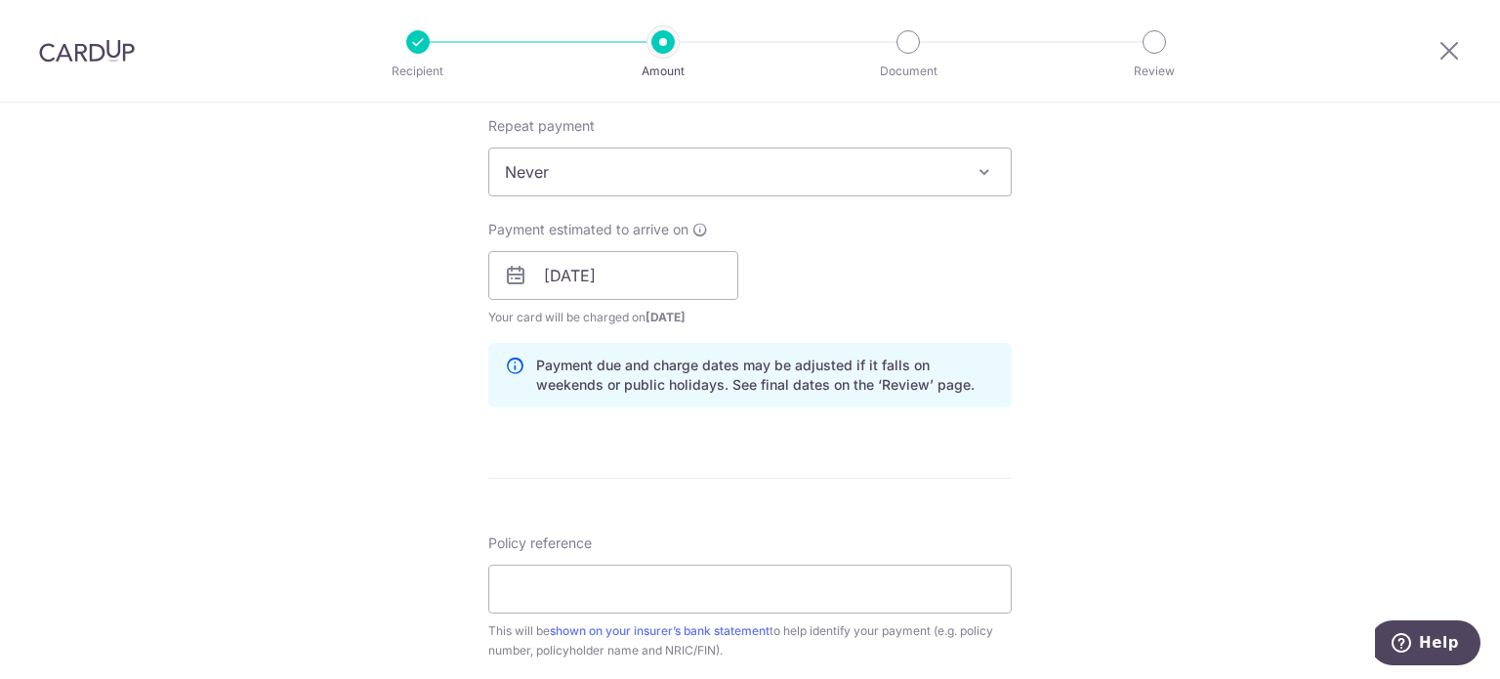
scroll to position [976, 0]
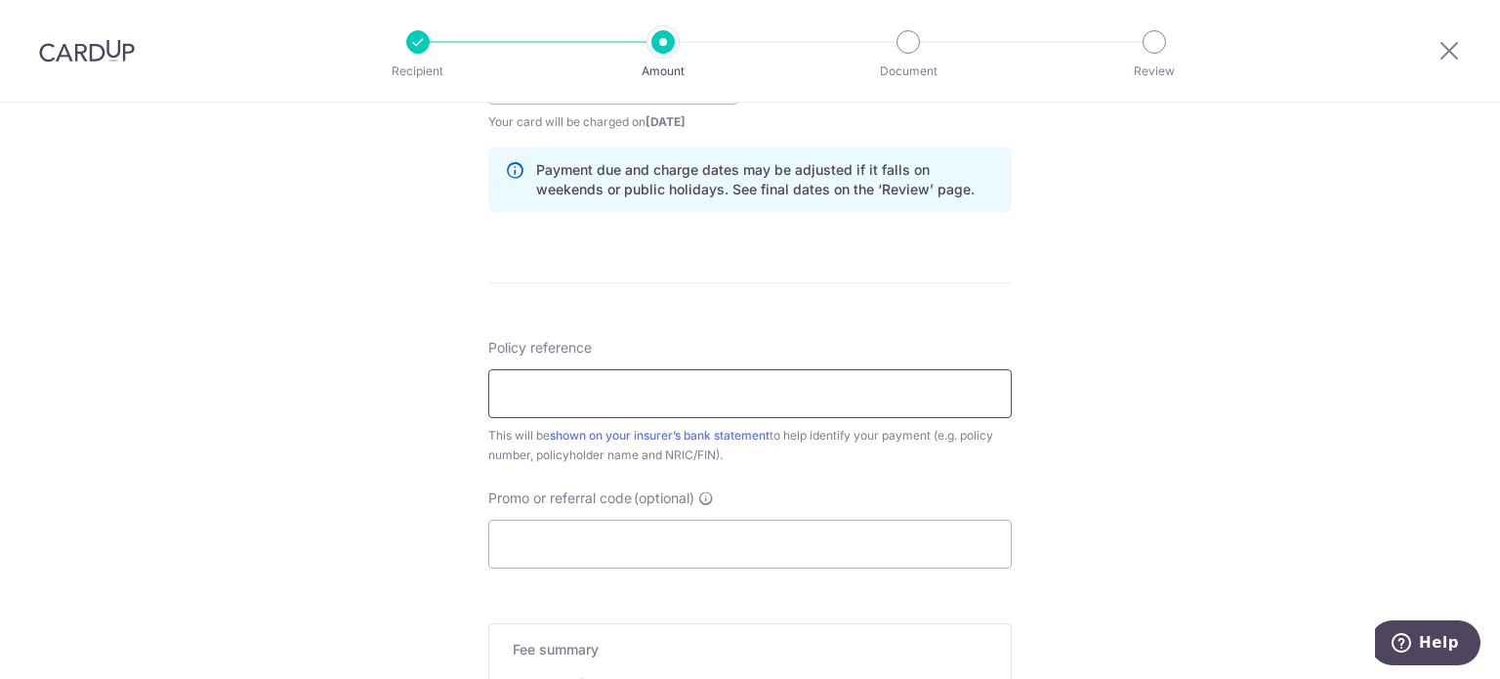
click at [878, 384] on input "Policy reference" at bounding box center [749, 393] width 523 height 49
paste input "P565729059"
type input "P565729059"
drag, startPoint x: 1217, startPoint y: 365, endPoint x: 1195, endPoint y: 378, distance: 24.9
click at [1218, 366] on div "Tell us more about your payment Enter payment amount SGD 184.50 184.50 Select C…" at bounding box center [750, 49] width 1500 height 1846
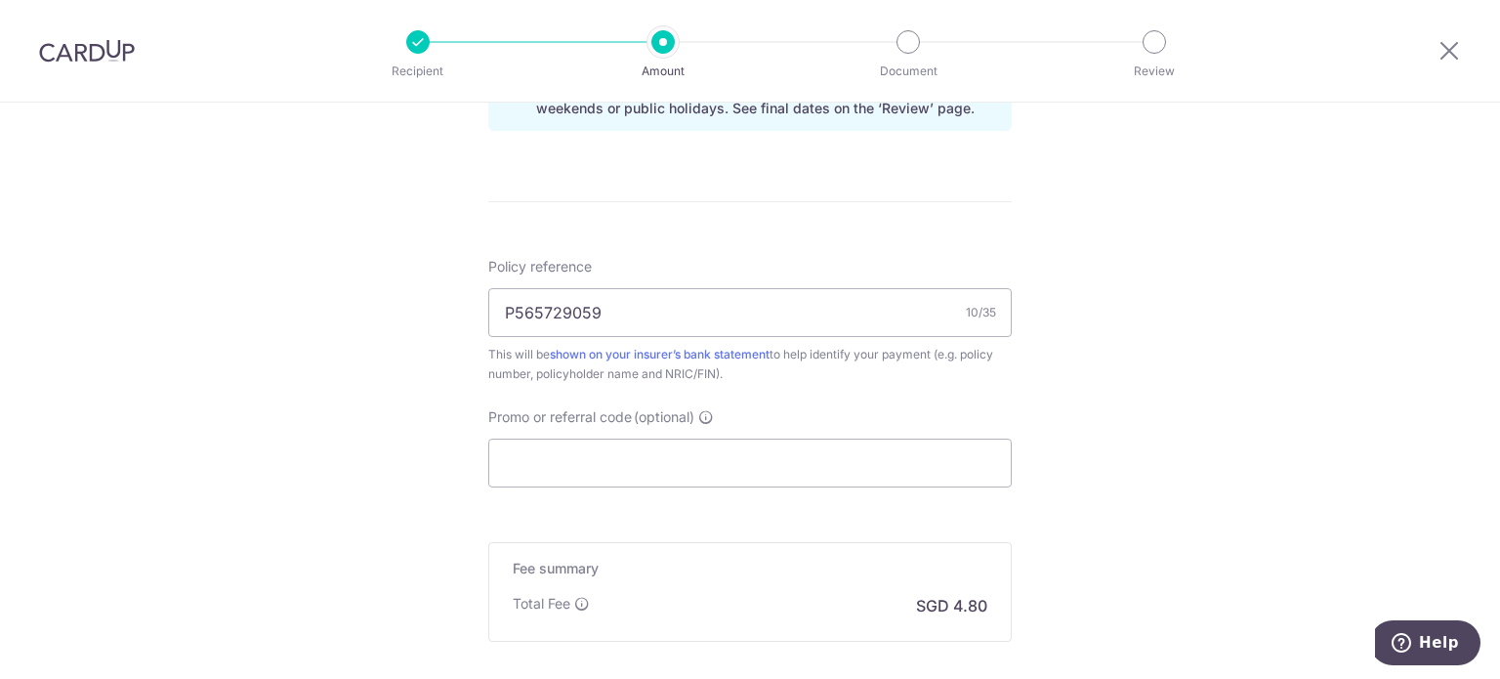
scroll to position [1172, 0]
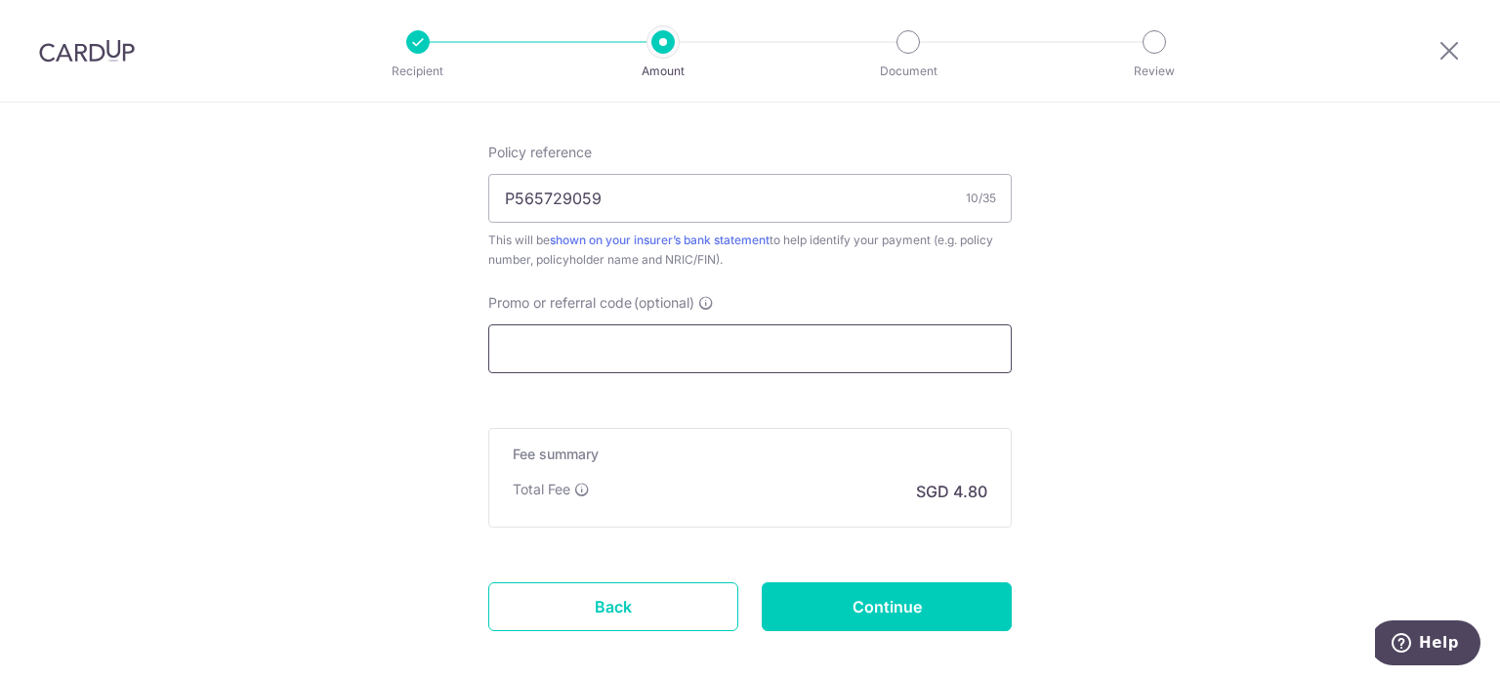
click at [853, 345] on input "Promo or referral code (optional)" at bounding box center [749, 348] width 523 height 49
click at [611, 342] on input "Promo or referral code (optional)" at bounding box center [749, 348] width 523 height 49
paste input "OFF225"
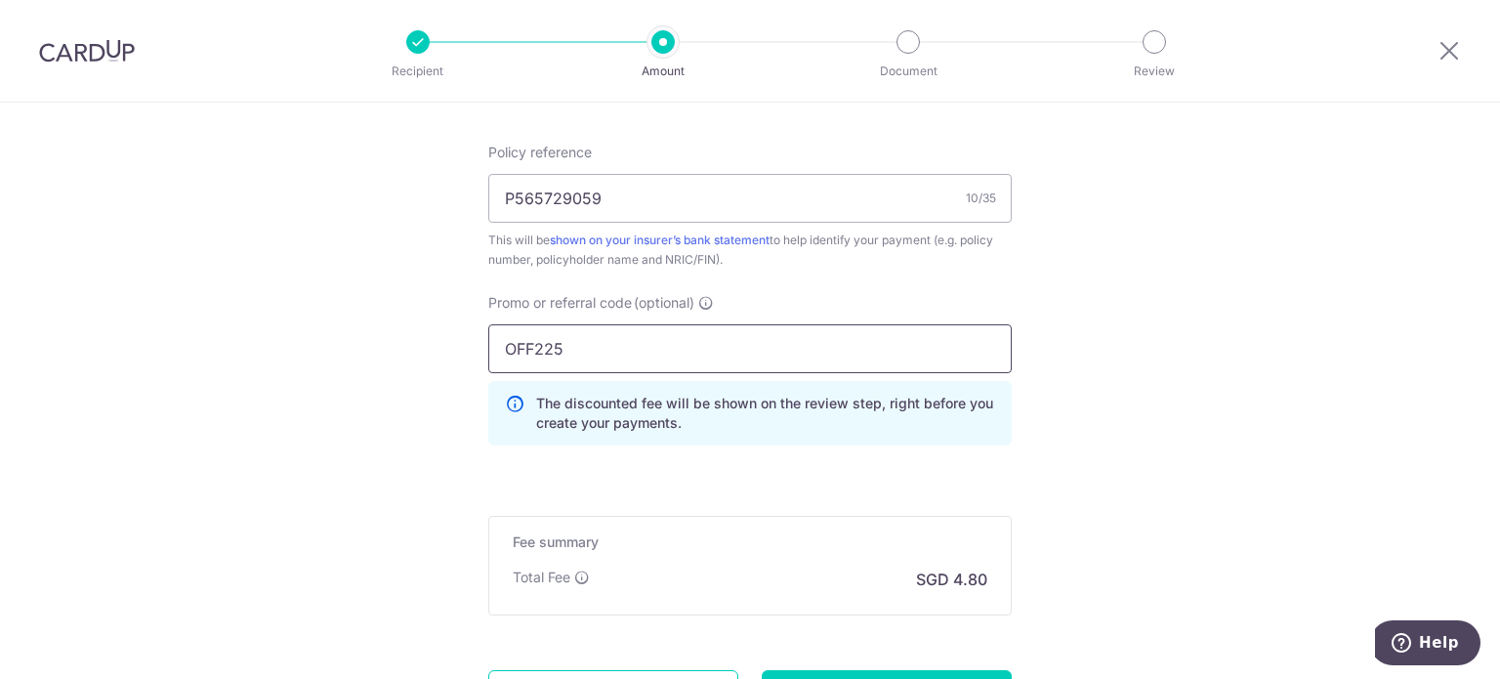
type input "OFF225"
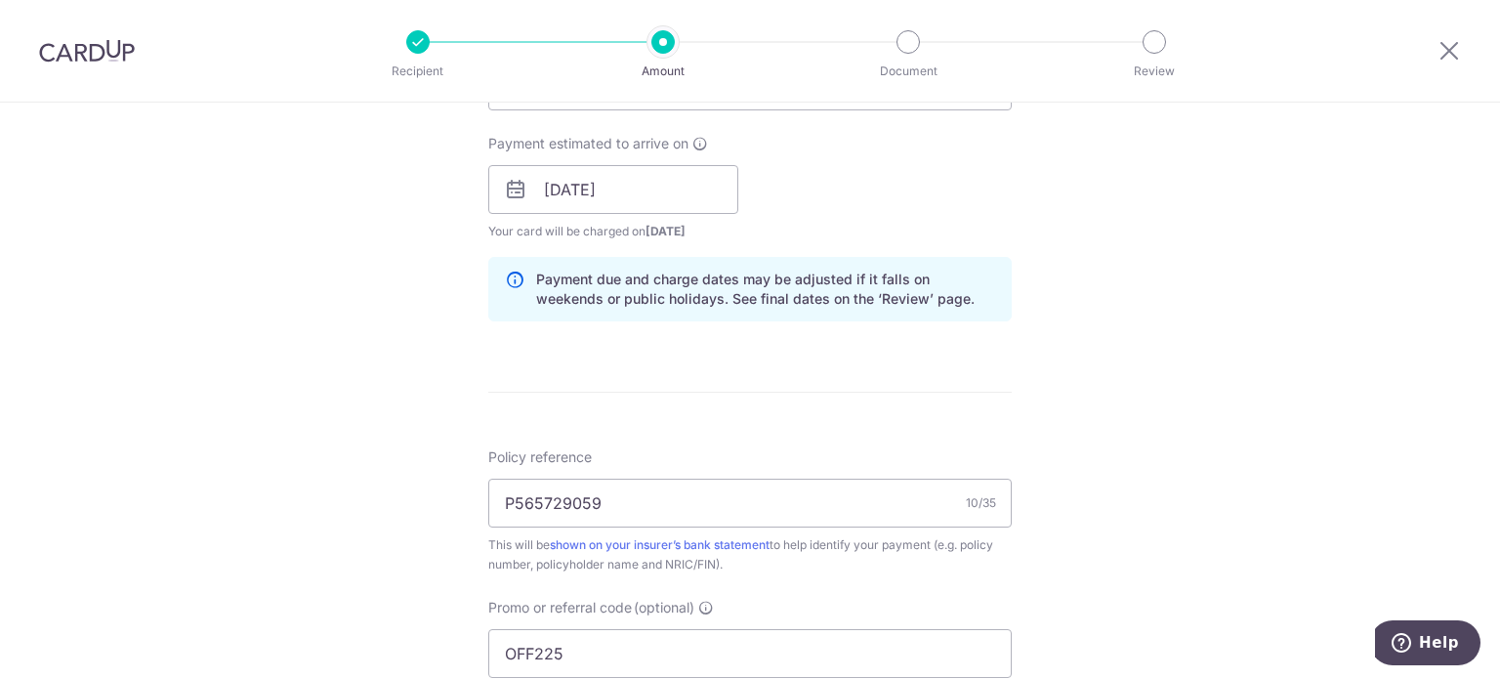
click at [1207, 343] on div "Tell us more about your payment Enter payment amount SGD 184.50 184.50 Select C…" at bounding box center [750, 203] width 1500 height 1934
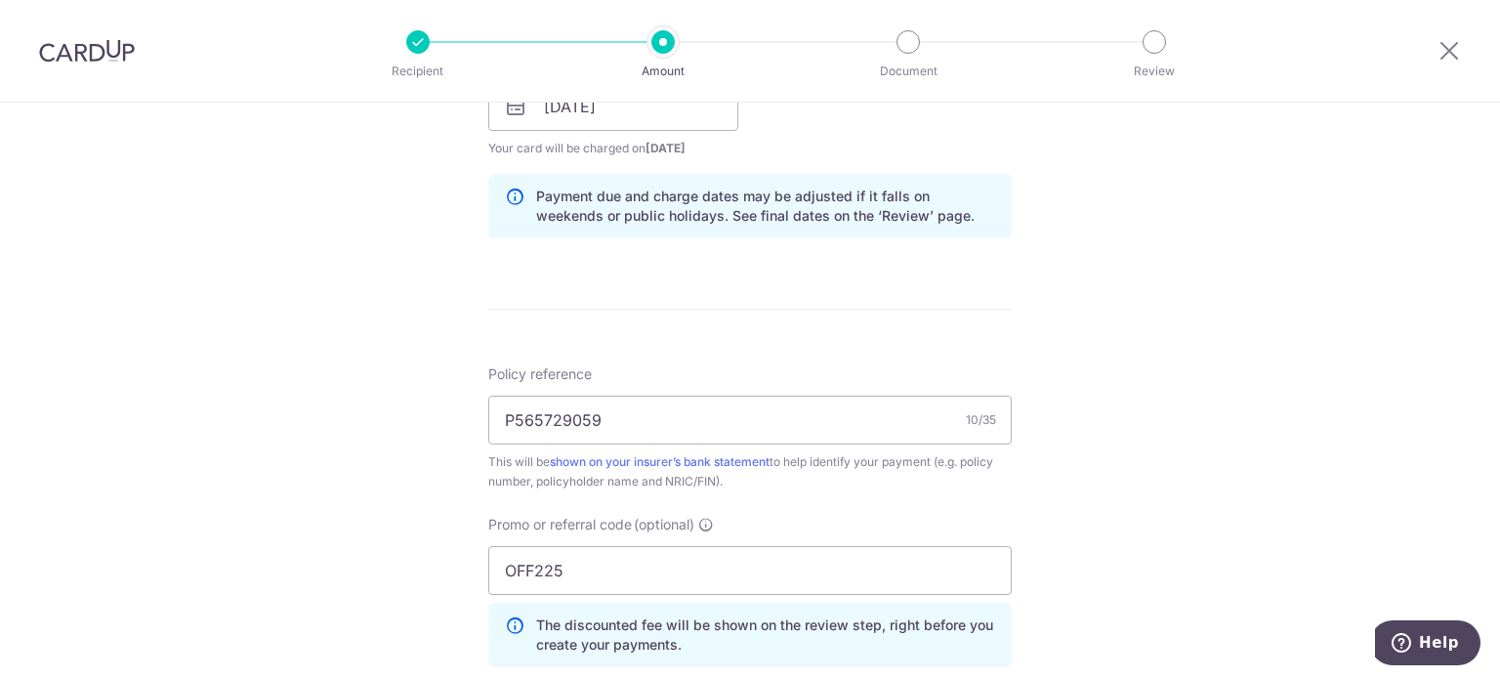
scroll to position [1355, 0]
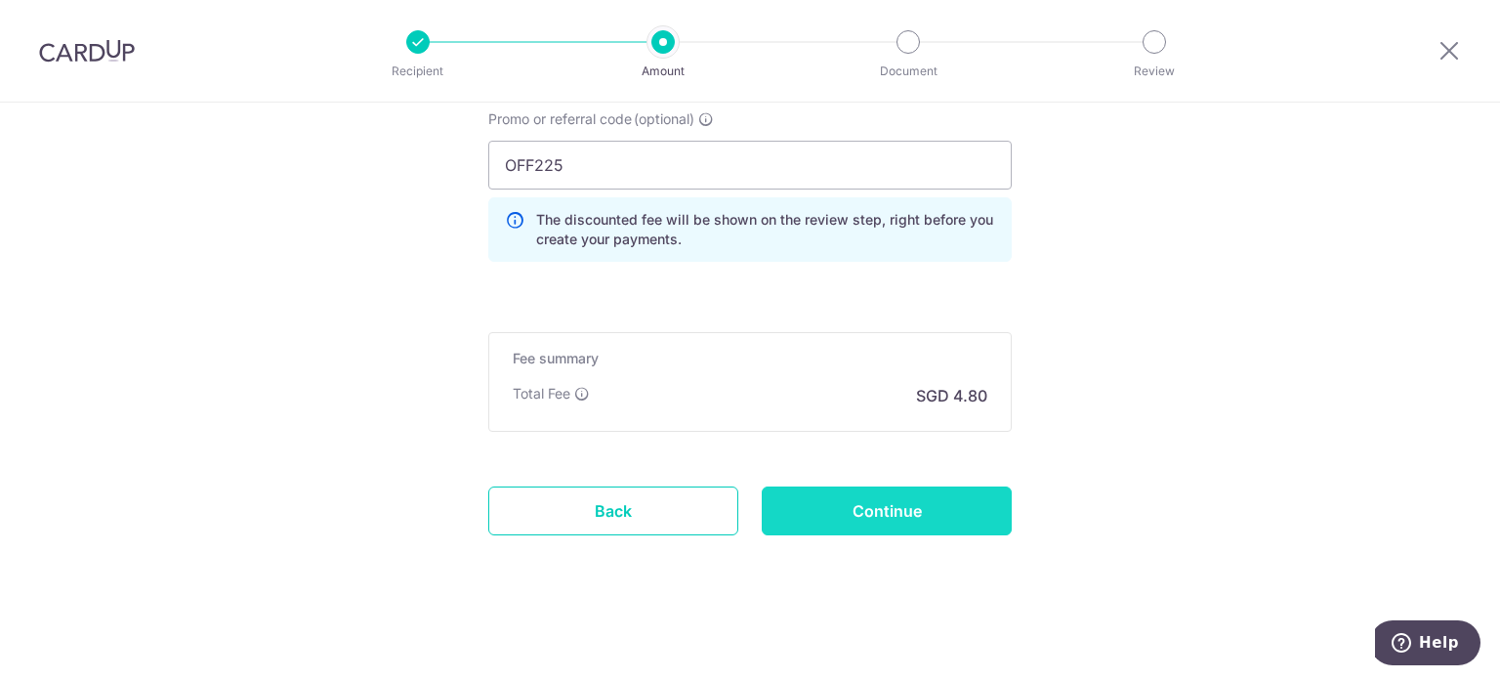
click at [923, 523] on input "Continue" at bounding box center [887, 510] width 250 height 49
type input "Create Schedule"
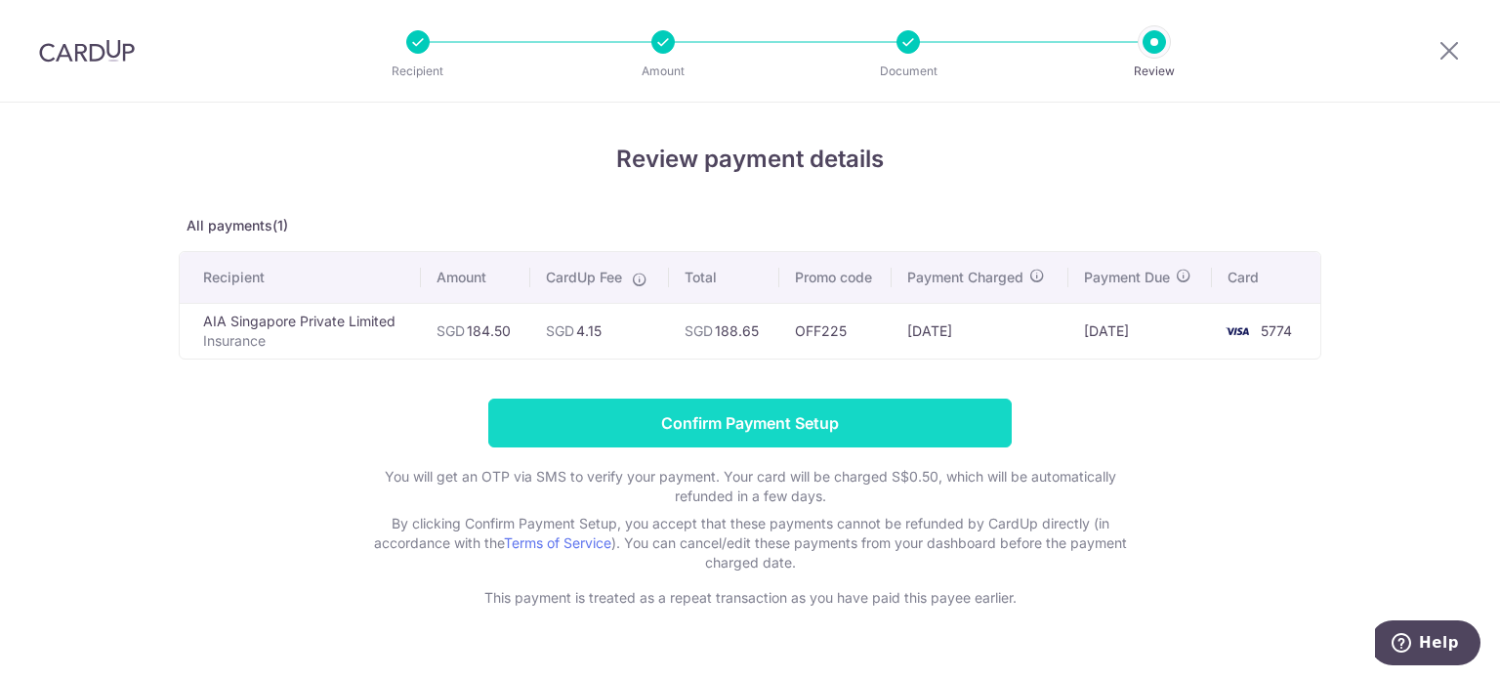
click at [873, 416] on input "Confirm Payment Setup" at bounding box center [749, 422] width 523 height 49
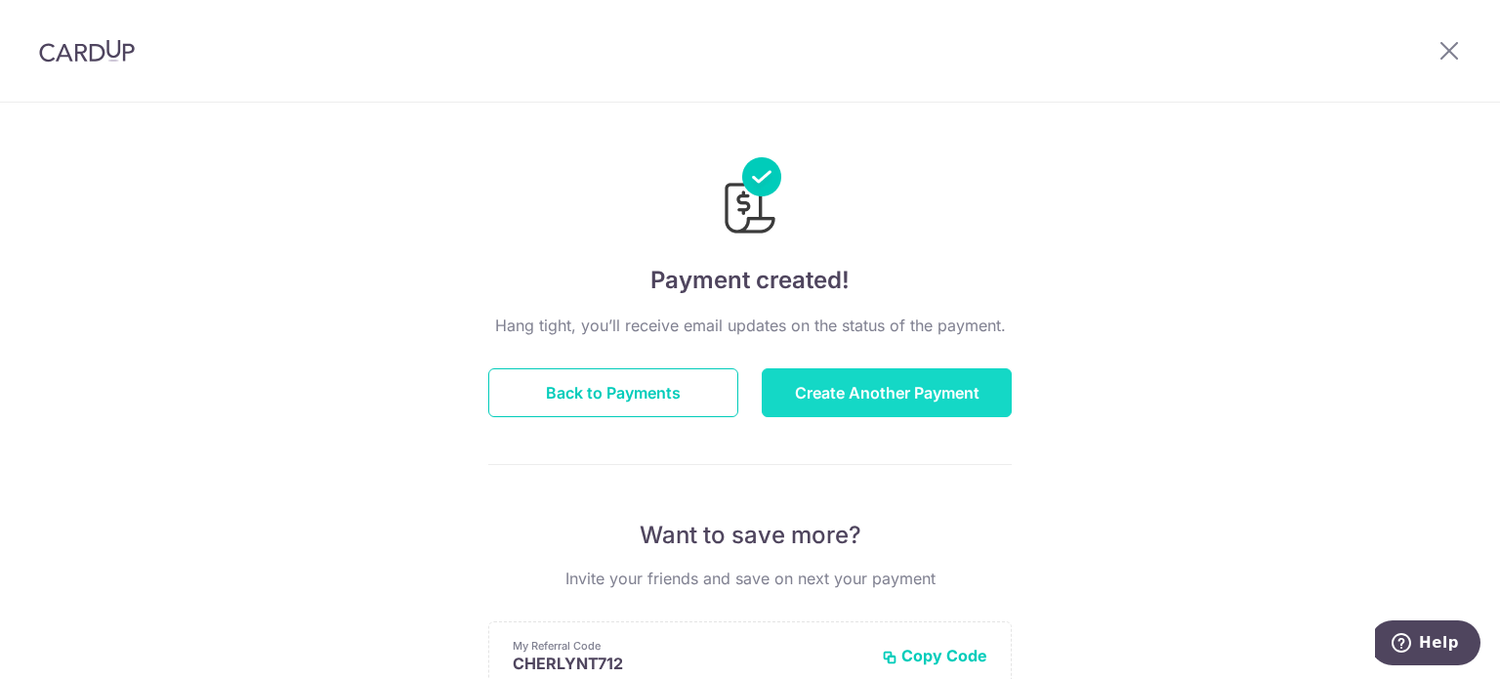
click at [859, 382] on button "Create Another Payment" at bounding box center [887, 392] width 250 height 49
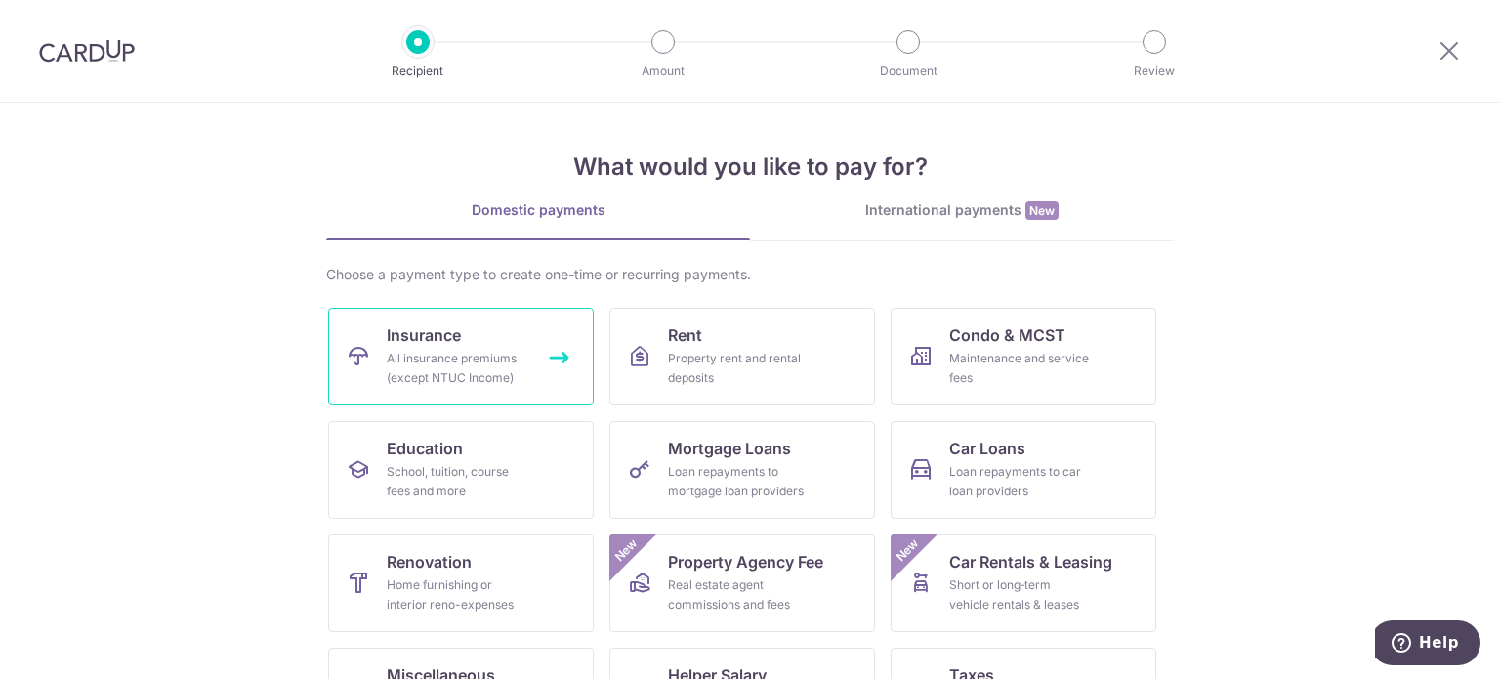
click at [402, 351] on div "All insurance premiums (except NTUC Income)" at bounding box center [457, 368] width 141 height 39
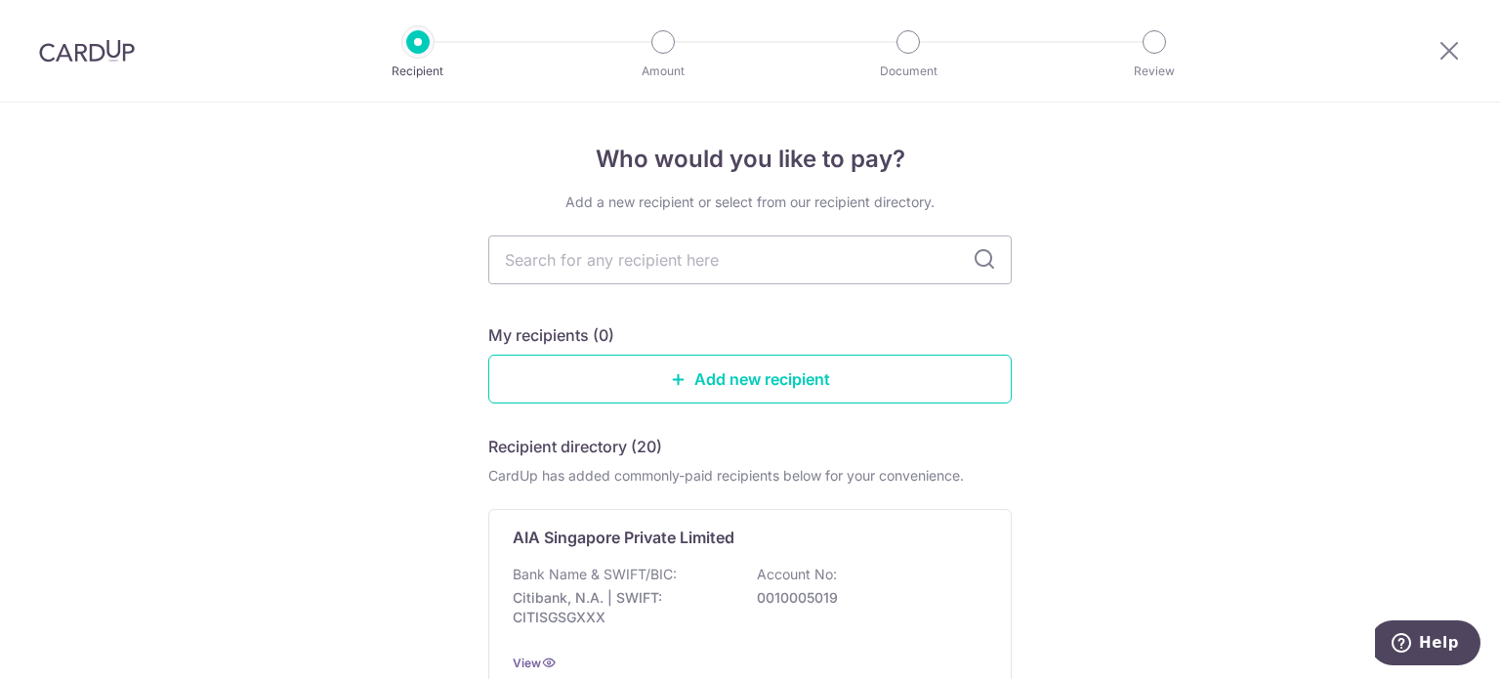
scroll to position [98, 0]
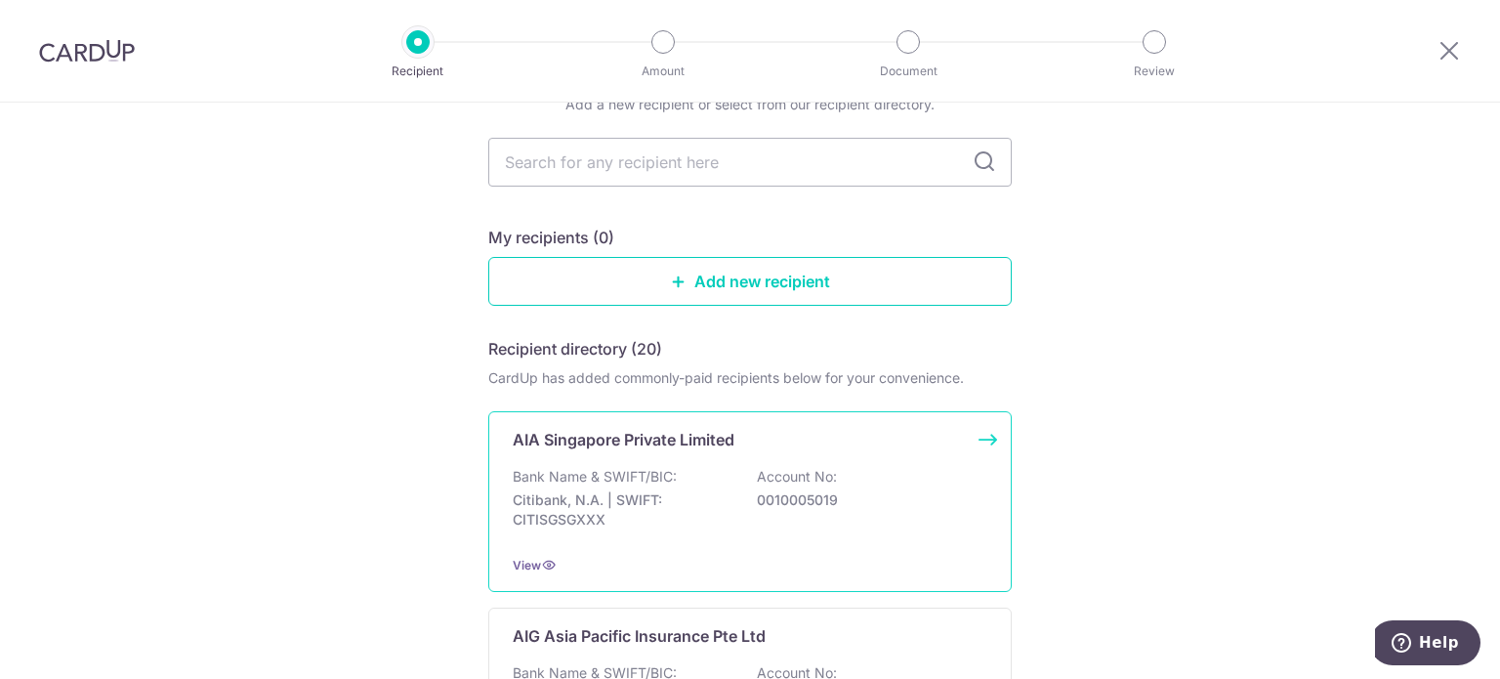
click at [719, 445] on p "AIA Singapore Private Limited" at bounding box center [624, 439] width 222 height 23
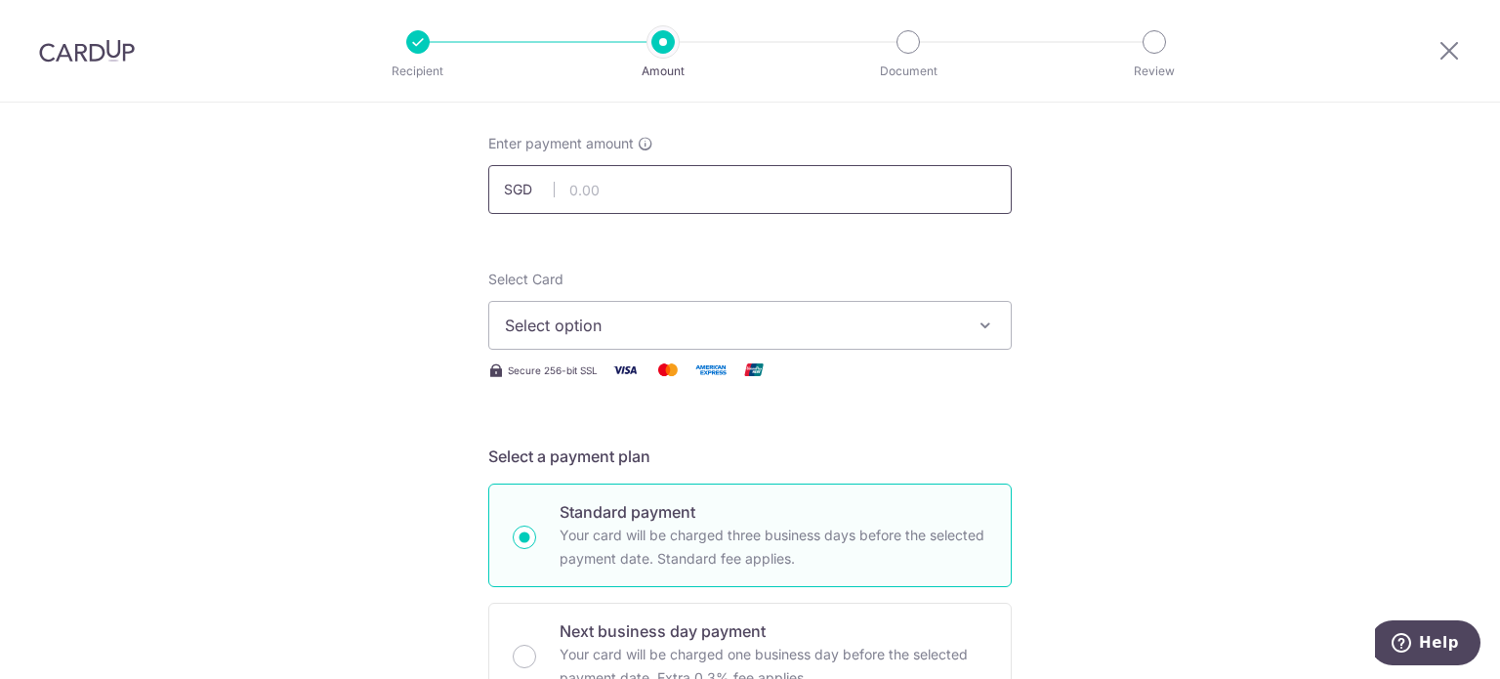
click at [599, 177] on input "text" at bounding box center [749, 189] width 523 height 49
type input "2,500.00"
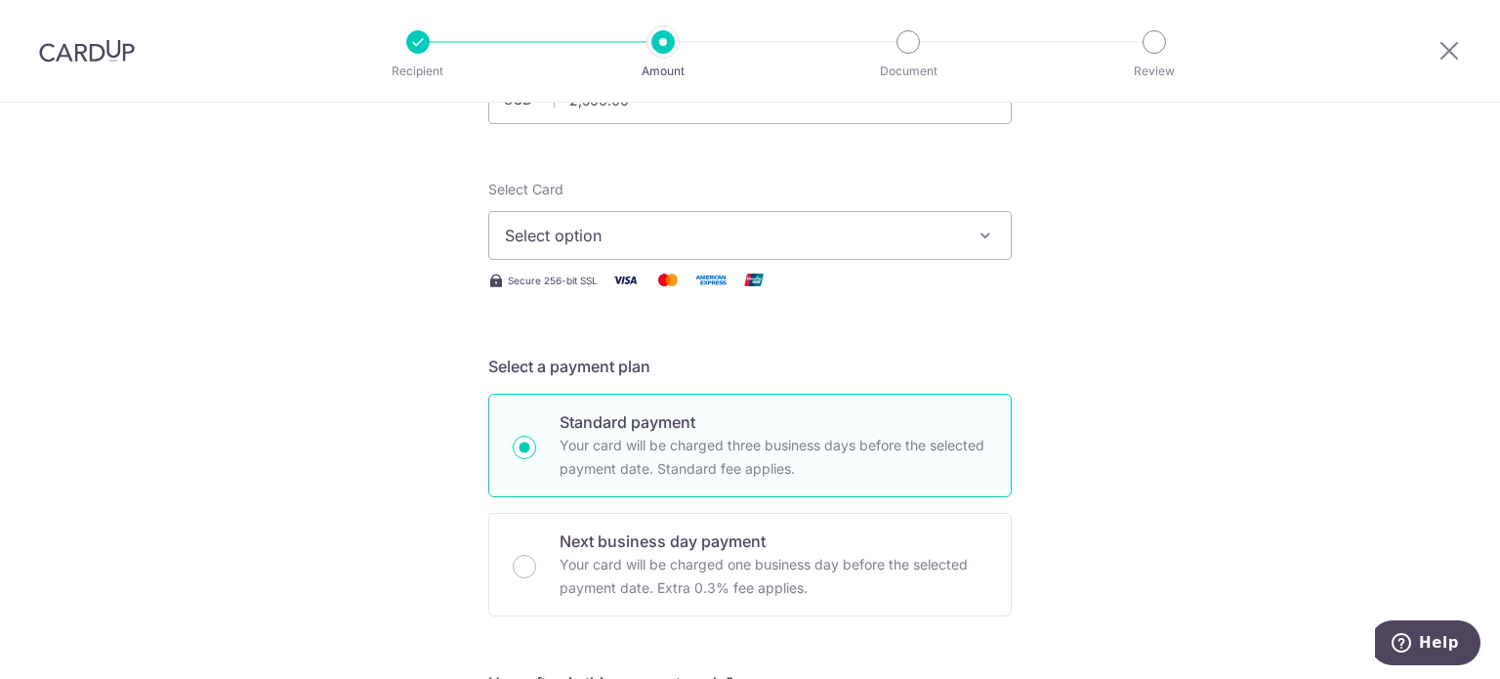
scroll to position [293, 0]
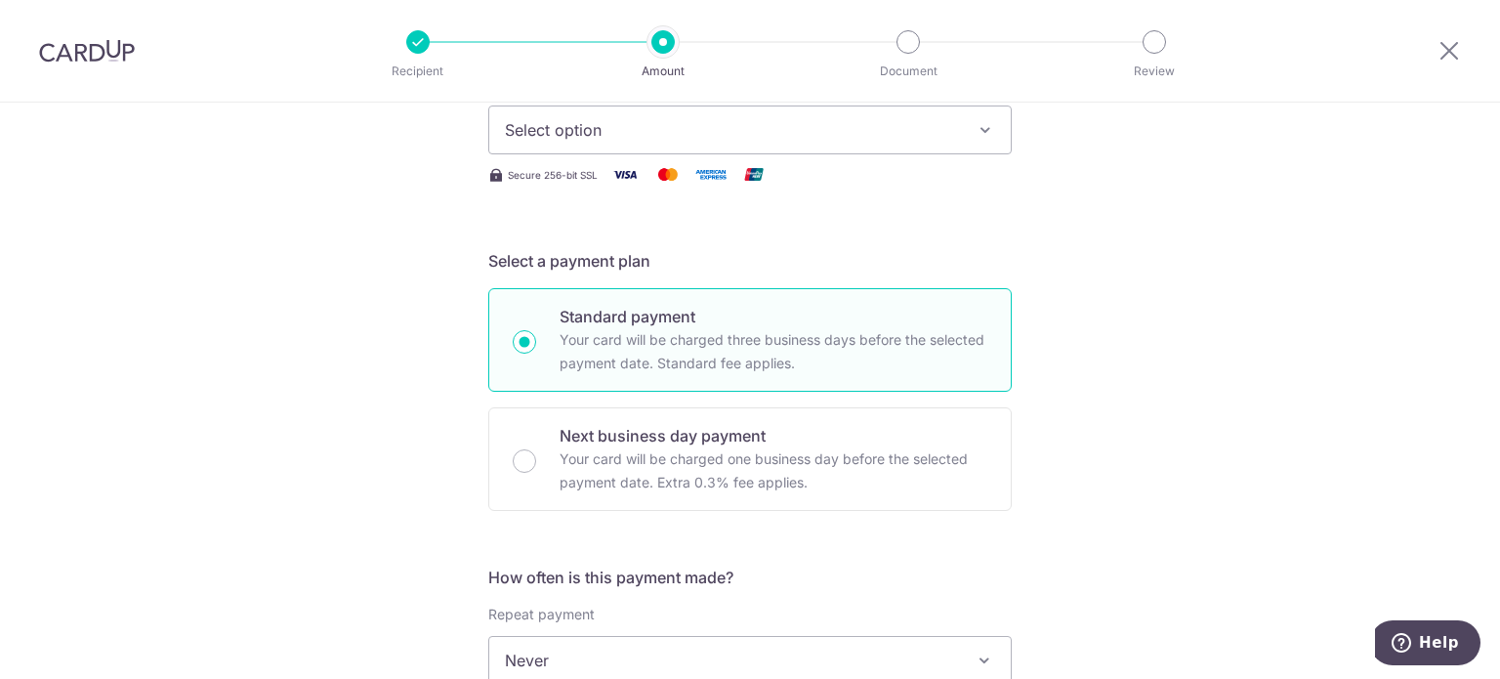
click at [931, 140] on span "Select option" at bounding box center [732, 129] width 455 height 23
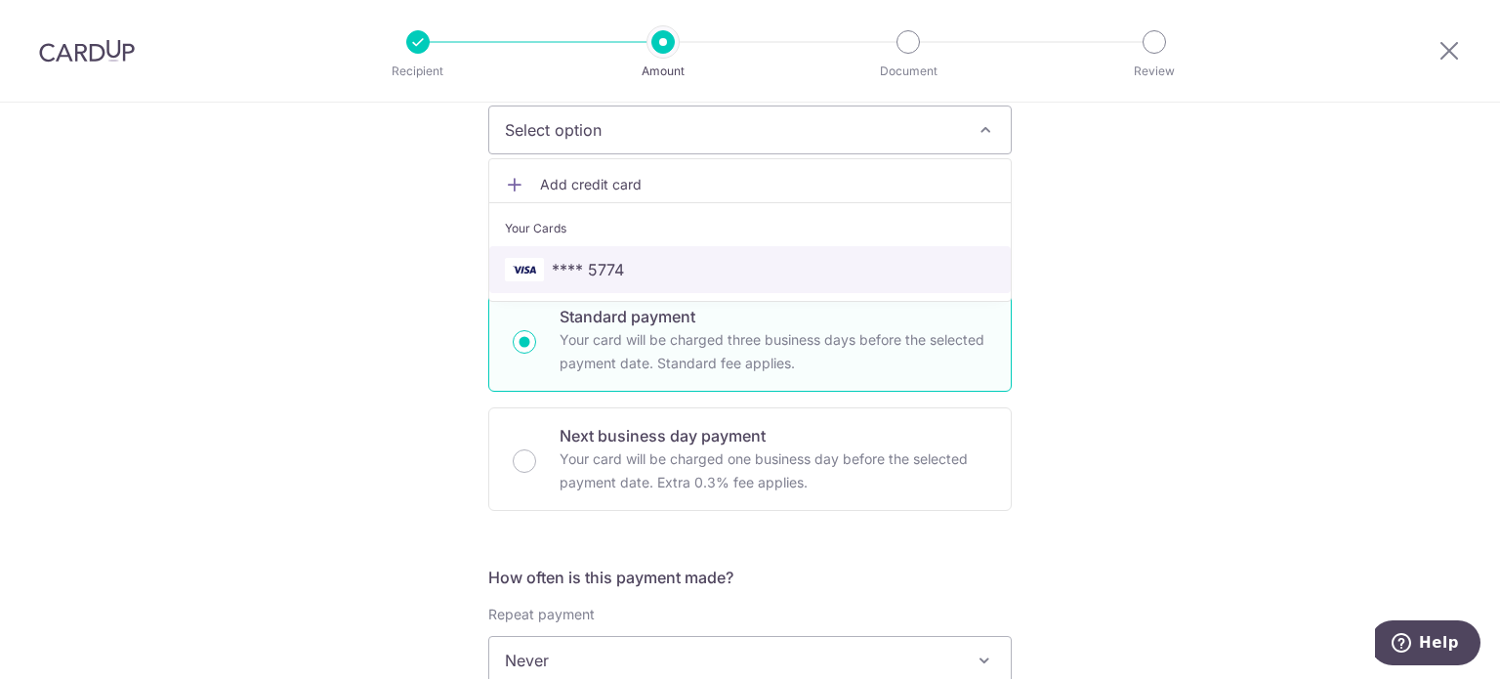
click at [657, 259] on span "**** 5774" at bounding box center [750, 269] width 490 height 23
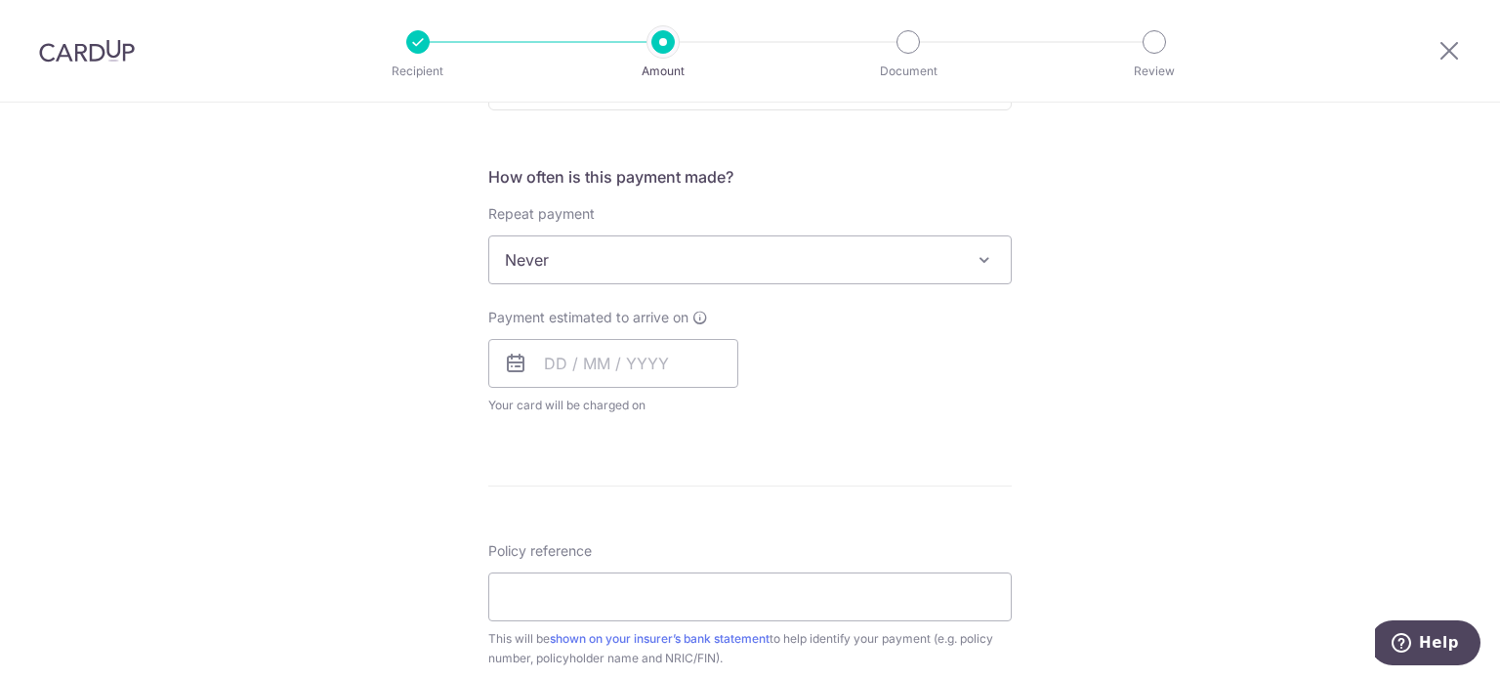
scroll to position [781, 0]
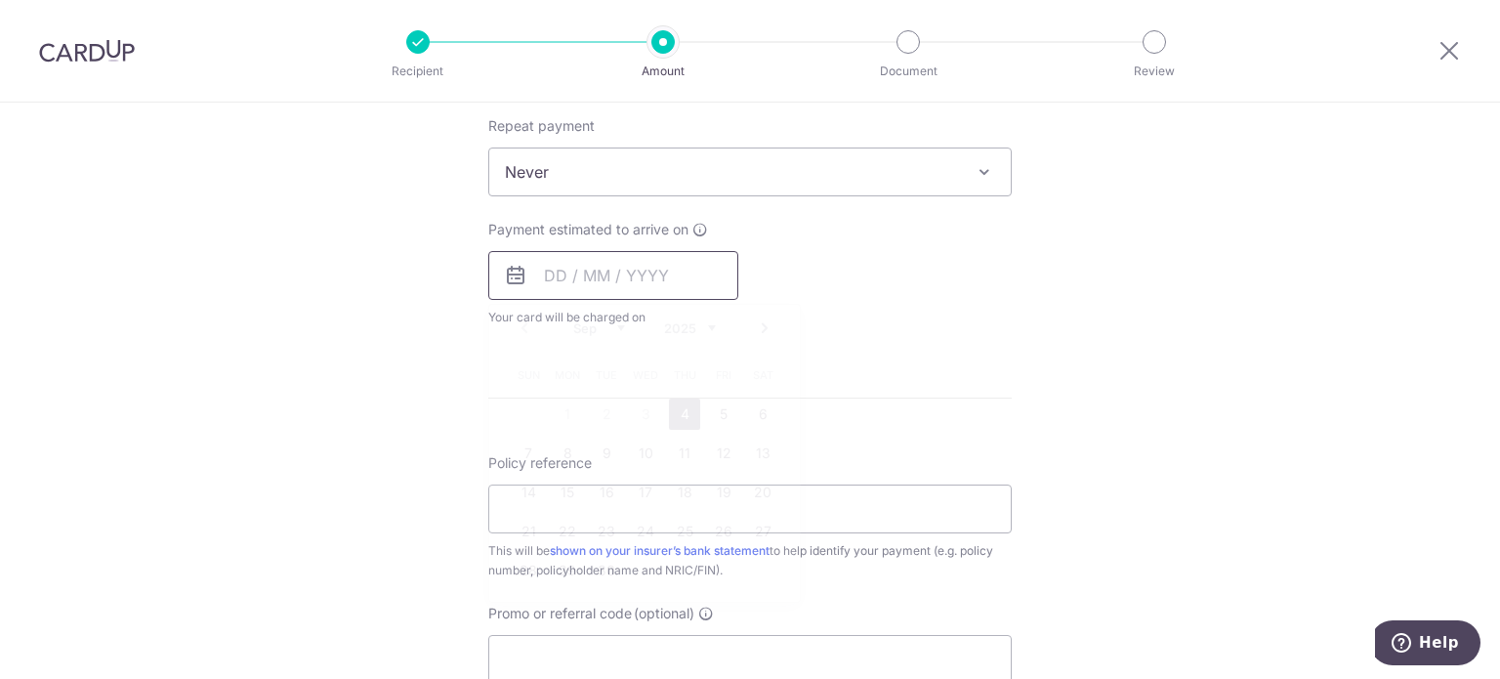
click at [546, 289] on input "text" at bounding box center [613, 275] width 250 height 49
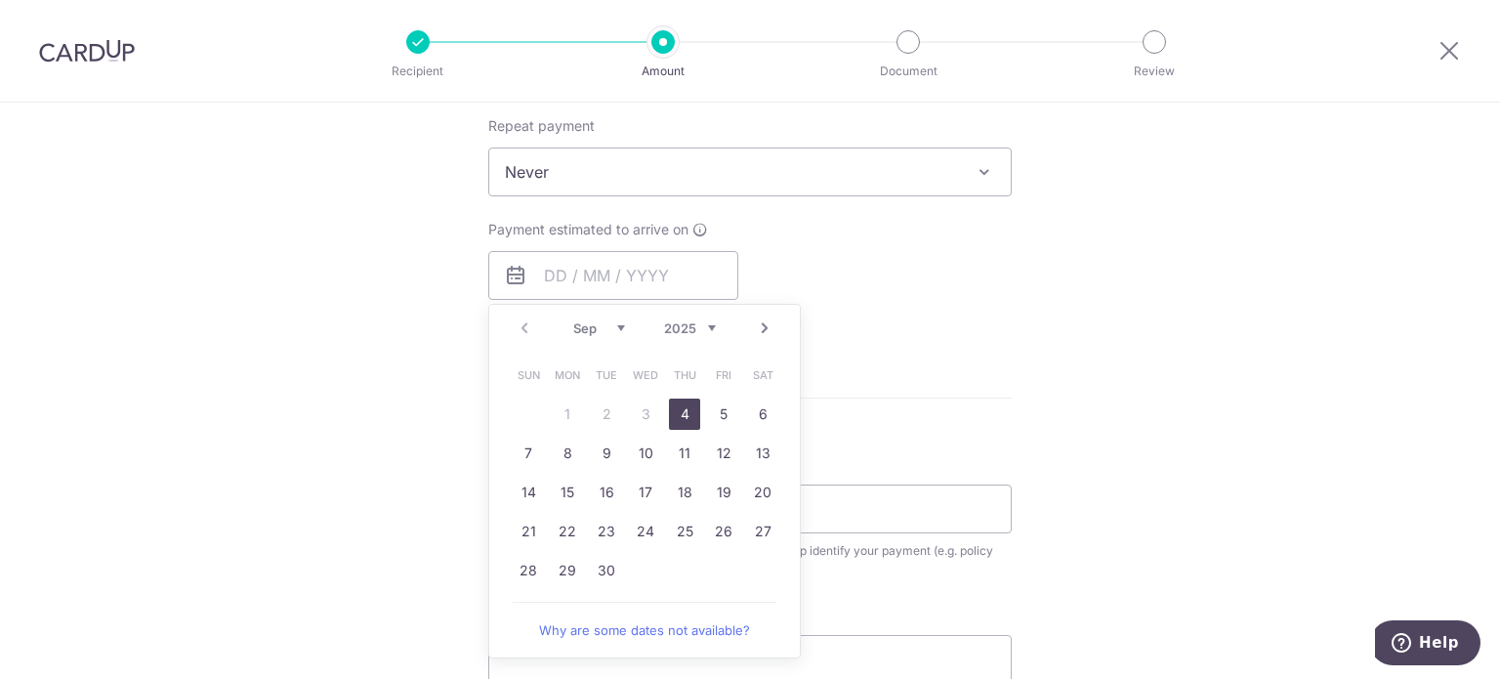
click at [670, 420] on link "4" at bounding box center [684, 413] width 31 height 31
click at [1074, 343] on div "Tell us more about your payment Enter payment amount SGD 2,500.00 2500.00 Selec…" at bounding box center [750, 204] width 1500 height 1766
click at [1334, 280] on div "Tell us more about your payment Enter payment amount SGD 2,500.00 2500.00 Selec…" at bounding box center [750, 204] width 1500 height 1766
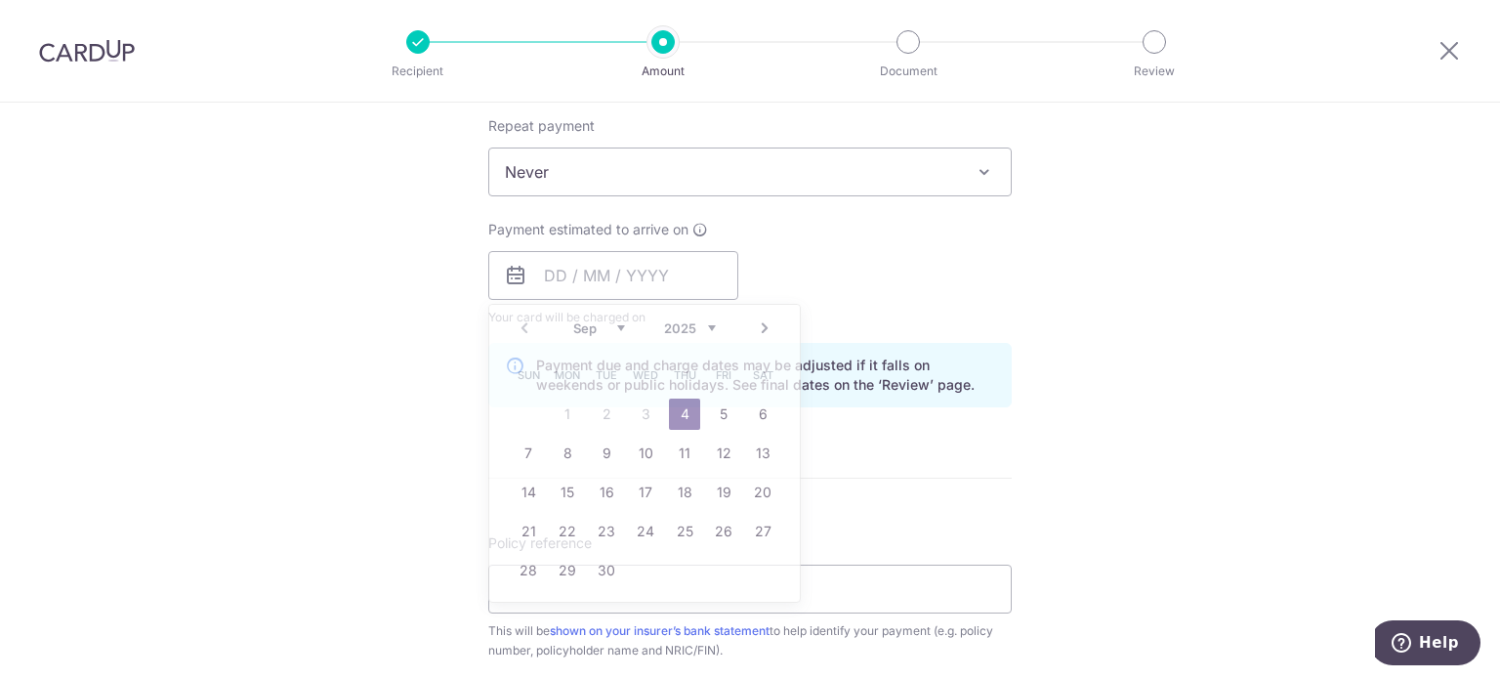
type input "[DATE]"
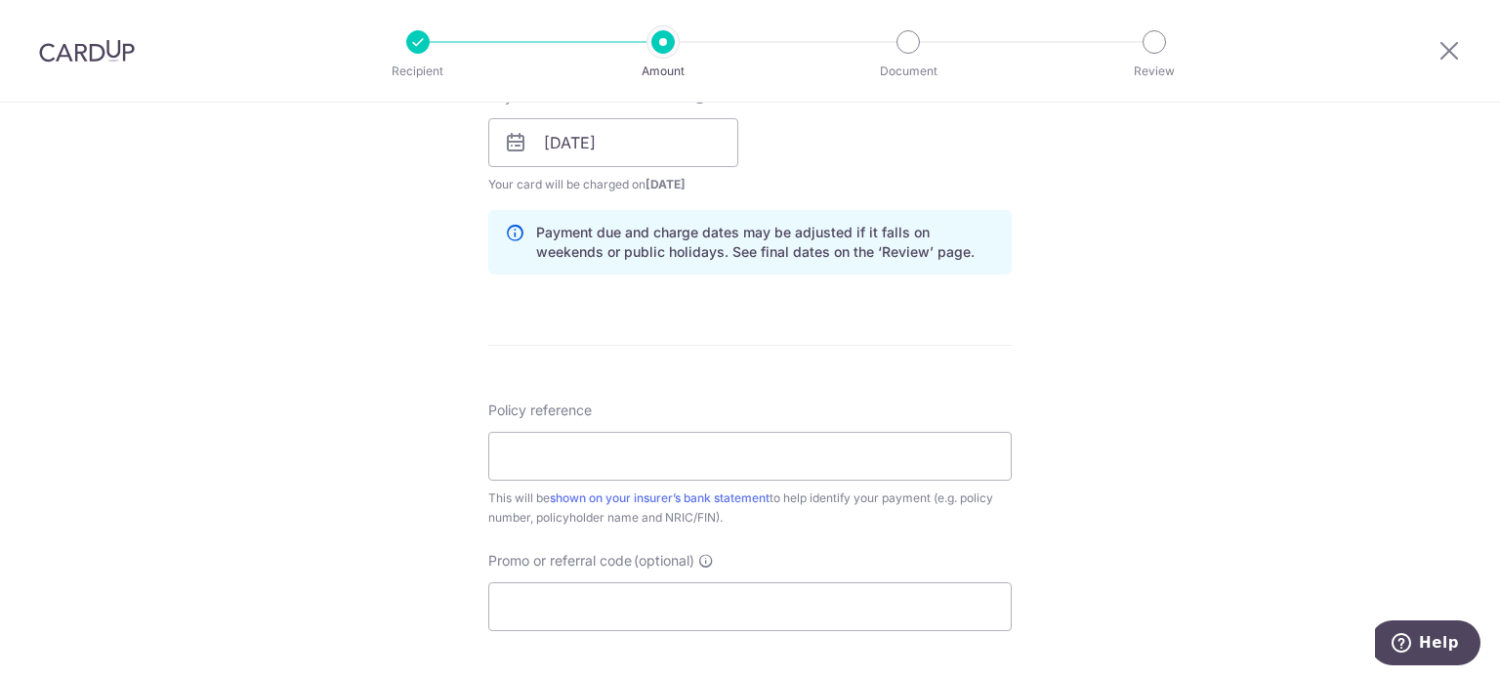
scroll to position [976, 0]
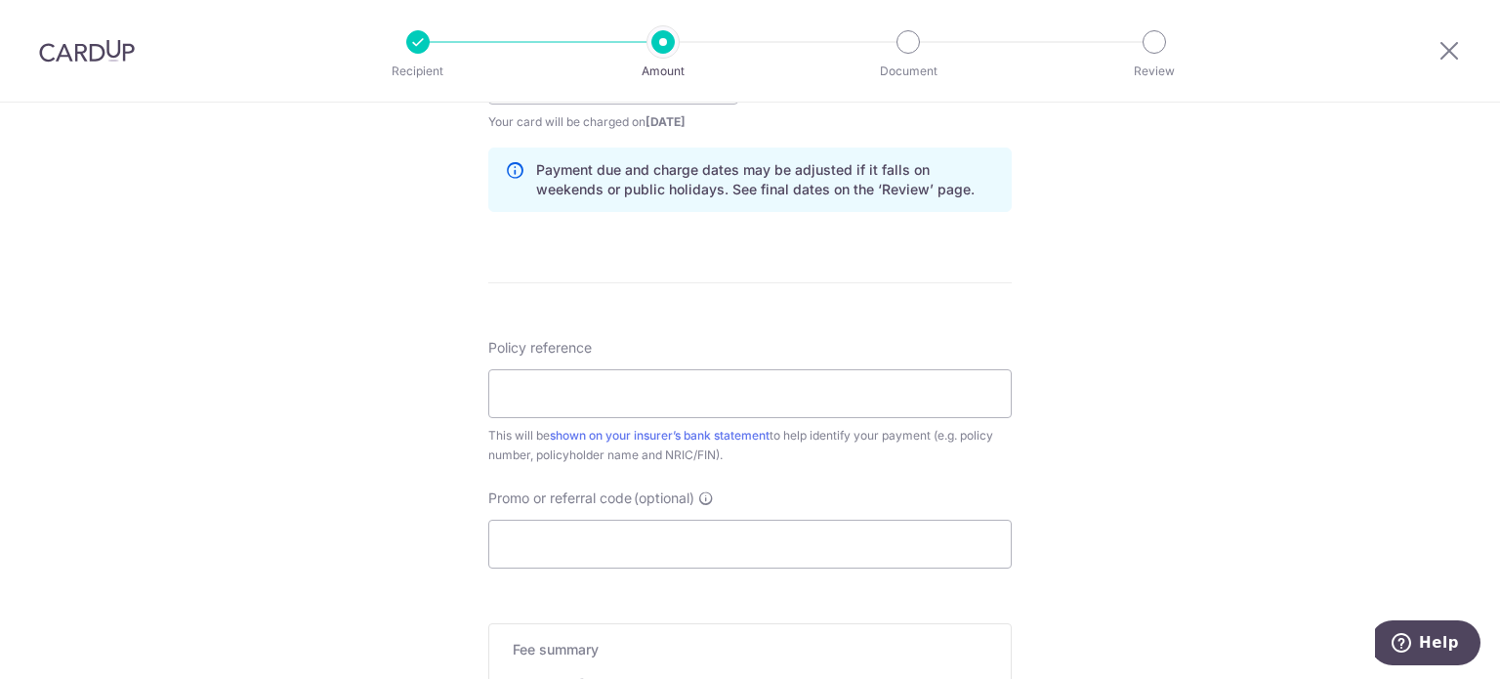
click at [1198, 255] on div "Tell us more about your payment Enter payment amount SGD 2,500.00 2500.00 Selec…" at bounding box center [750, 49] width 1500 height 1846
click at [842, 398] on input "Policy reference" at bounding box center [749, 393] width 523 height 49
paste input "U127214290"
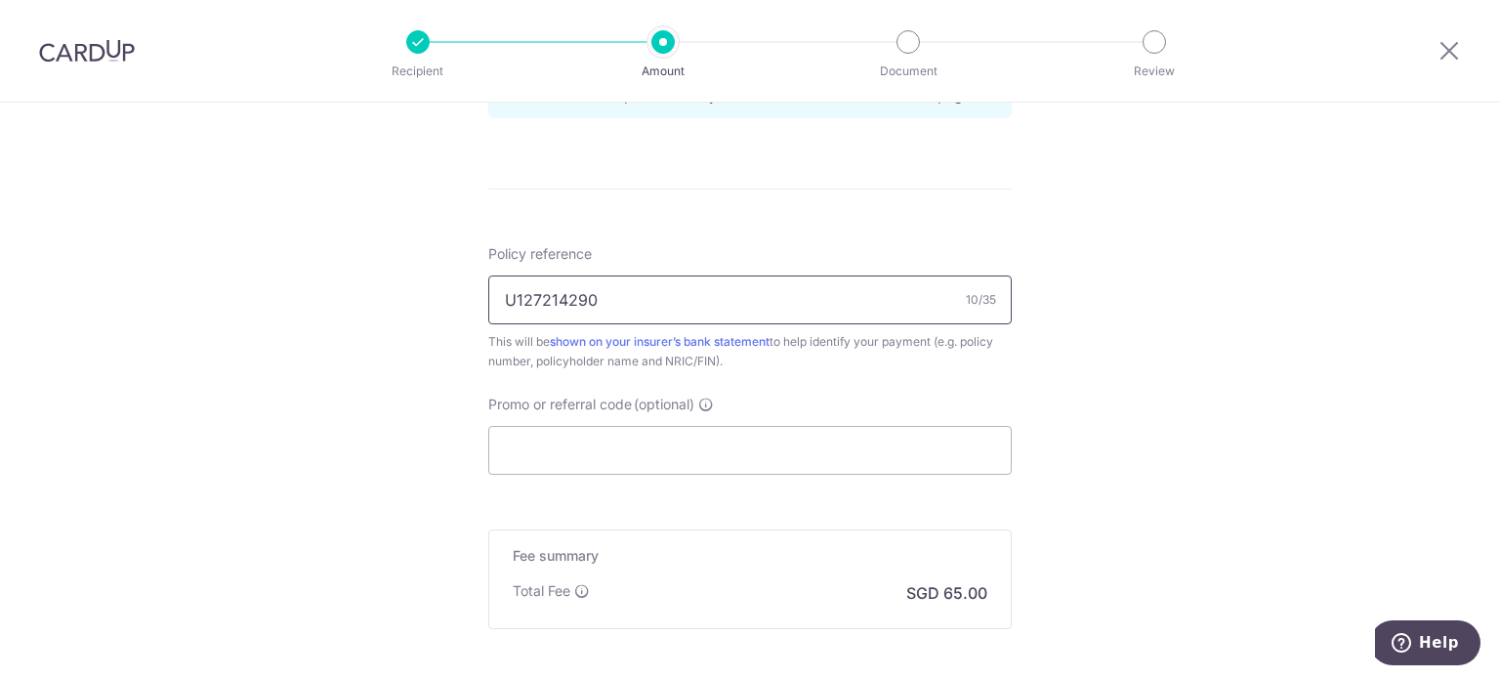
scroll to position [1172, 0]
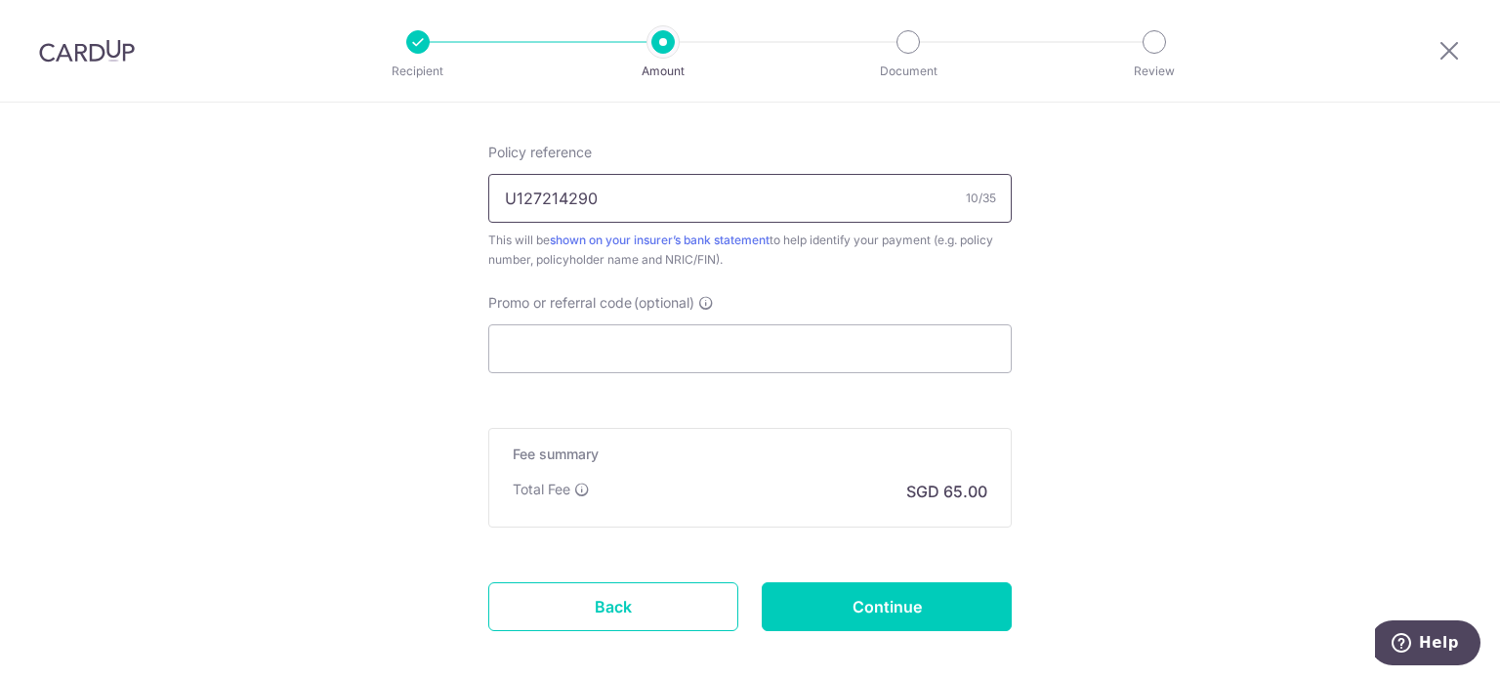
type input "U127214290"
click at [648, 361] on input "Promo or referral code (optional)" at bounding box center [749, 348] width 523 height 49
paste input "OFF225"
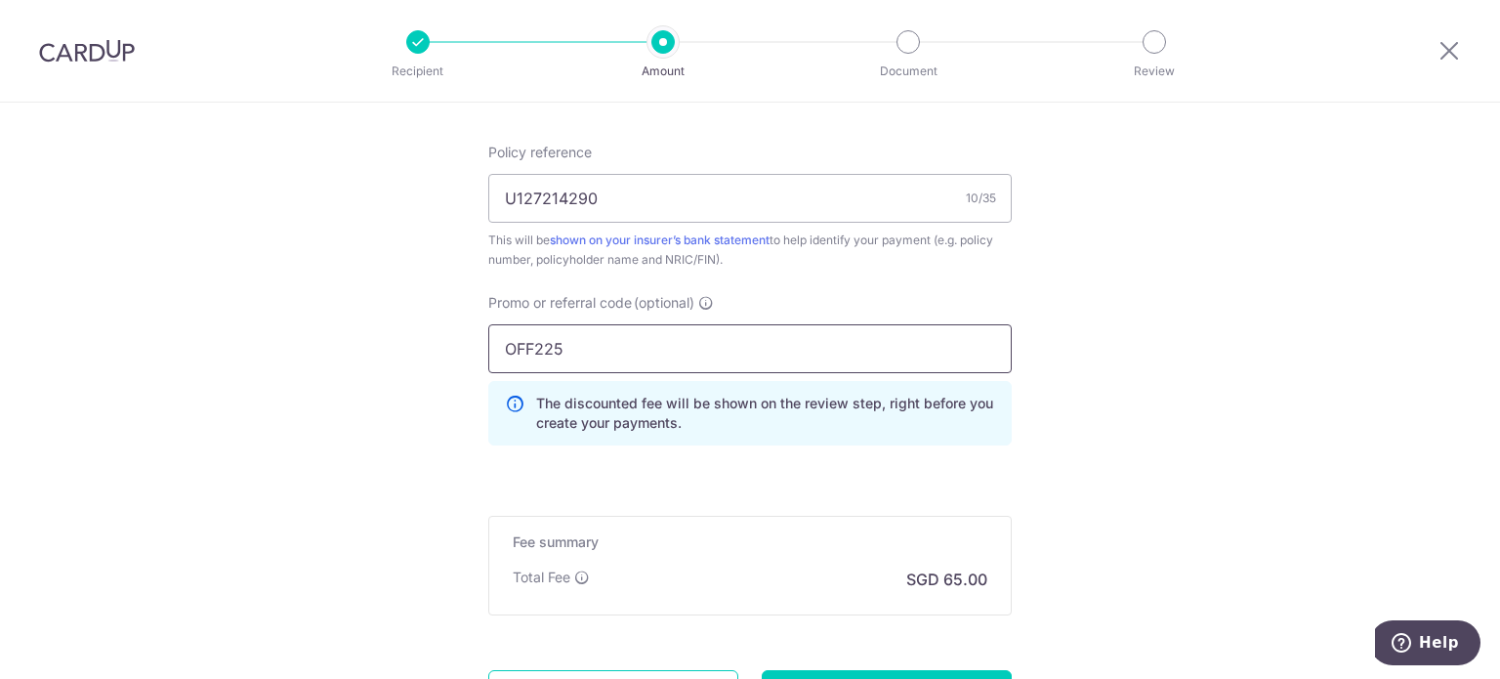
type input "OFF225"
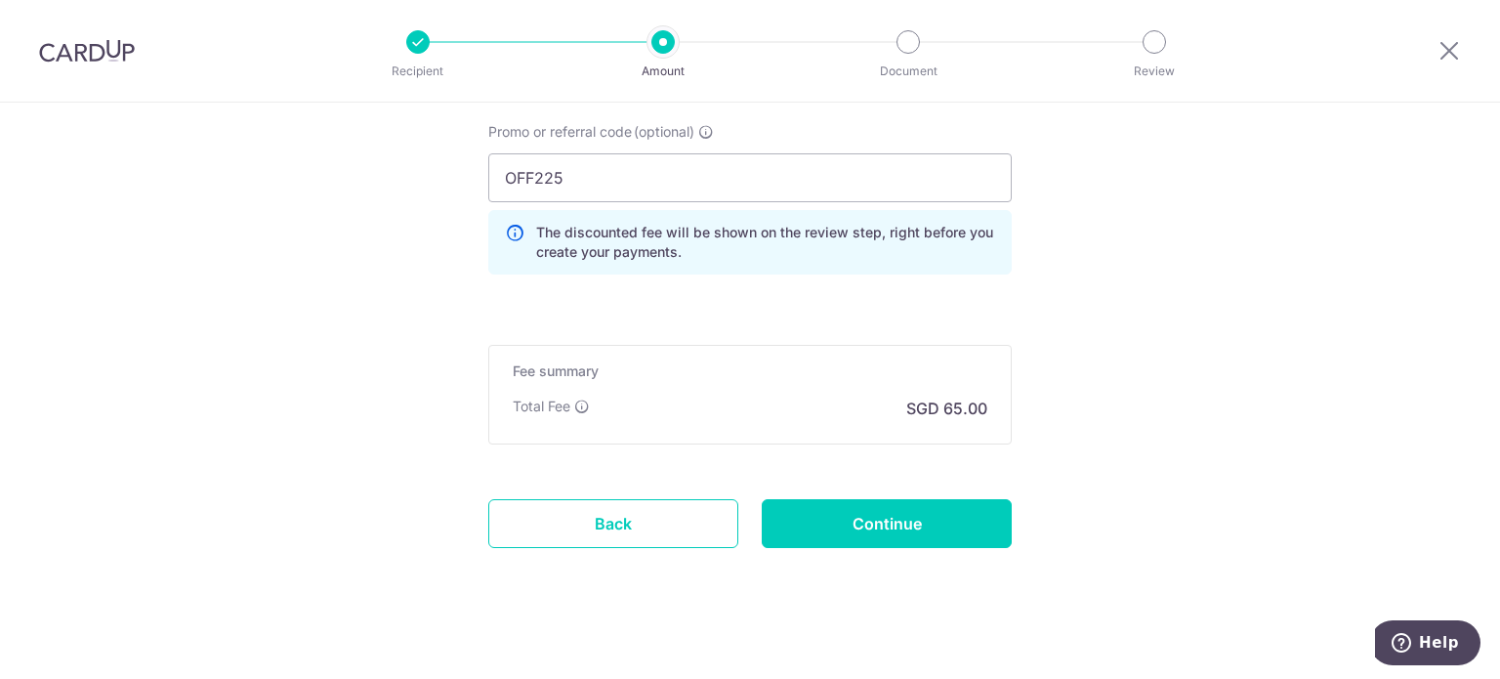
scroll to position [1355, 0]
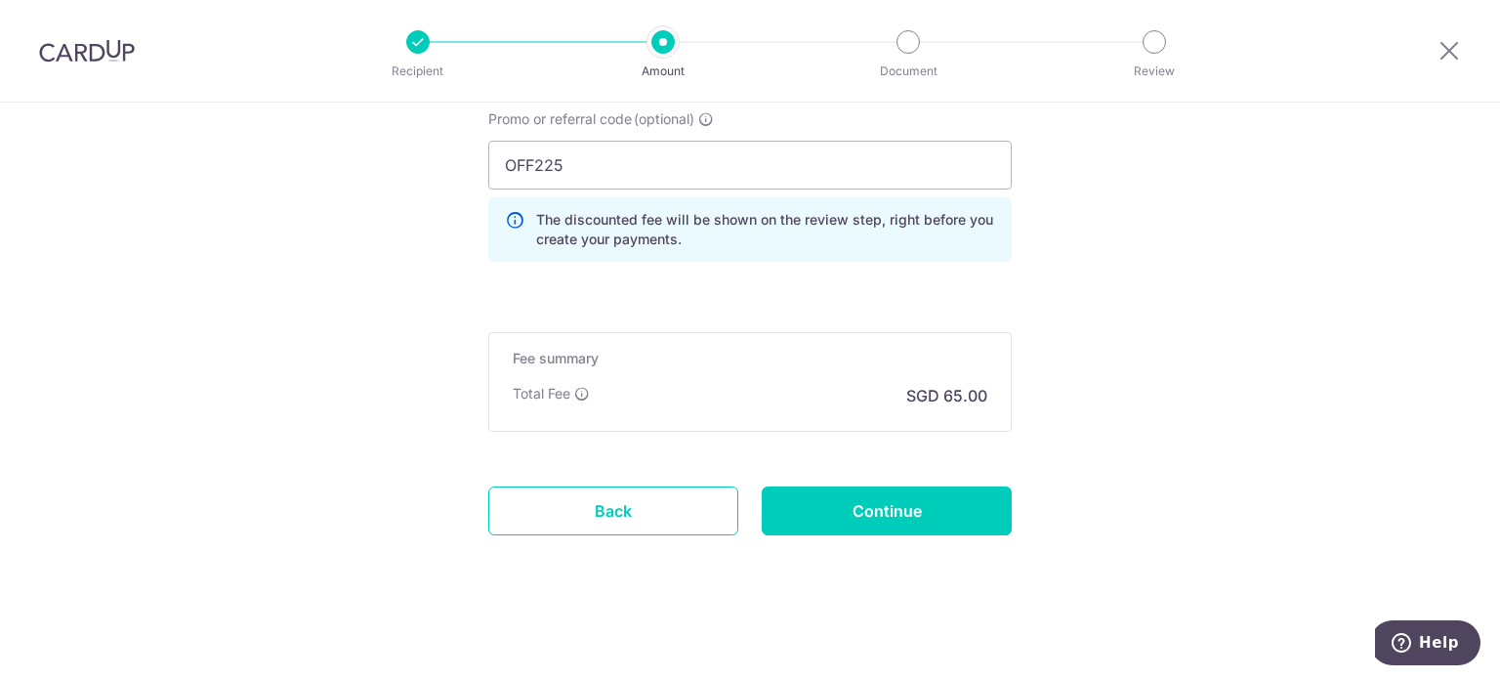
click at [936, 503] on input "Continue" at bounding box center [887, 510] width 250 height 49
type input "Create Schedule"
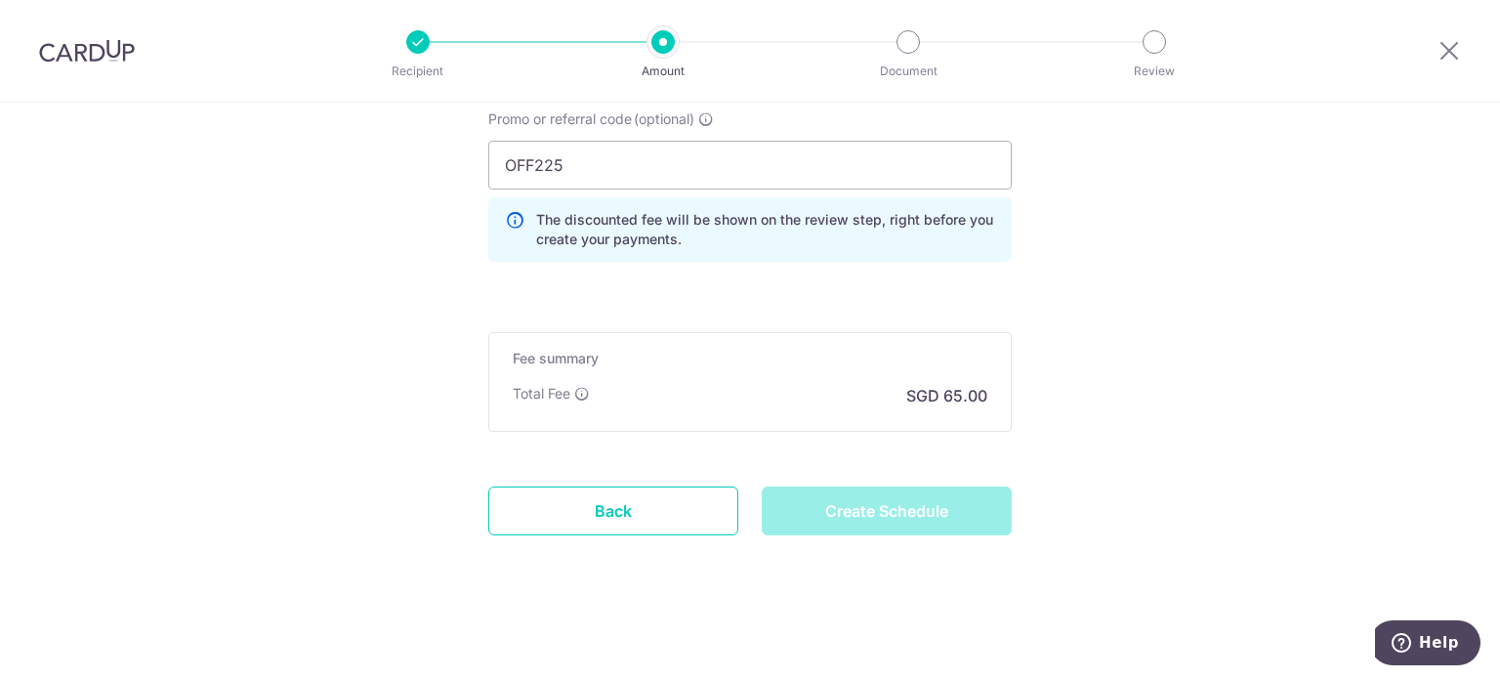
scroll to position [1258, 0]
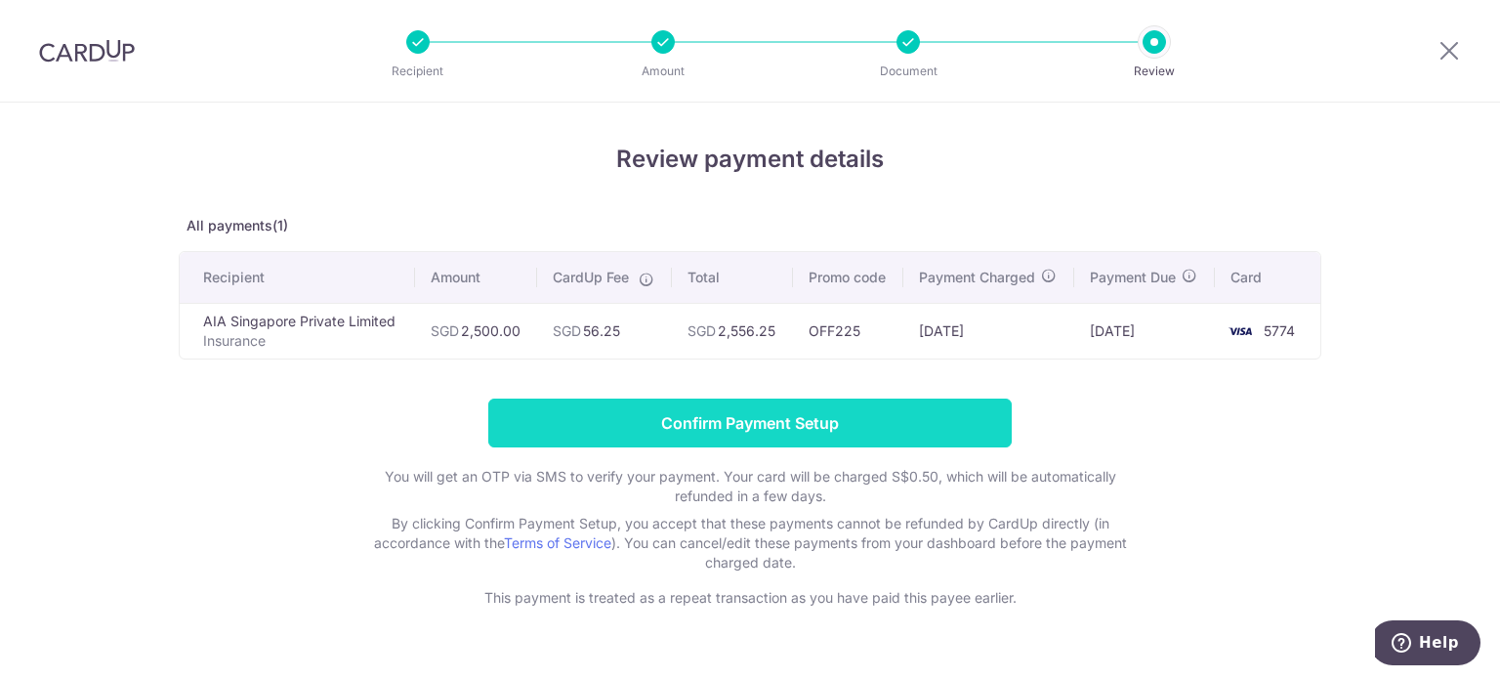
click at [849, 412] on input "Confirm Payment Setup" at bounding box center [749, 422] width 523 height 49
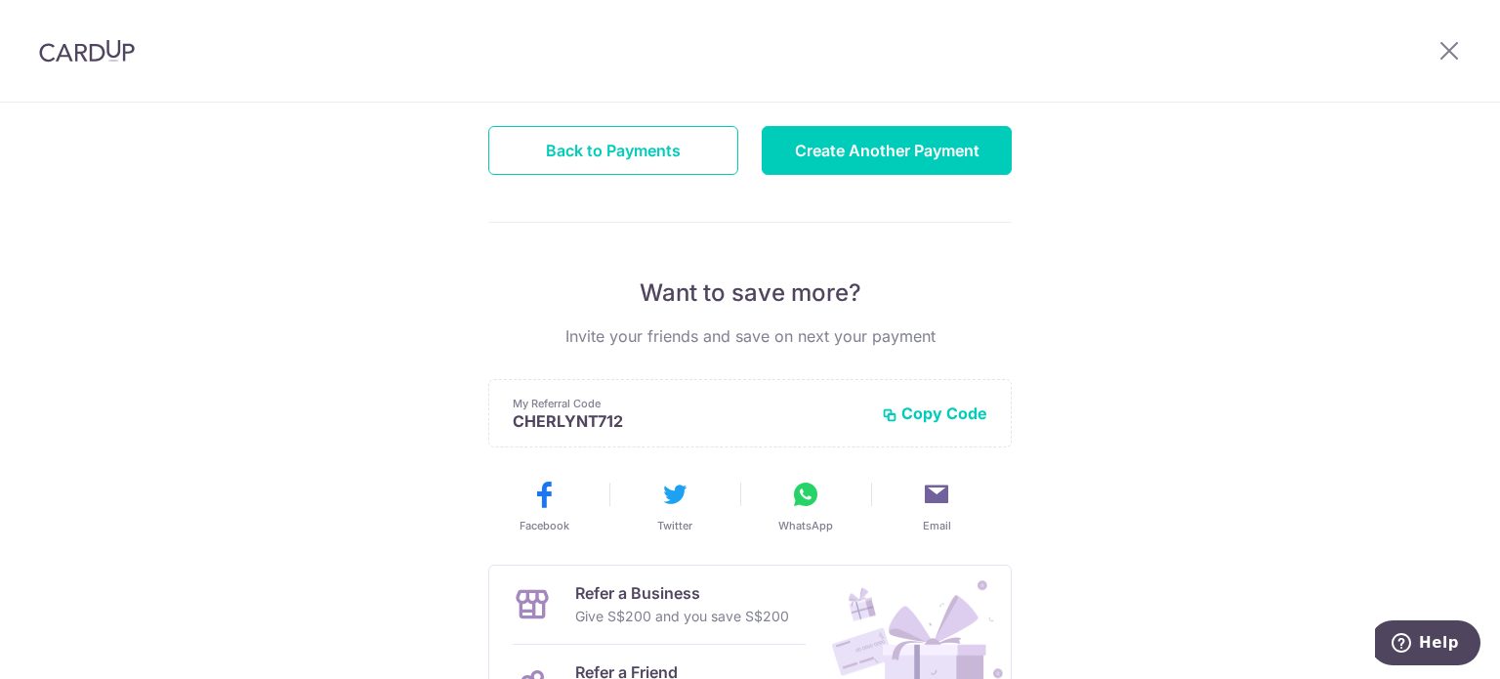
scroll to position [195, 0]
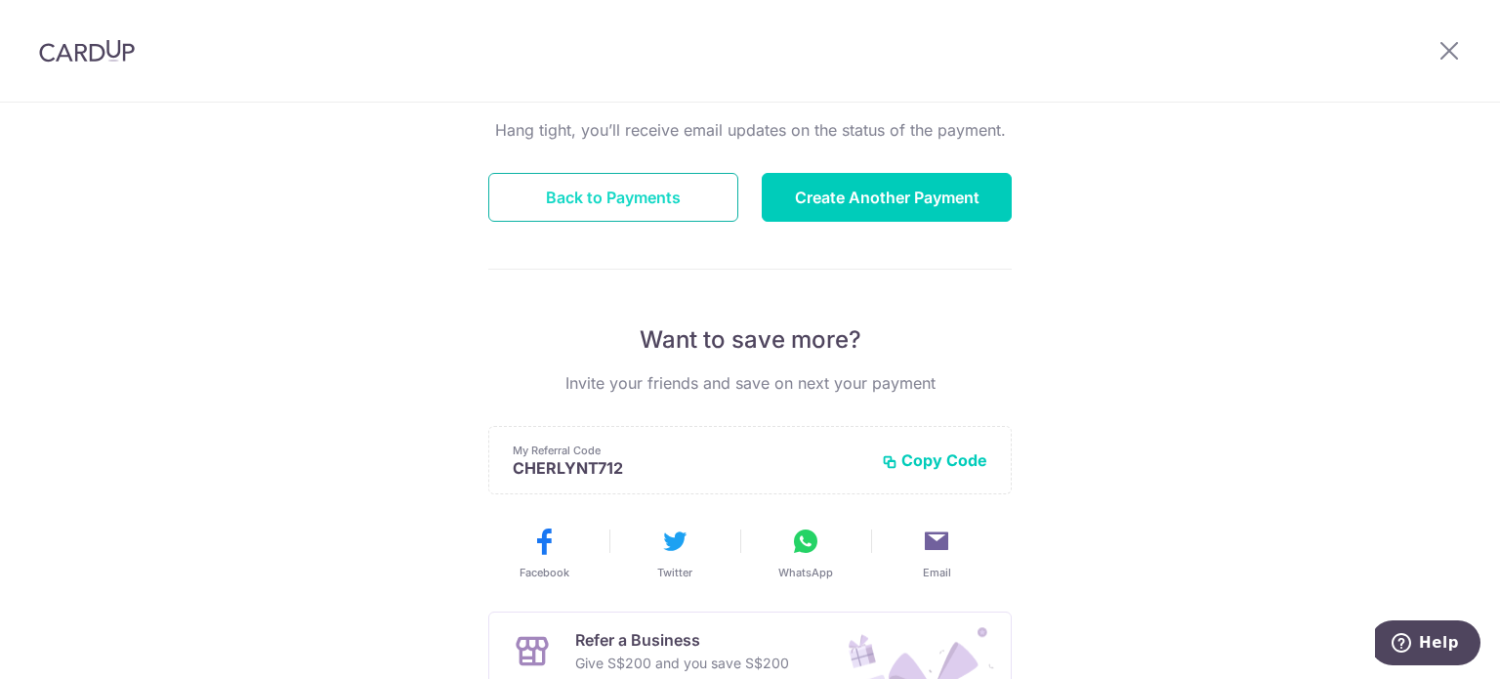
click at [583, 200] on button "Back to Payments" at bounding box center [613, 197] width 250 height 49
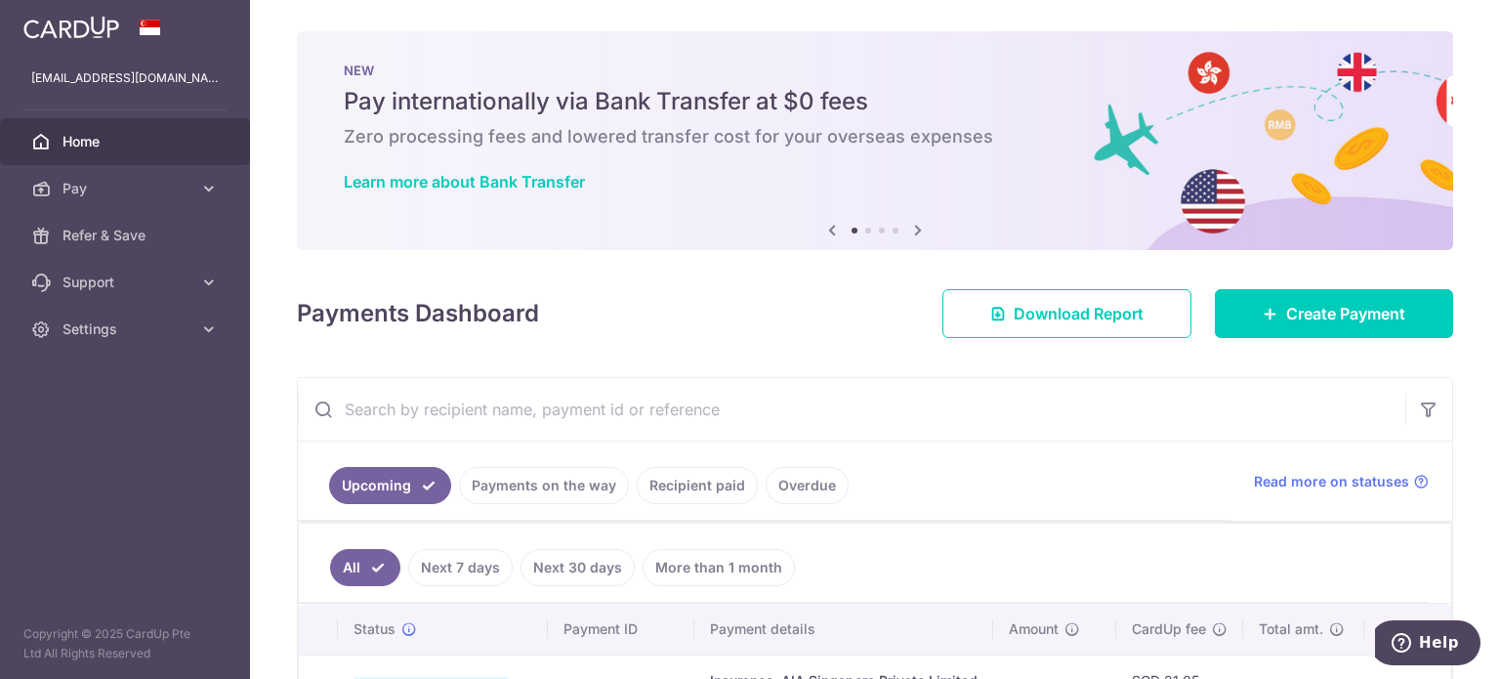
click at [765, 308] on div "Payments Dashboard Download Report Create Payment" at bounding box center [875, 309] width 1156 height 57
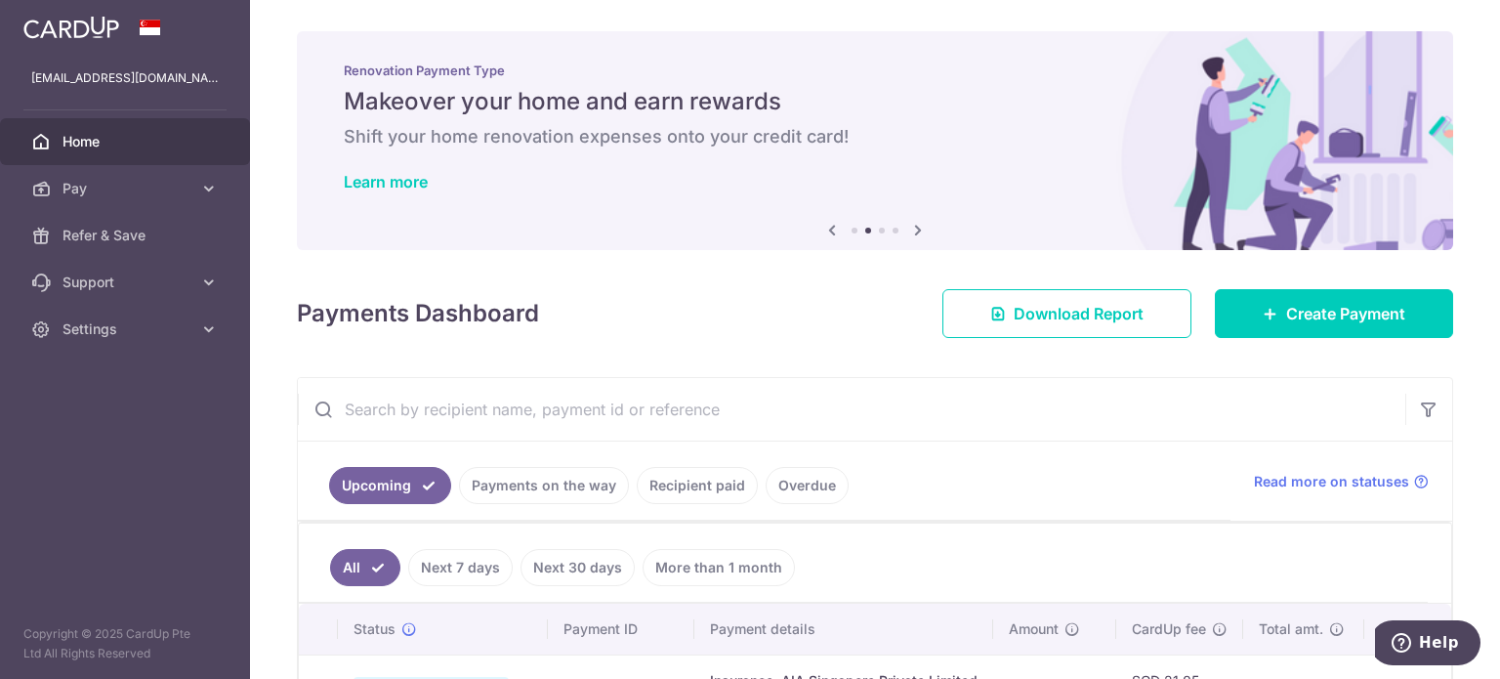
click at [735, 285] on div "Payments Dashboard Download Report Create Payment" at bounding box center [875, 309] width 1156 height 57
click at [723, 325] on div "Payments Dashboard Download Report Create Payment" at bounding box center [875, 309] width 1156 height 57
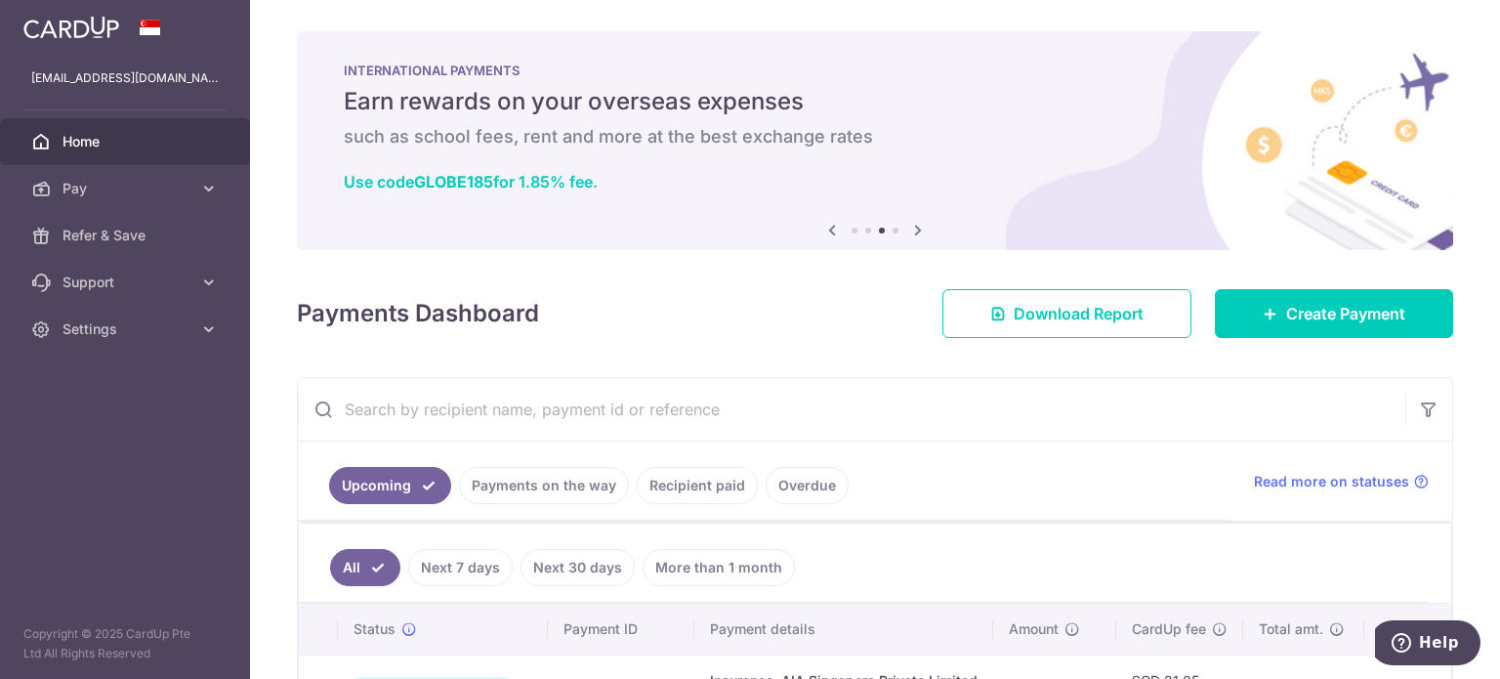
click at [719, 325] on div "Payments Dashboard Download Report Create Payment" at bounding box center [875, 309] width 1156 height 57
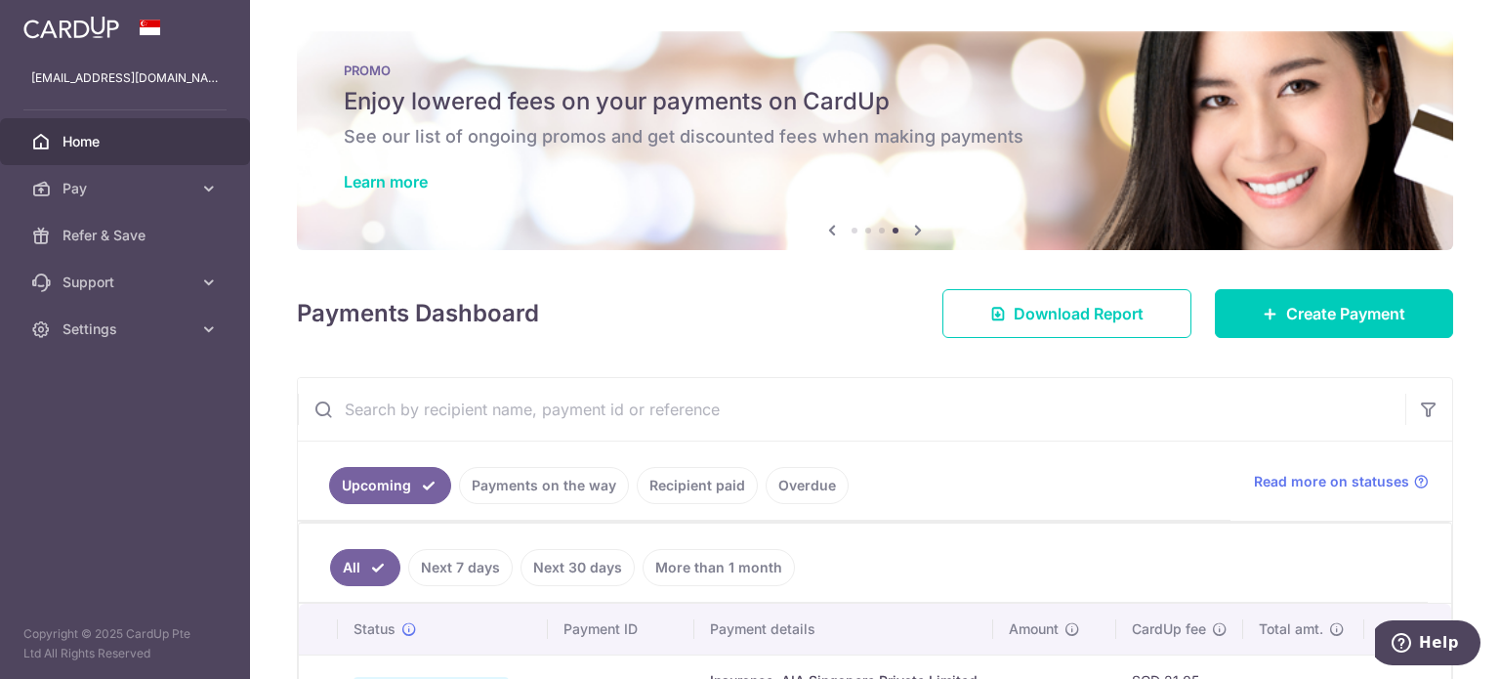
drag, startPoint x: 720, startPoint y: 318, endPoint x: 719, endPoint y: 359, distance: 41.0
click at [719, 358] on div "× Pause Schedule Pause all future payments in this series Pause just this one p…" at bounding box center [875, 339] width 1250 height 679
